Goal: Task Accomplishment & Management: Use online tool/utility

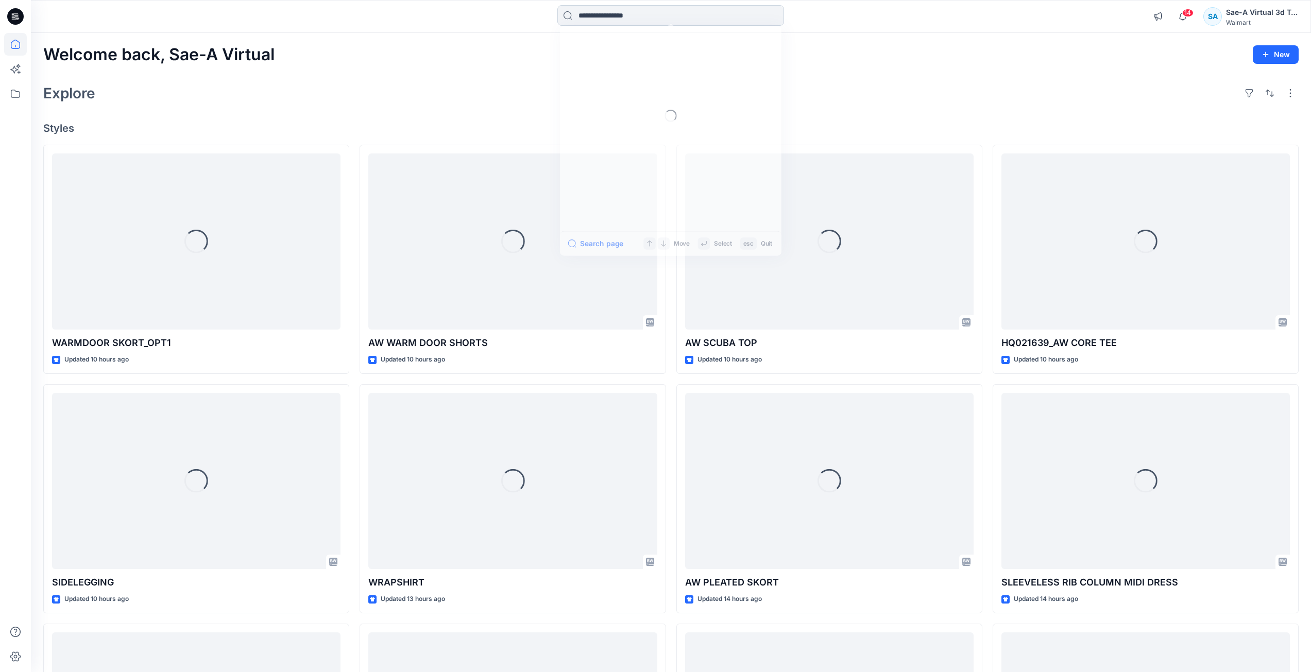
click at [631, 14] on input at bounding box center [670, 15] width 227 height 21
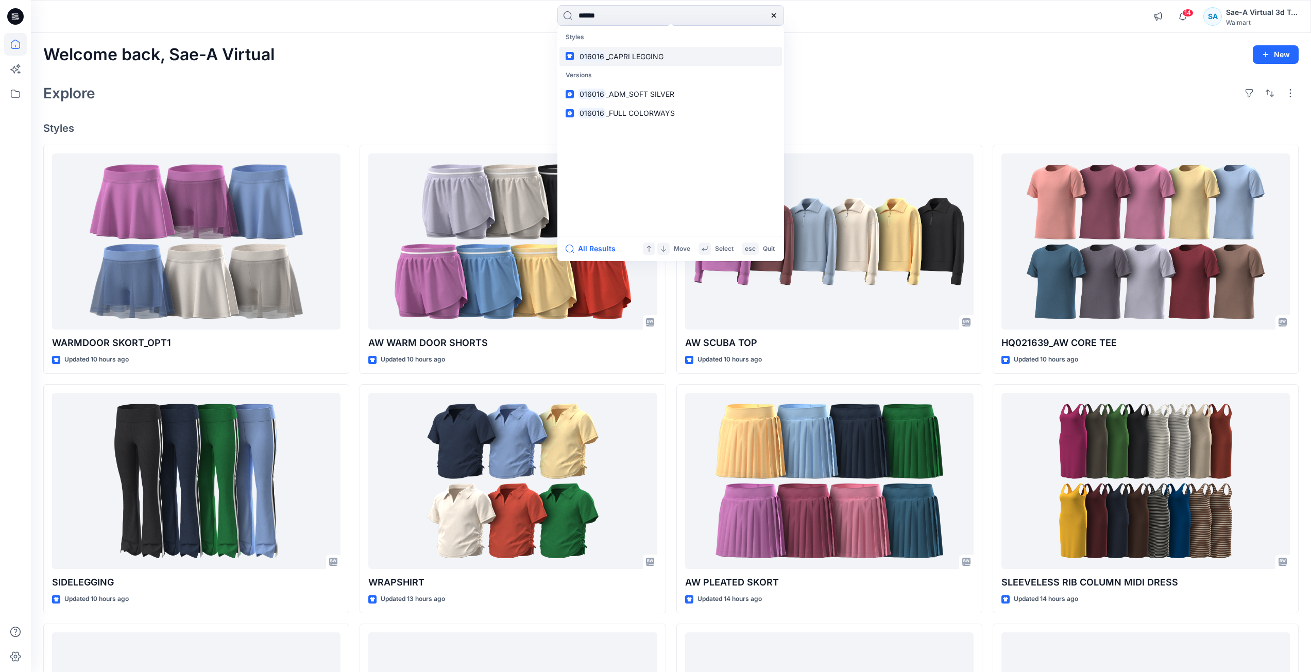
type input "******"
click at [644, 55] on span "_CAPRI LEGGING" at bounding box center [635, 56] width 58 height 9
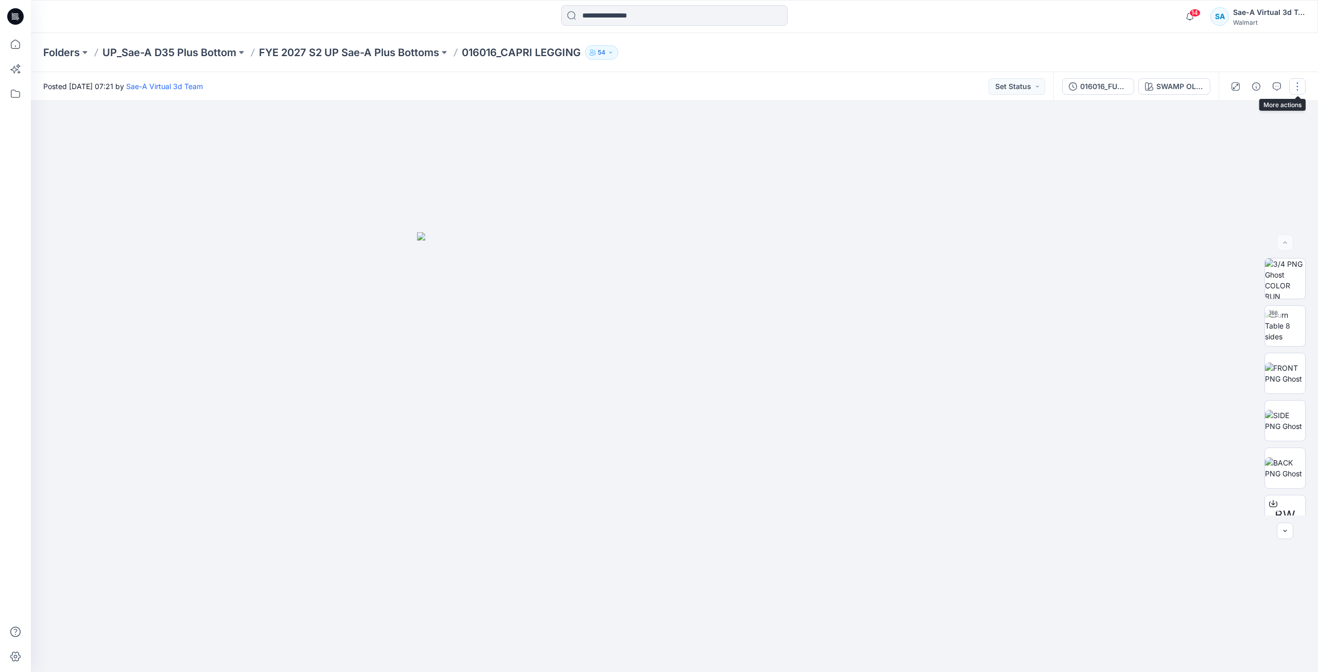
click at [1302, 87] on button "button" at bounding box center [1297, 86] width 16 height 16
click at [1253, 188] on button "Duplicate to..." at bounding box center [1254, 196] width 95 height 19
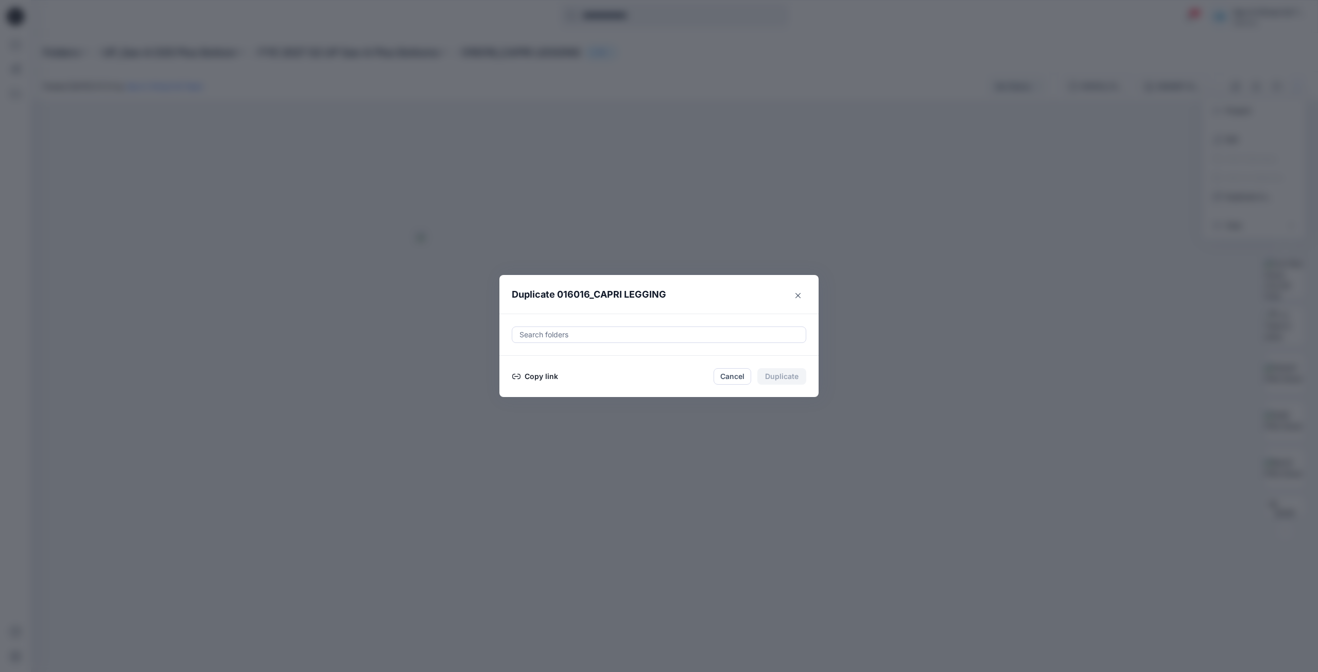
click at [570, 335] on div at bounding box center [659, 335] width 281 height 12
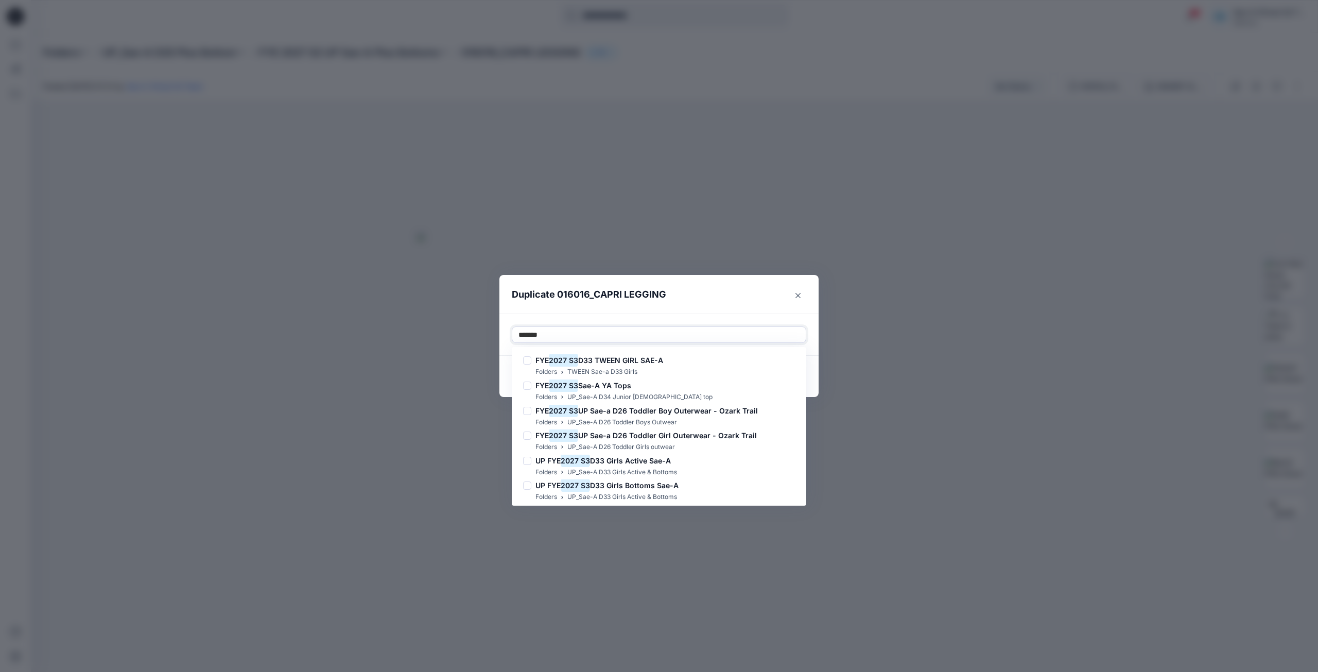
type input "*******"
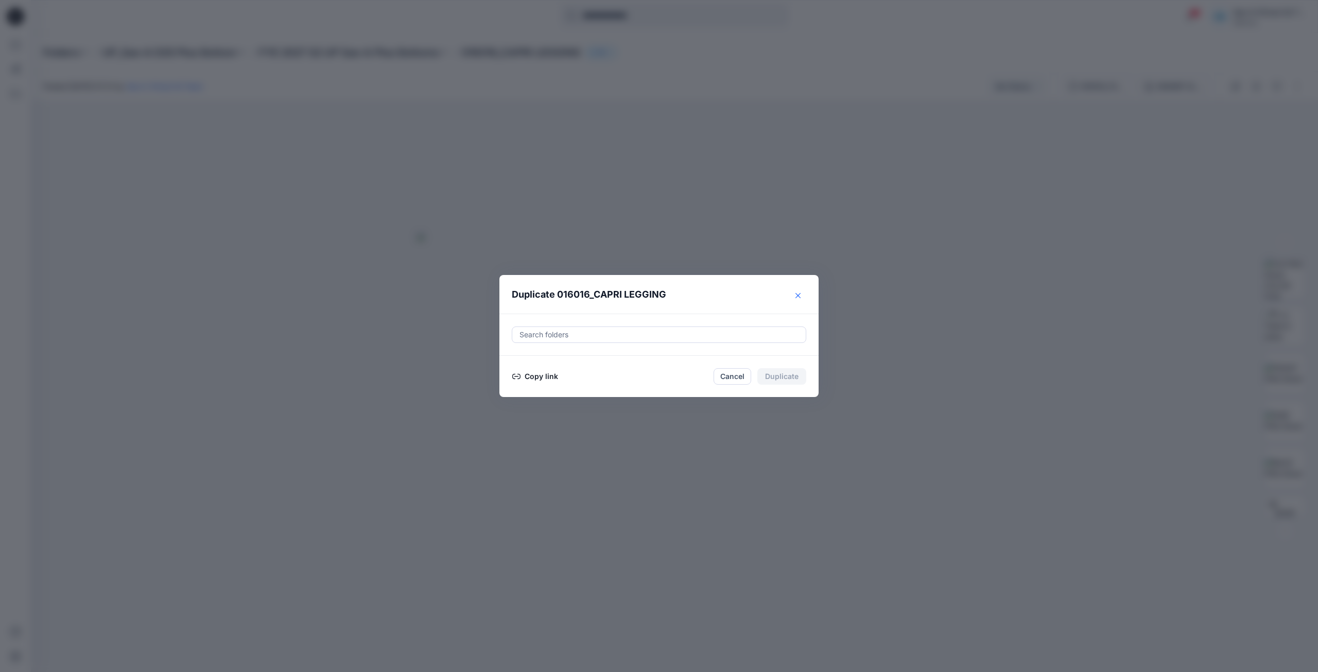
click at [796, 293] on icon "Close" at bounding box center [798, 295] width 5 height 5
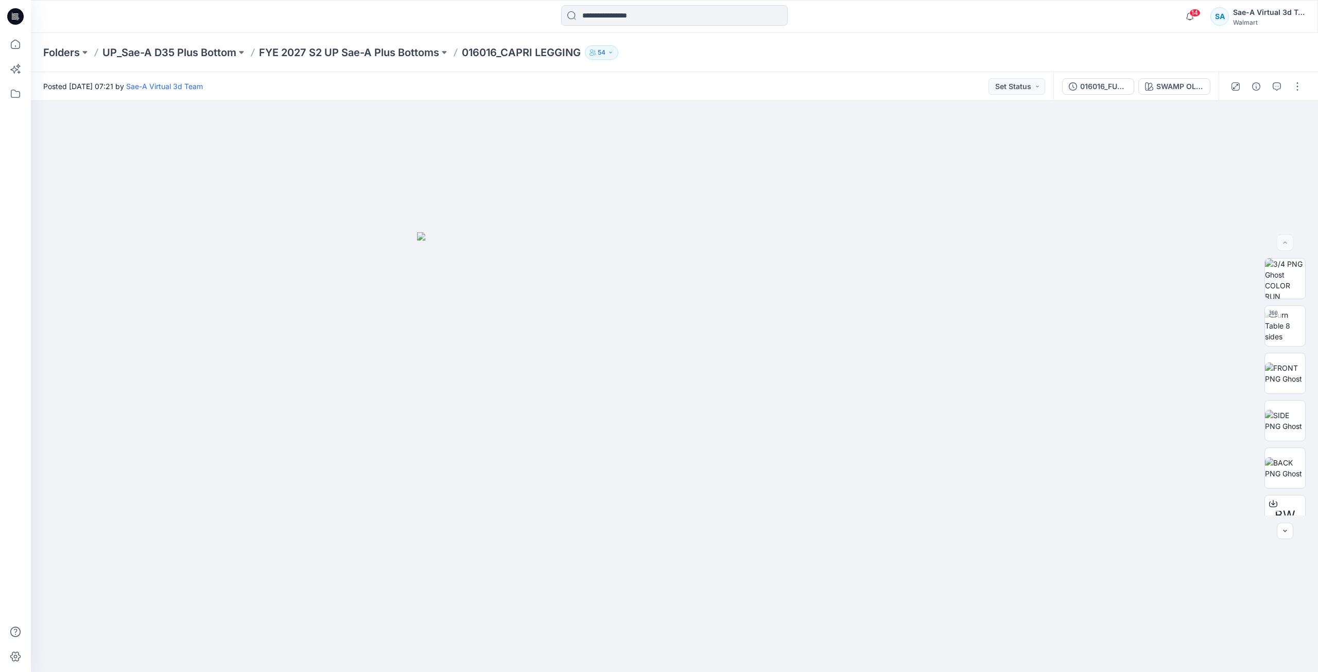
click at [18, 21] on icon at bounding box center [15, 16] width 16 height 16
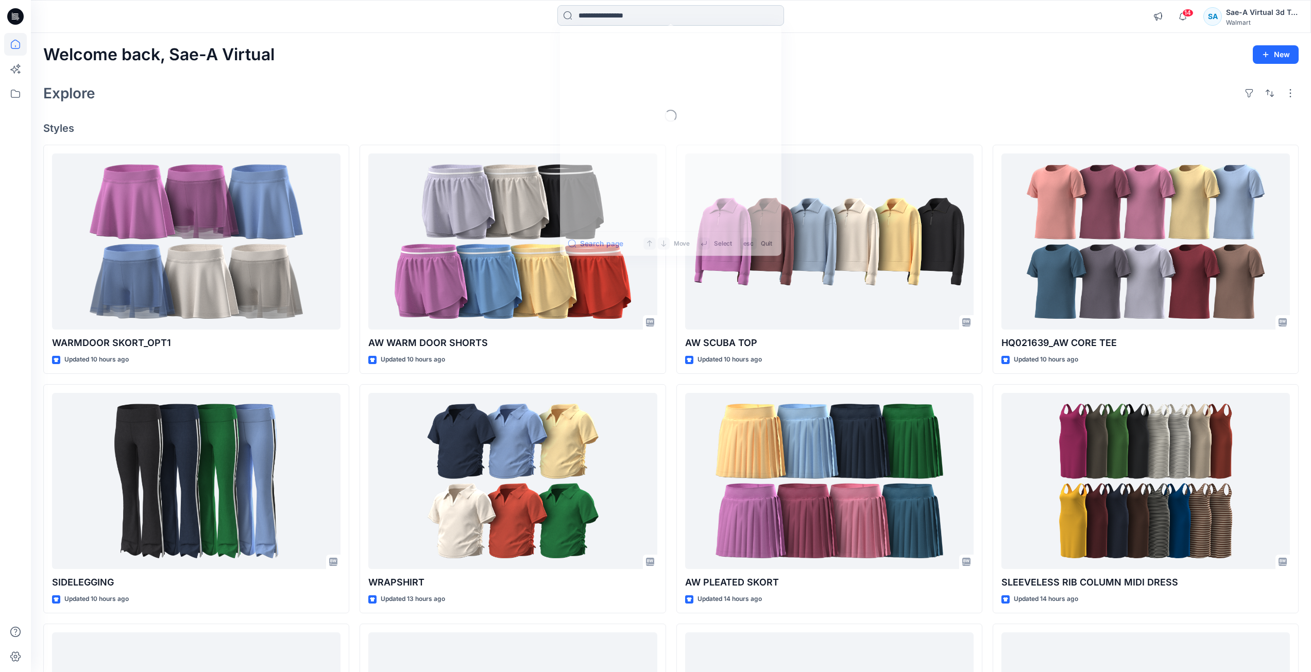
click at [600, 13] on input at bounding box center [670, 15] width 227 height 21
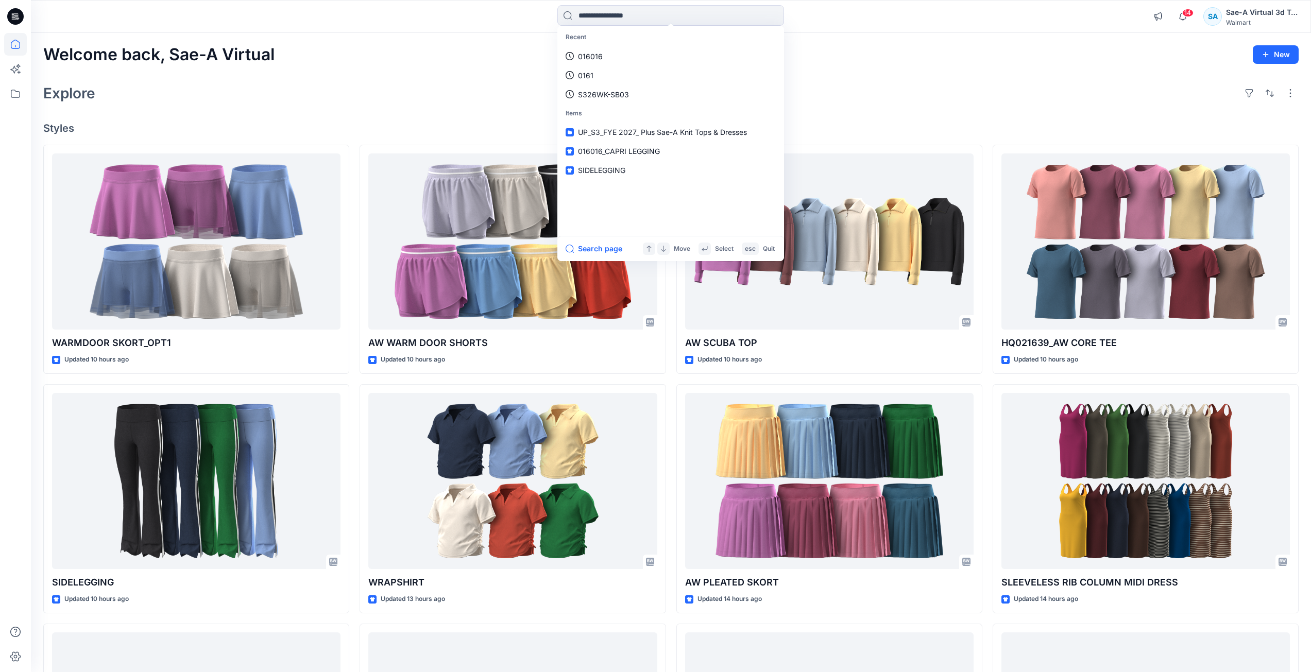
click at [640, 47] on link "016016" at bounding box center [670, 56] width 222 height 19
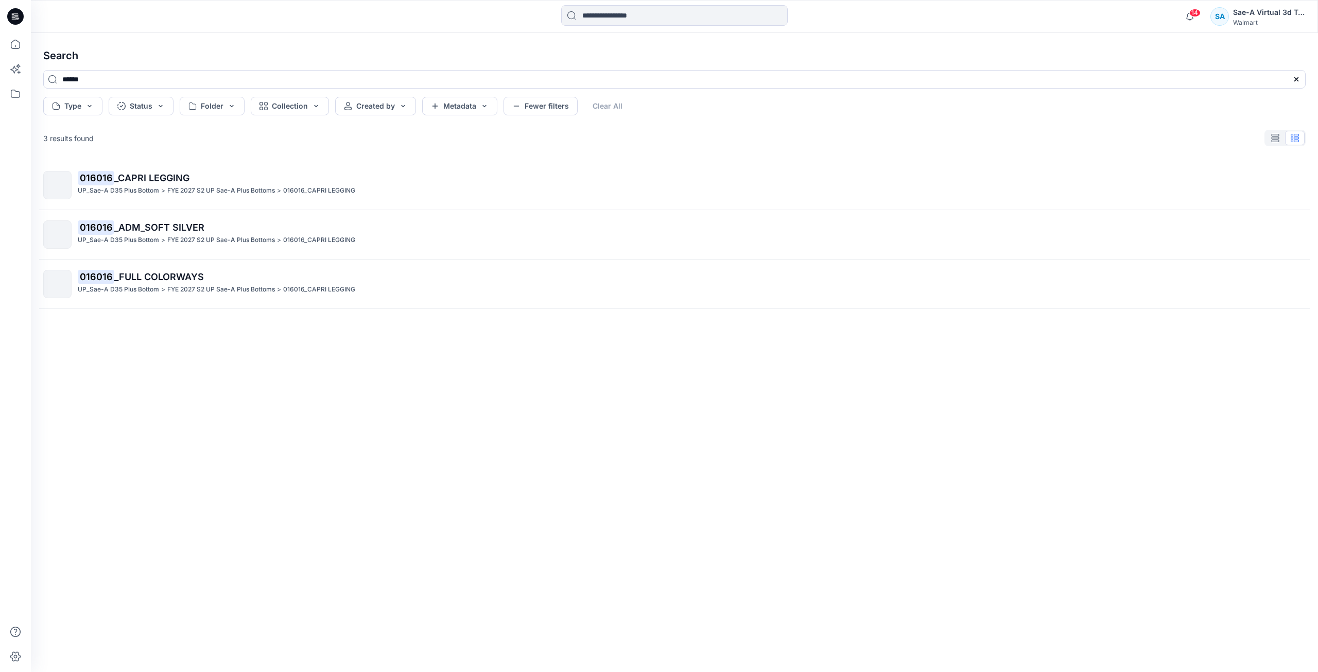
drag, startPoint x: 189, startPoint y: 182, endPoint x: 149, endPoint y: 182, distance: 40.2
click at [189, 182] on p "016016 _CAPRI LEGGING" at bounding box center [692, 178] width 1228 height 14
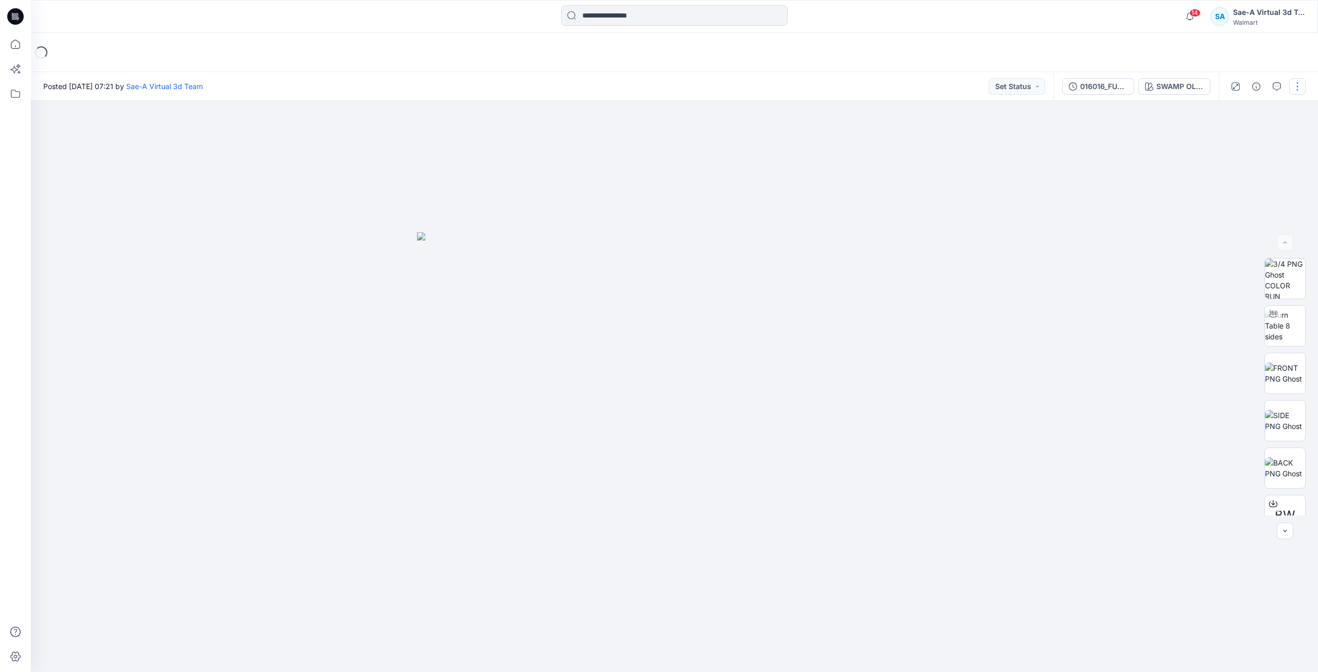
click at [1298, 89] on button "button" at bounding box center [1297, 86] width 16 height 16
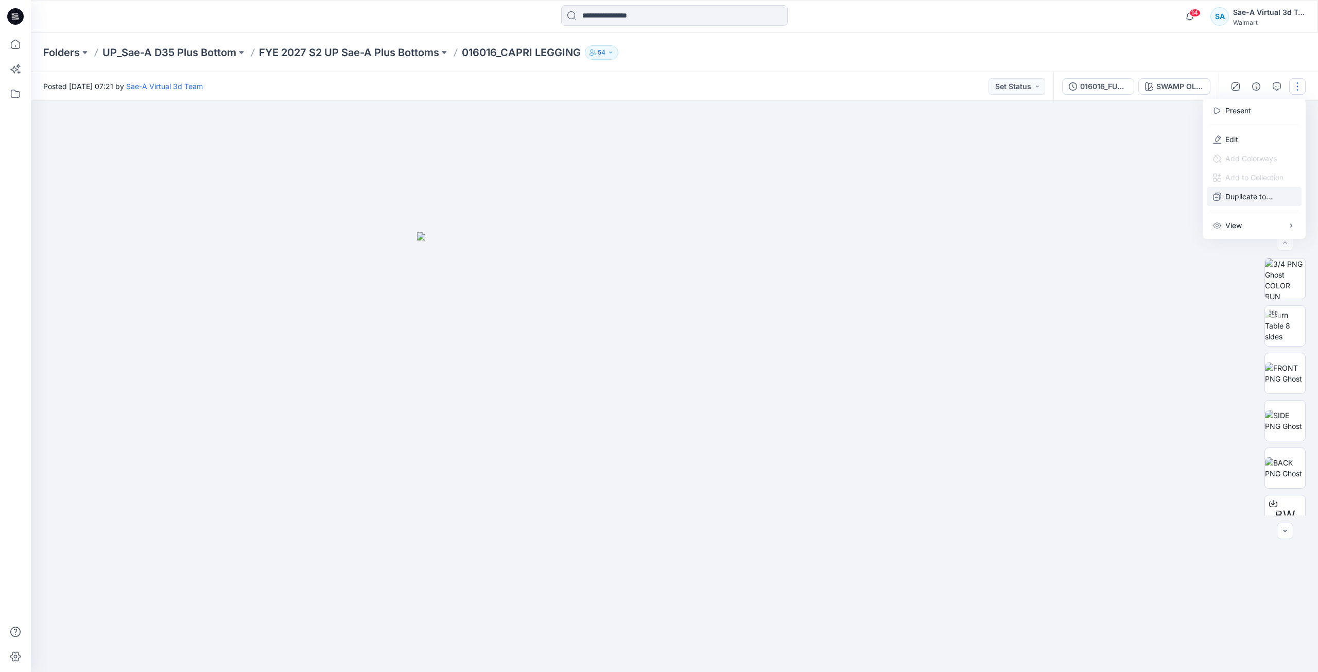
click at [1258, 201] on p "Duplicate to..." at bounding box center [1249, 196] width 47 height 11
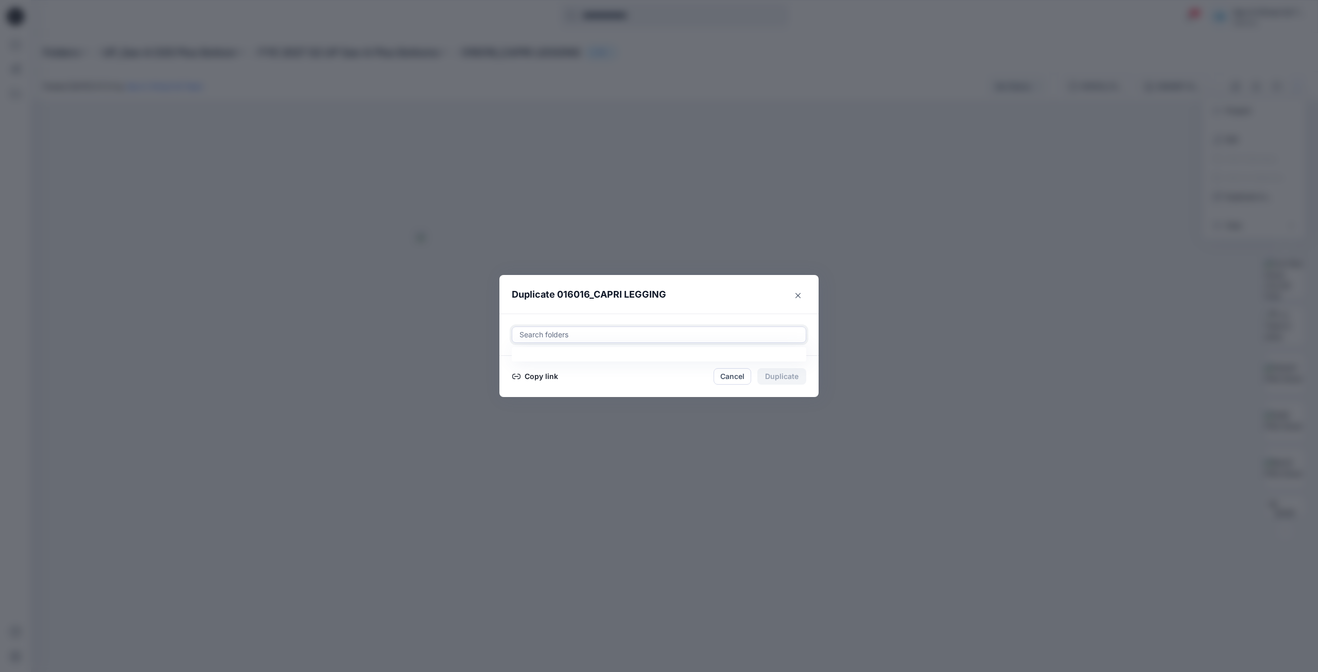
click at [713, 337] on div at bounding box center [659, 335] width 281 height 12
paste input "**********"
click at [677, 366] on mark "UP_S3_FYE 2027_ Plus Sae-A Knit Bottoms" at bounding box center [612, 360] width 152 height 14
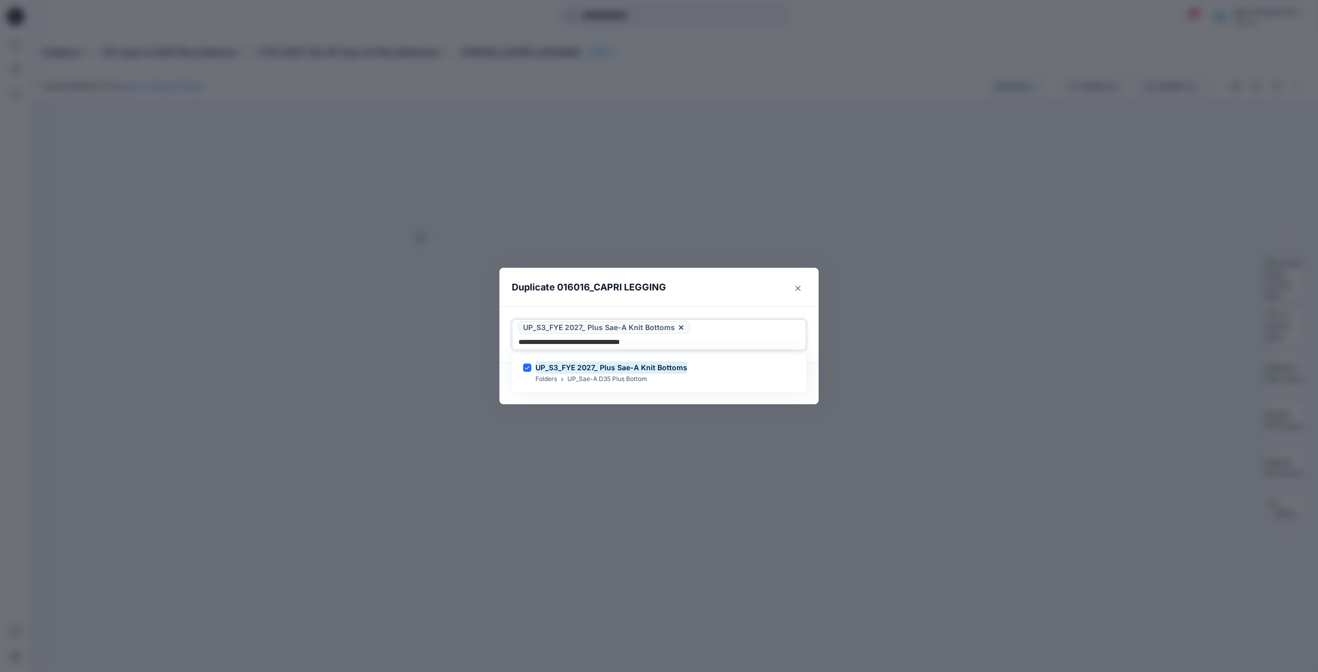
type input "**********"
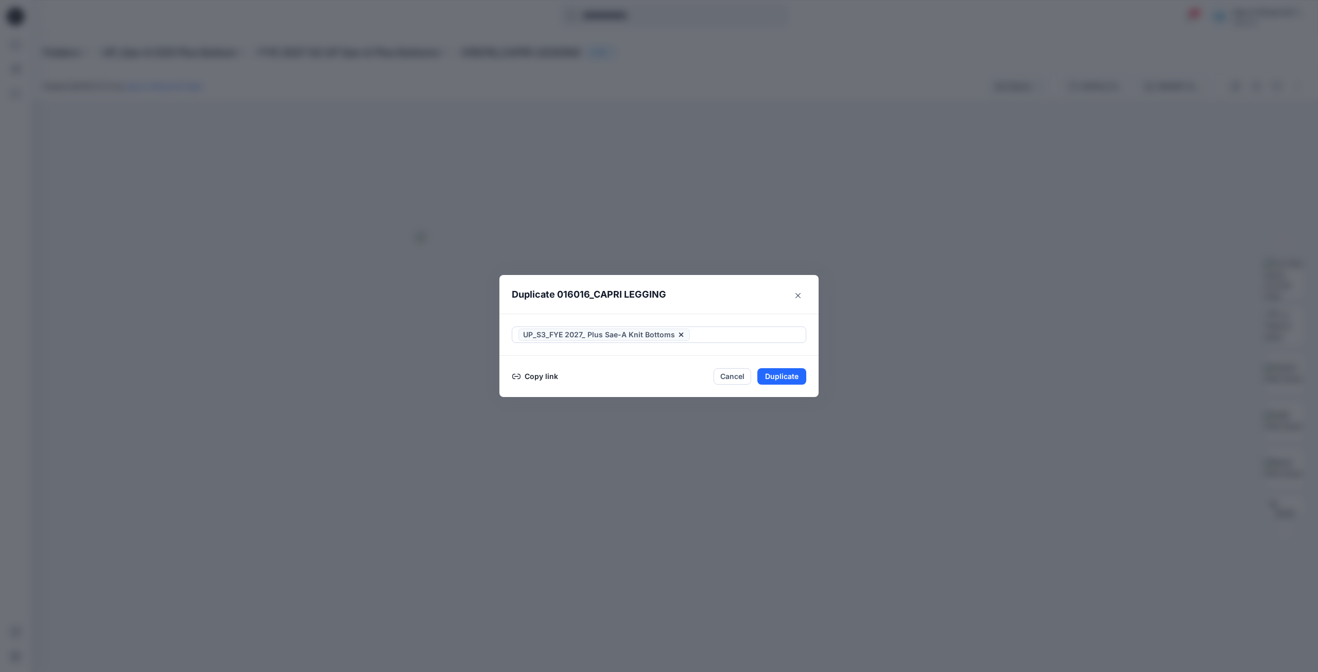
click at [722, 297] on header "Duplicate 016016_CAPRI LEGGING" at bounding box center [649, 294] width 299 height 39
click at [772, 374] on button "Duplicate" at bounding box center [782, 376] width 49 height 16
click at [789, 378] on button "Close" at bounding box center [789, 377] width 33 height 16
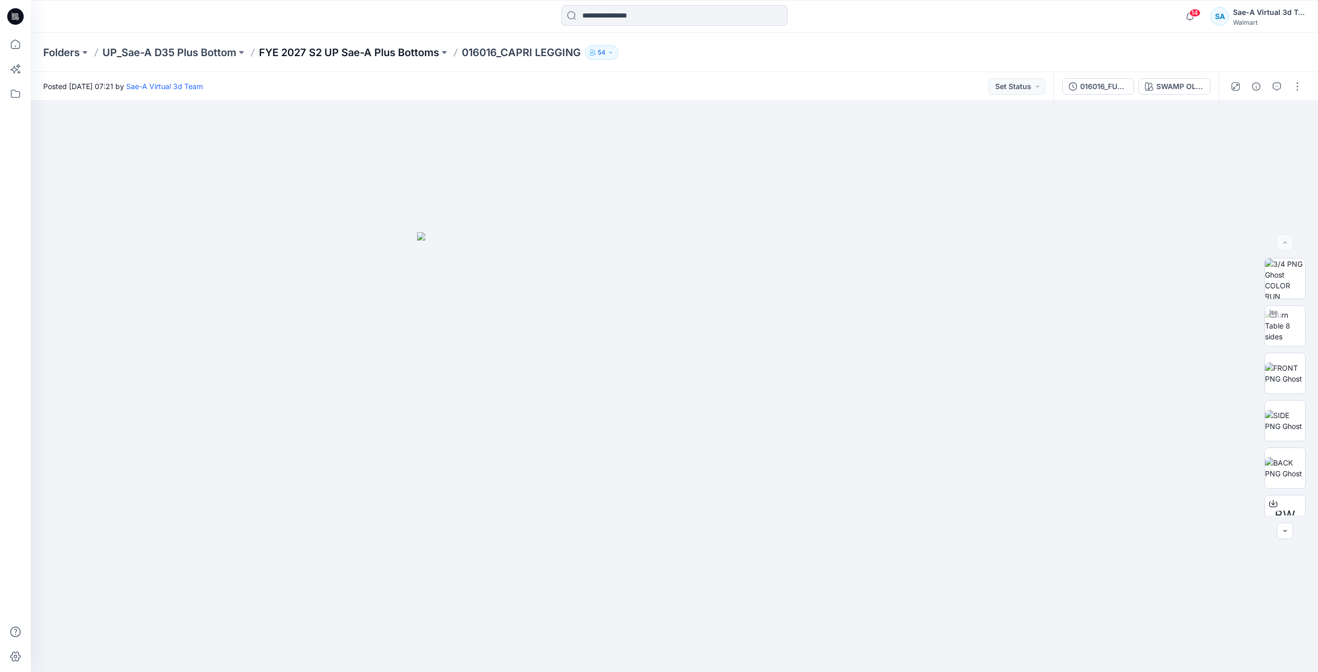
click at [363, 54] on p "FYE 2027 S2 UP Sae-A Plus Bottoms" at bounding box center [349, 52] width 180 height 14
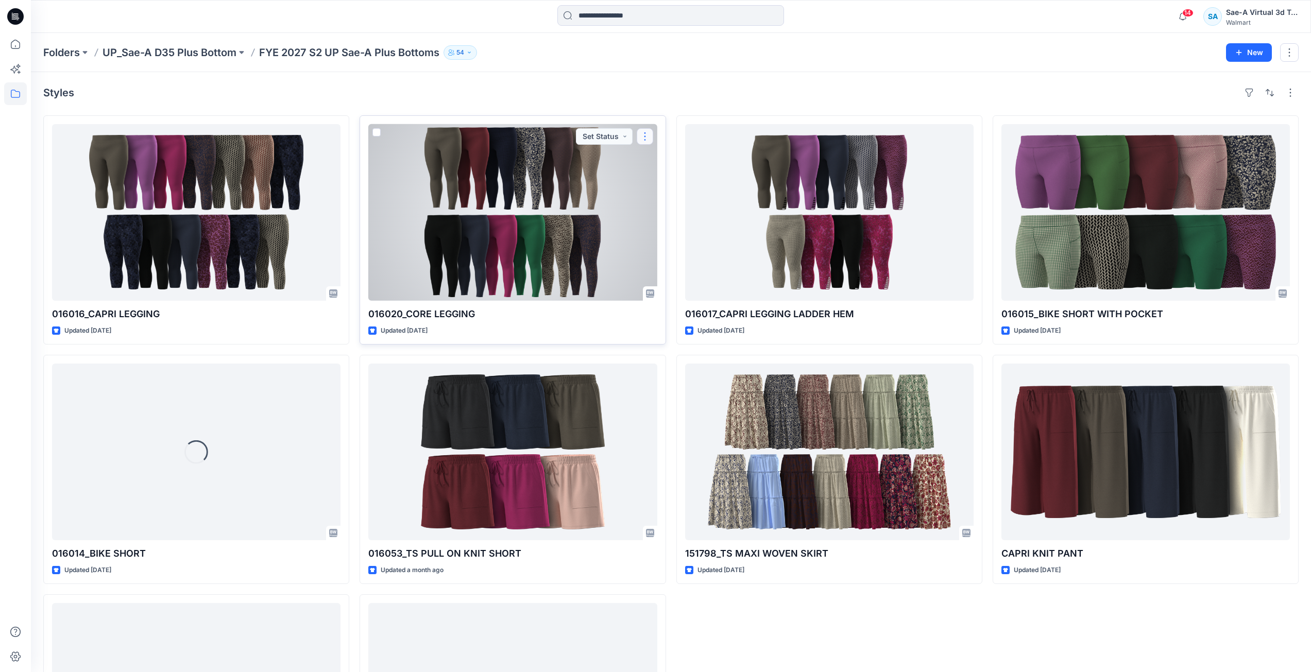
click at [645, 134] on button "button" at bounding box center [644, 136] width 16 height 16
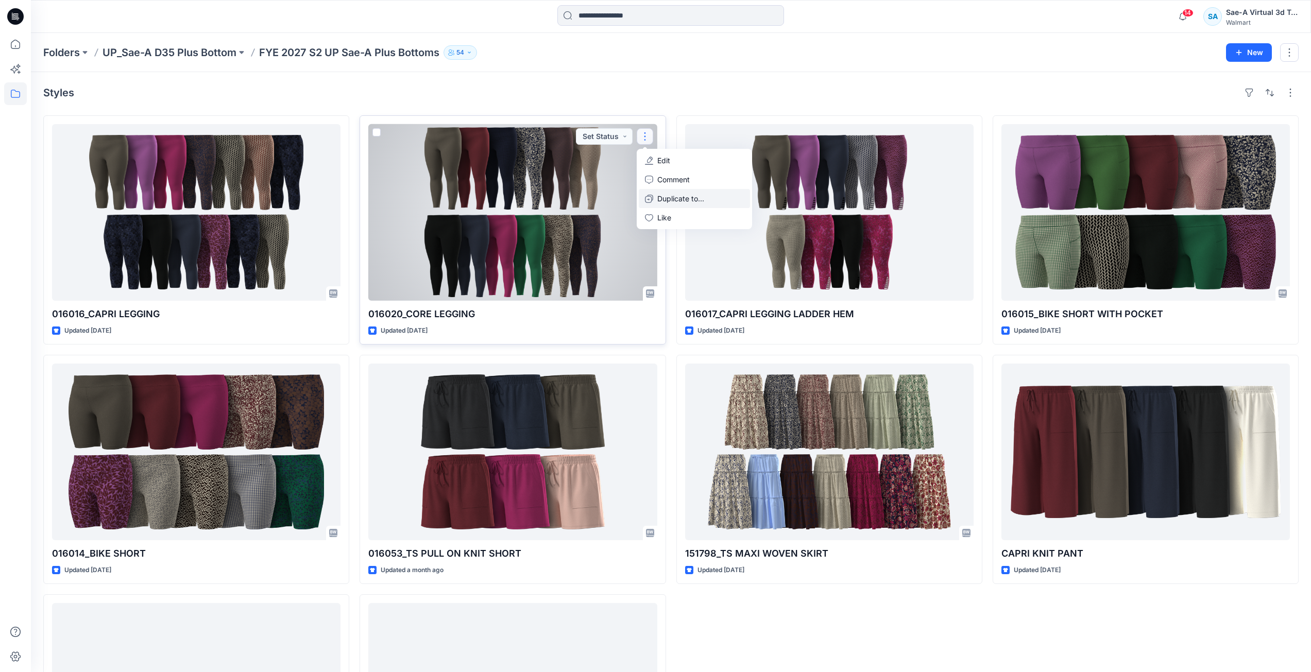
click at [677, 203] on p "Duplicate to..." at bounding box center [680, 198] width 47 height 11
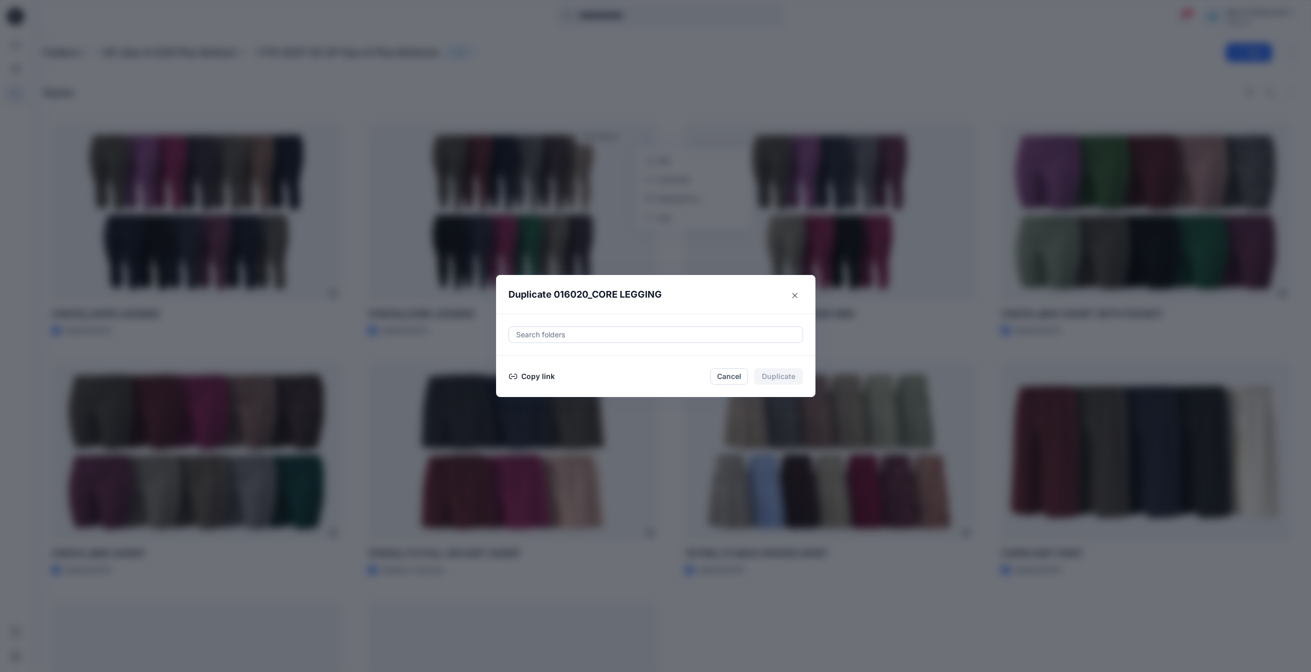
click at [753, 337] on div at bounding box center [655, 335] width 281 height 12
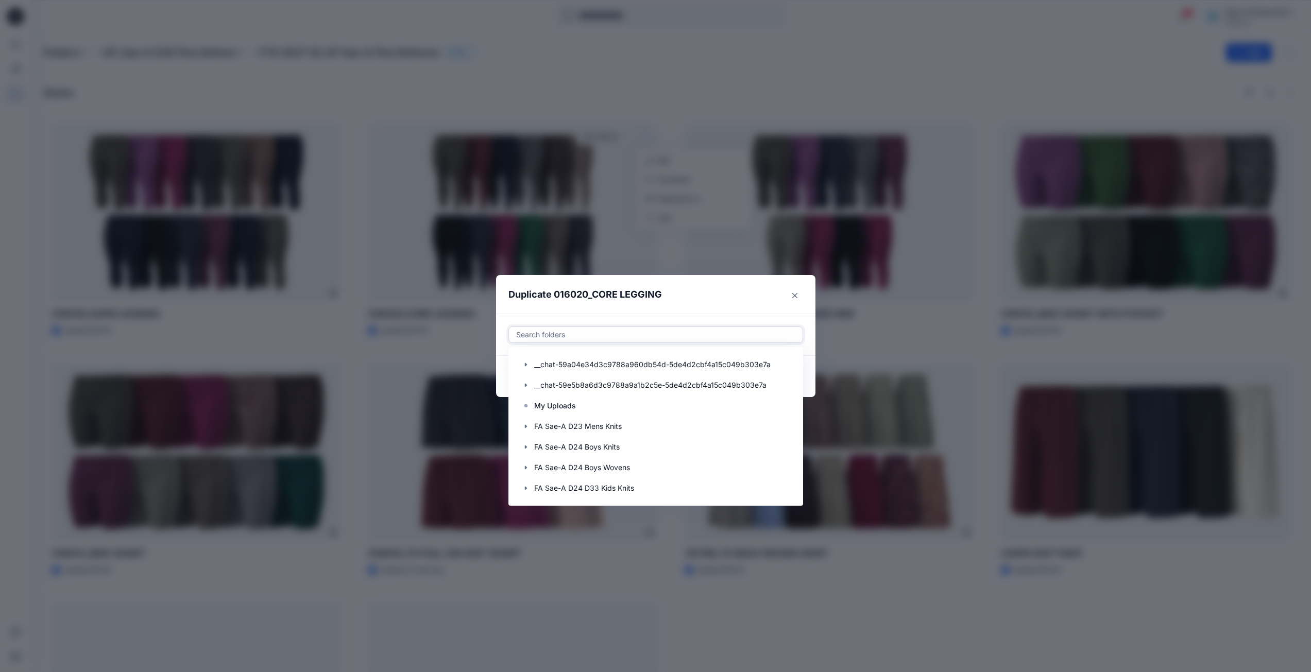
paste input "**********"
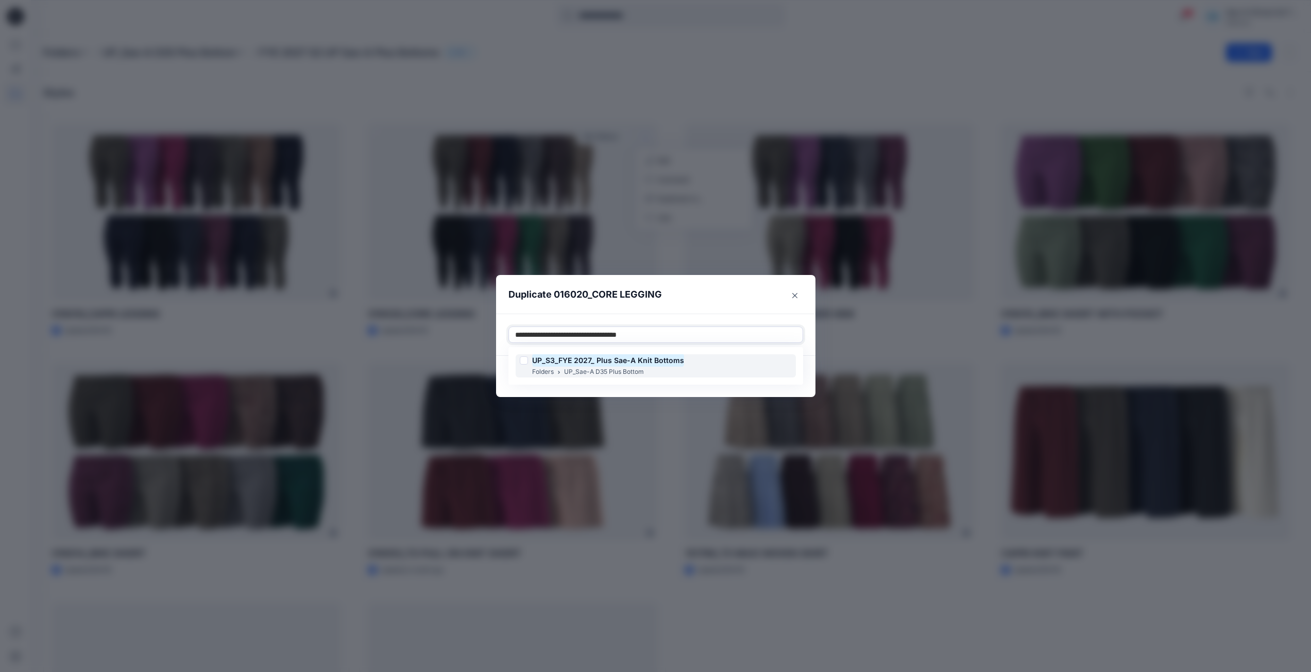
click at [693, 369] on div "UP_S3_FYE 2027_ Plus Sae-A Knit Bottoms Folders UP_Sae-A D35 Plus Bottom" at bounding box center [655, 365] width 280 height 23
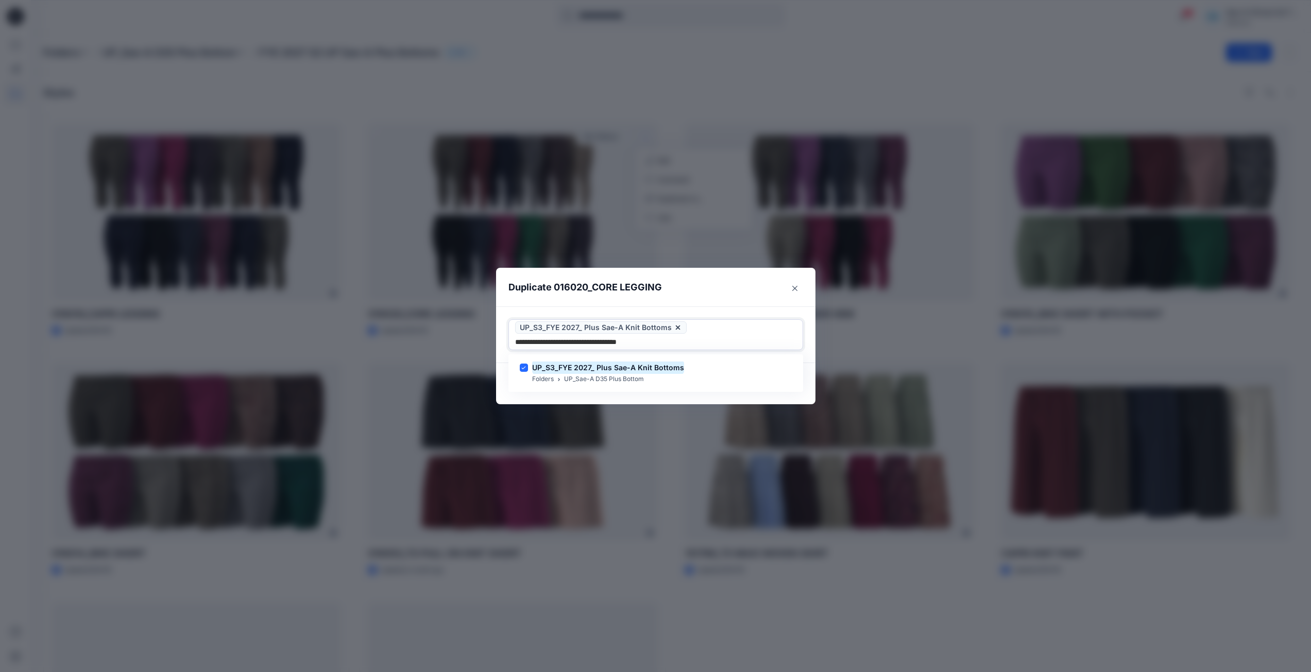
type input "**********"
click at [700, 295] on header "Duplicate 016020_CORE LEGGING" at bounding box center [645, 287] width 299 height 39
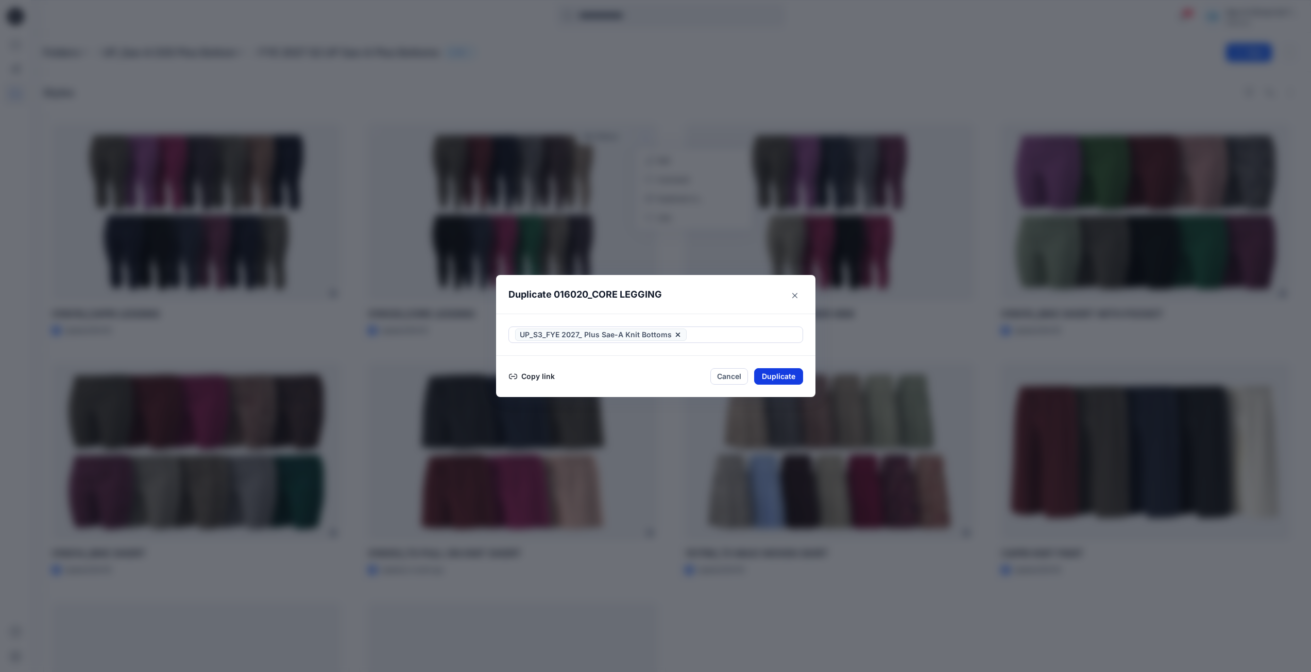
click at [773, 378] on button "Duplicate" at bounding box center [778, 376] width 49 height 16
click at [800, 299] on button "Close" at bounding box center [794, 295] width 16 height 16
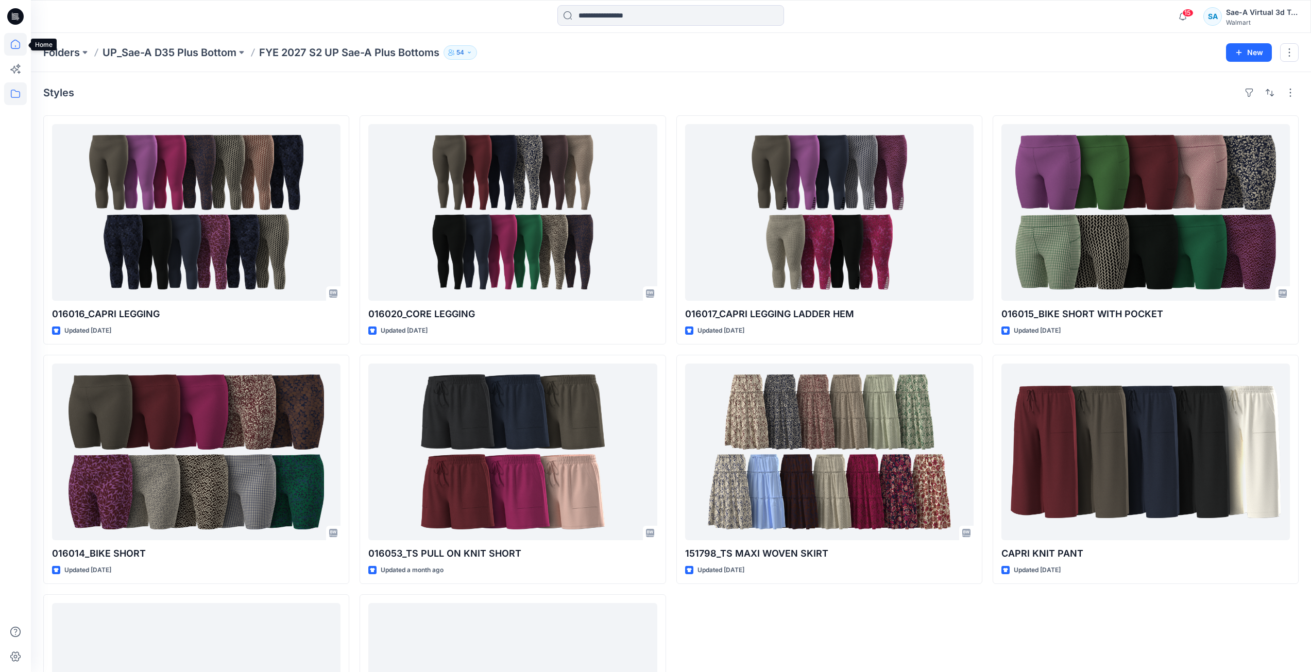
click at [18, 44] on icon at bounding box center [15, 44] width 23 height 23
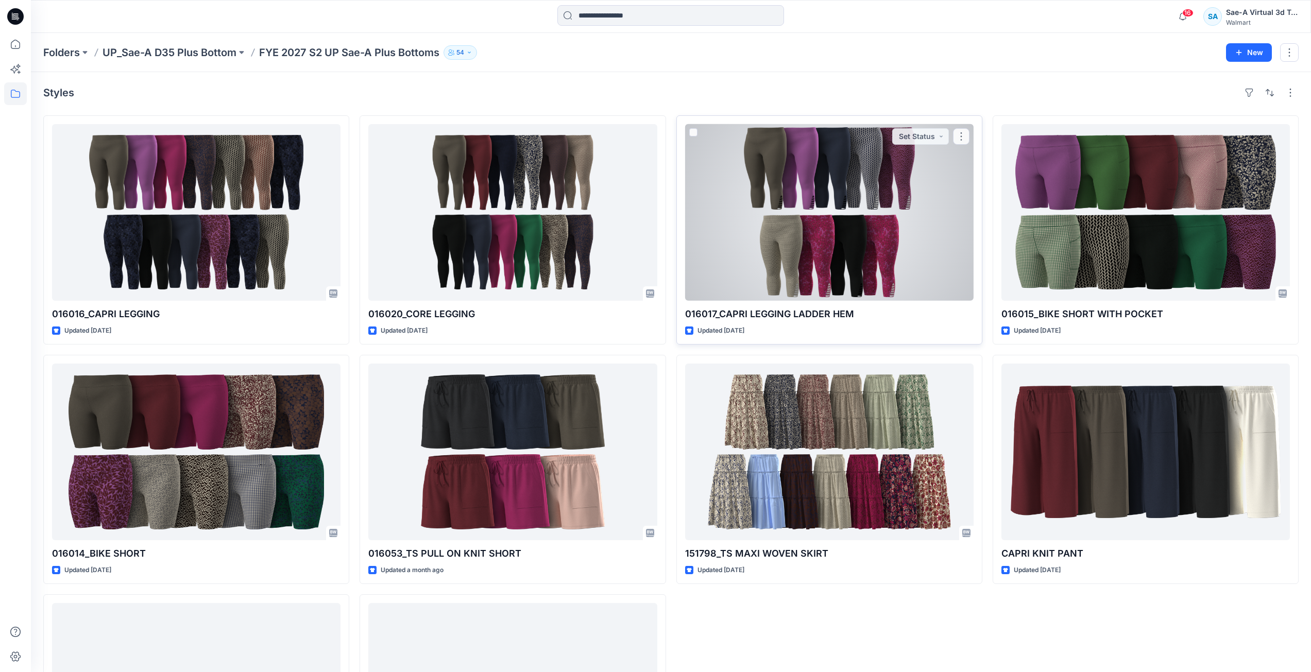
click at [790, 278] on div at bounding box center [829, 212] width 288 height 177
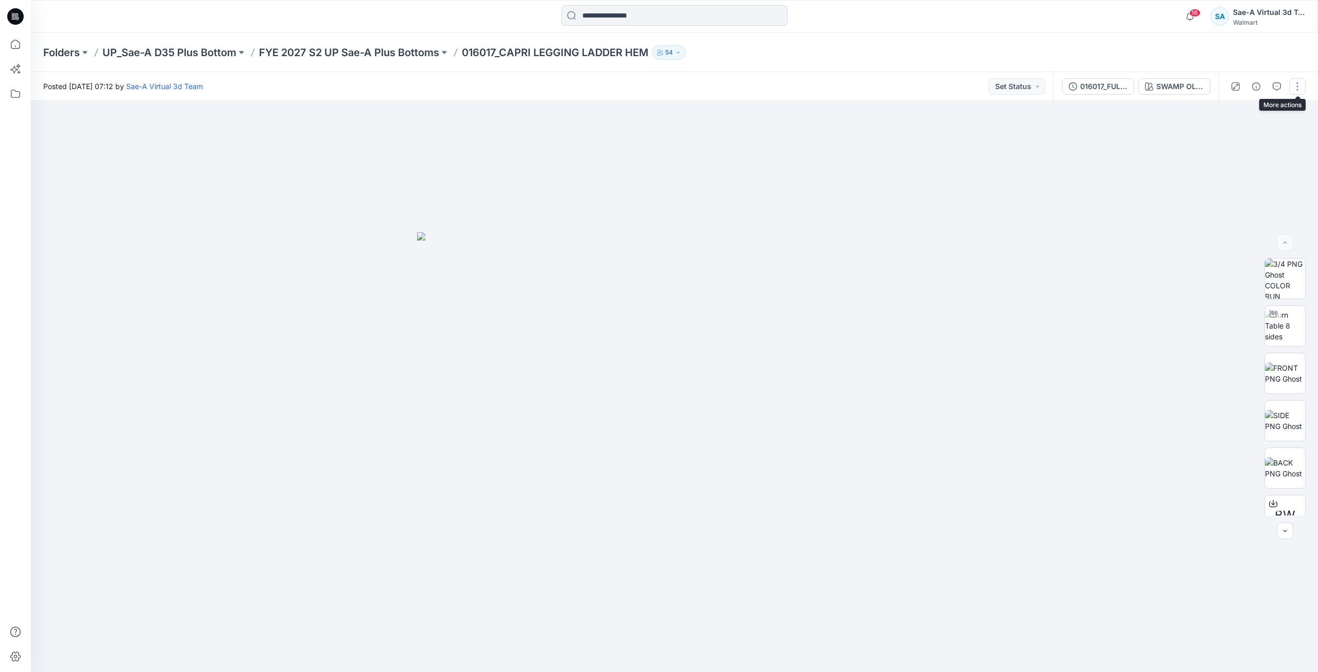
click at [1302, 90] on button "button" at bounding box center [1297, 86] width 16 height 16
click at [1249, 195] on p "Duplicate to..." at bounding box center [1249, 196] width 47 height 11
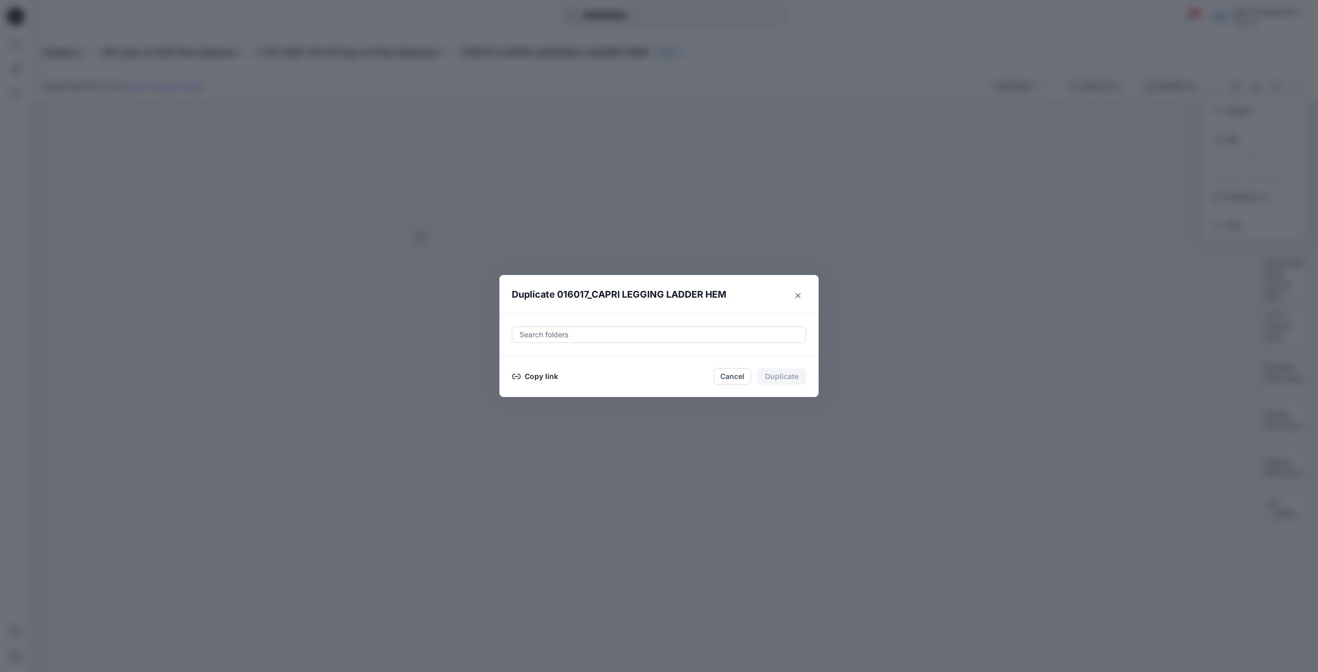
click at [737, 337] on div at bounding box center [659, 335] width 281 height 12
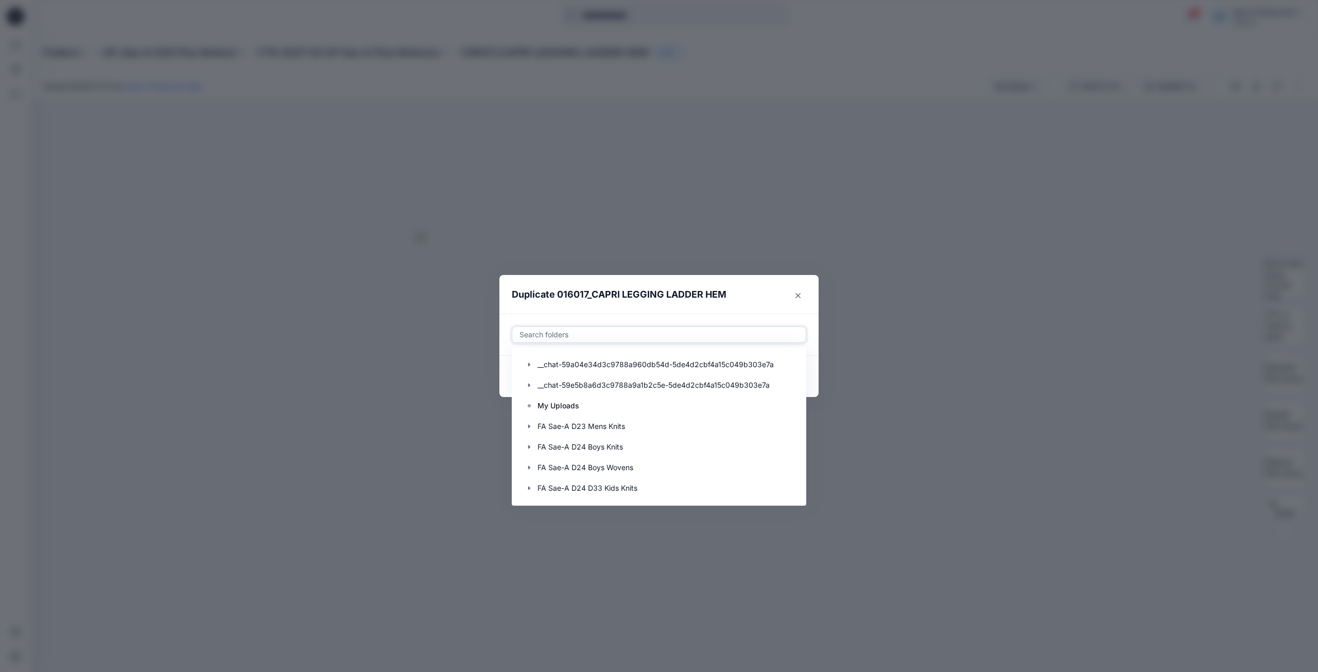
paste input "**********"
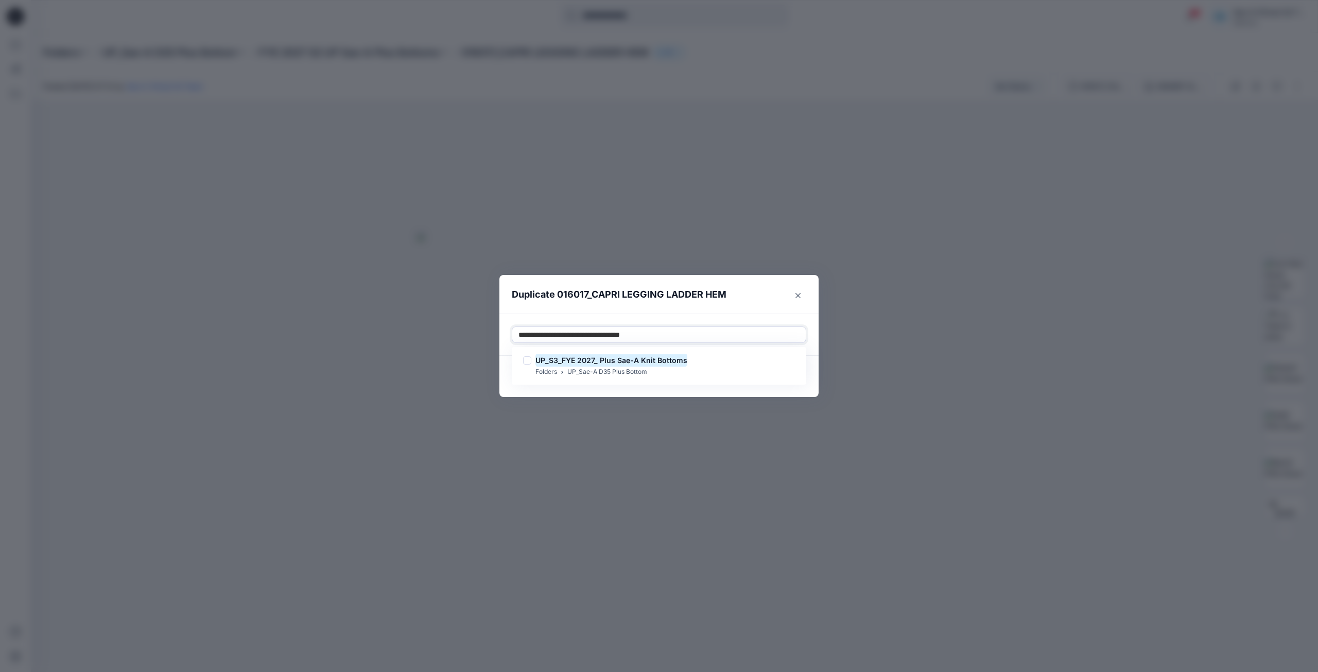
type input "**********"
click at [747, 306] on header "Duplicate 016017_CAPRI LEGGING LADDER HEM" at bounding box center [649, 294] width 299 height 39
click at [637, 339] on div at bounding box center [659, 335] width 281 height 12
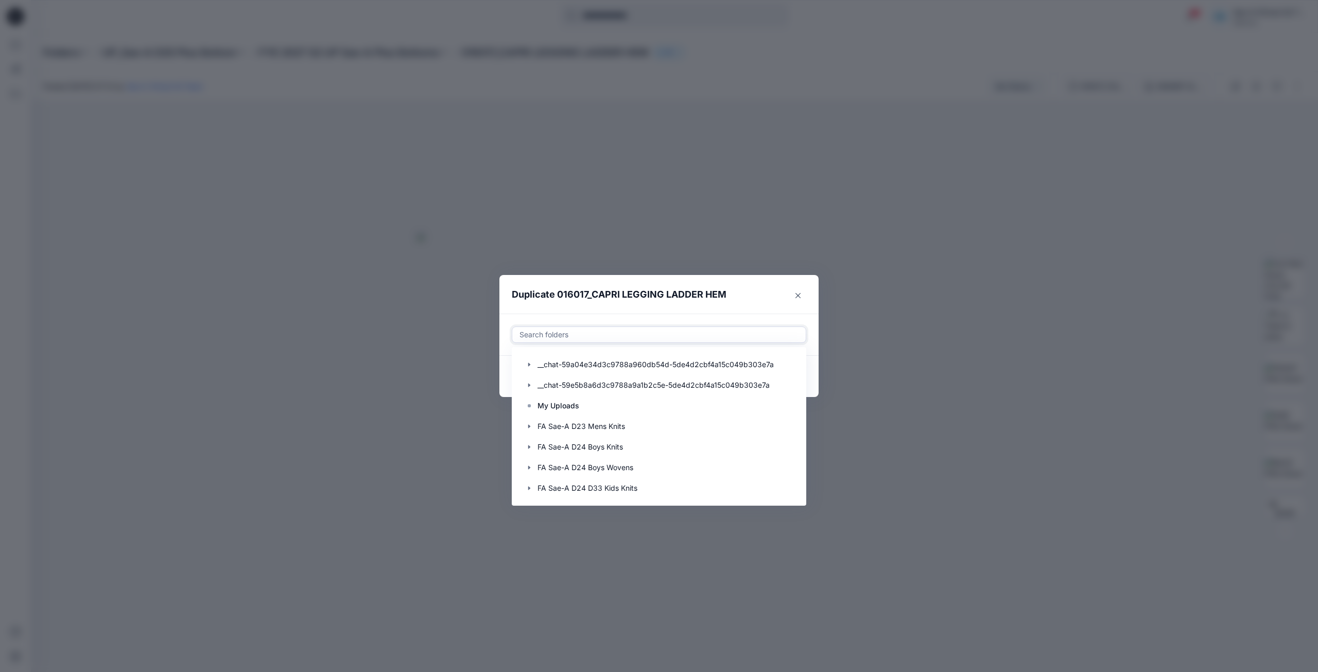
paste input "**********"
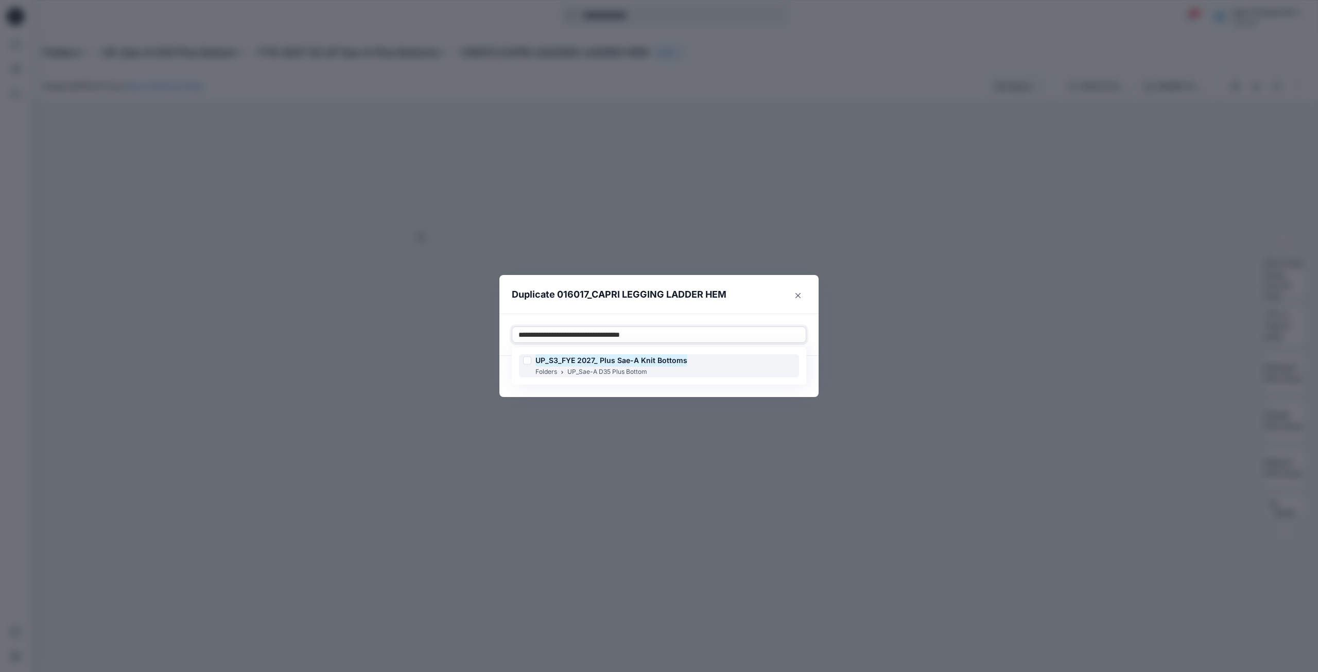
click at [634, 371] on p "UP_Sae-A D35 Plus Bottom" at bounding box center [607, 372] width 80 height 11
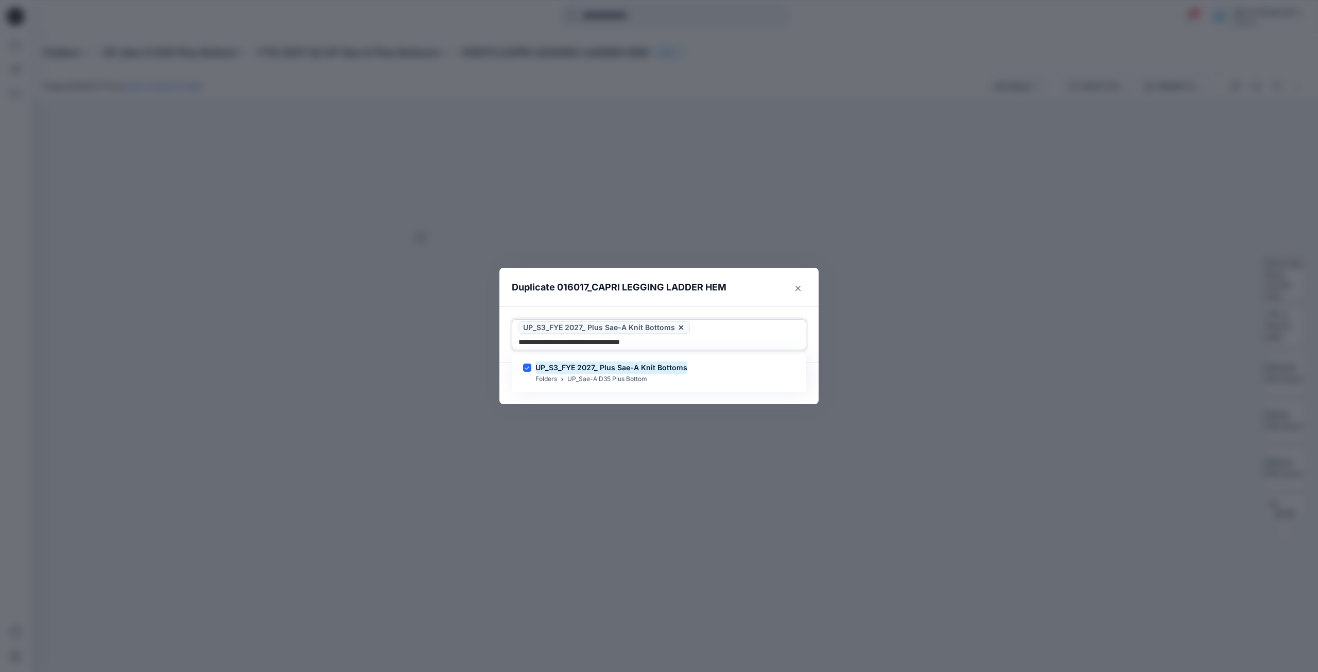
type input "**********"
click at [740, 299] on header "Duplicate 016017_CAPRI LEGGING LADDER HEM" at bounding box center [649, 287] width 299 height 39
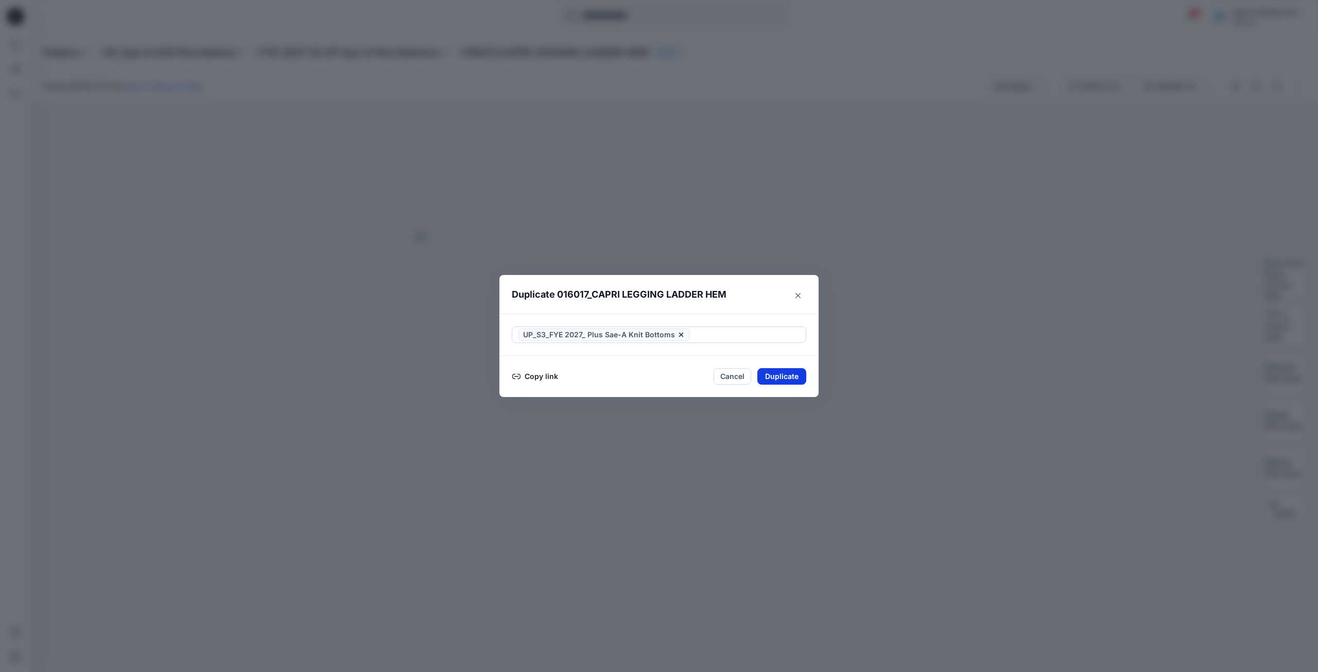
click at [778, 380] on button "Duplicate" at bounding box center [782, 376] width 49 height 16
click at [792, 386] on footer "Copy link Close" at bounding box center [659, 376] width 319 height 41
click at [791, 381] on button "Close" at bounding box center [789, 377] width 33 height 16
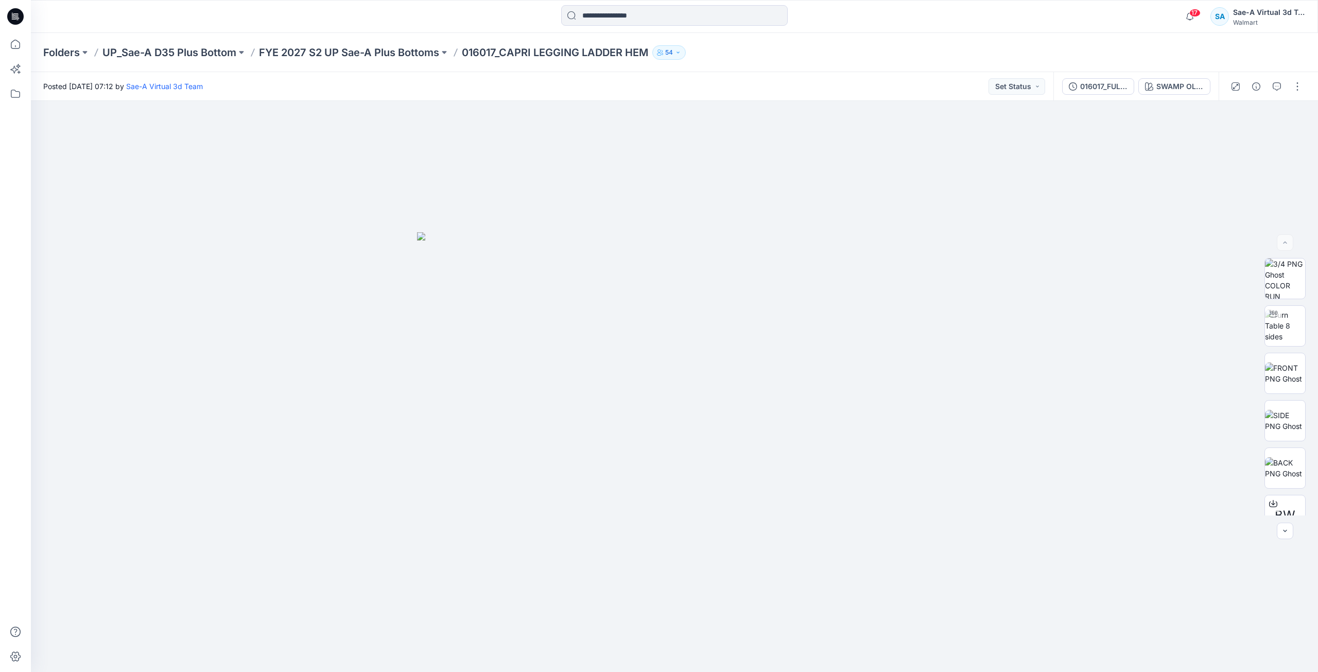
click at [18, 17] on icon at bounding box center [17, 16] width 4 height 1
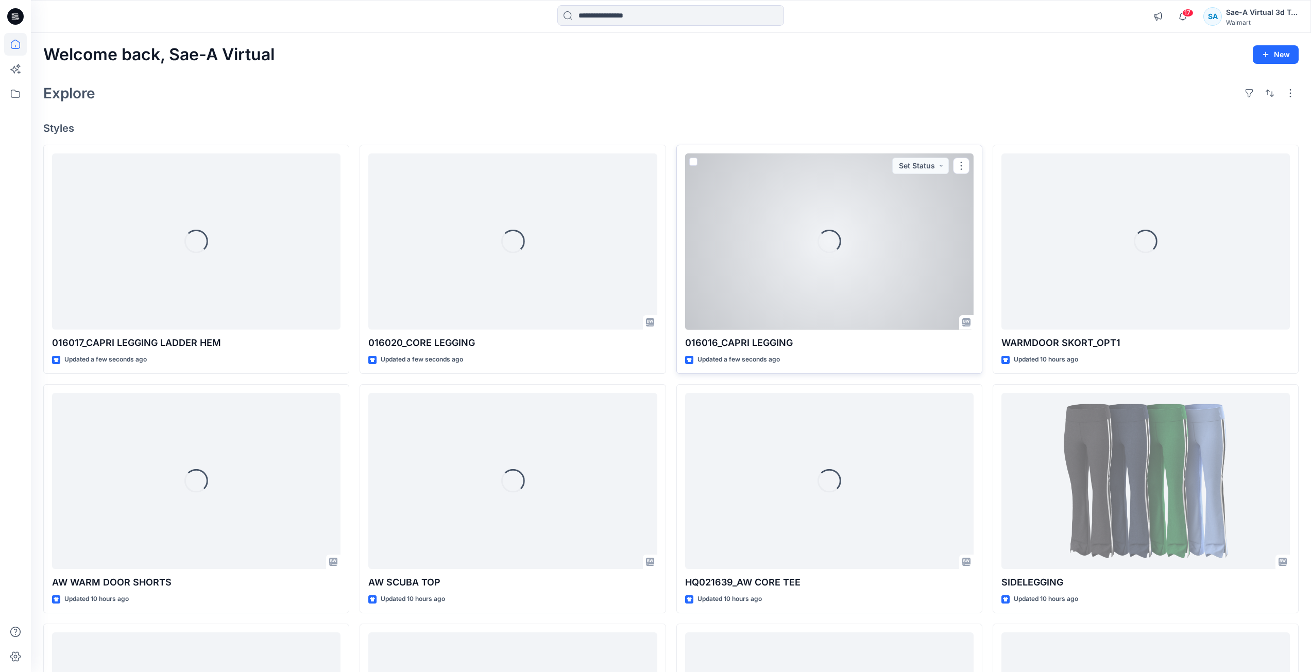
click at [941, 272] on div "Loading..." at bounding box center [829, 241] width 288 height 177
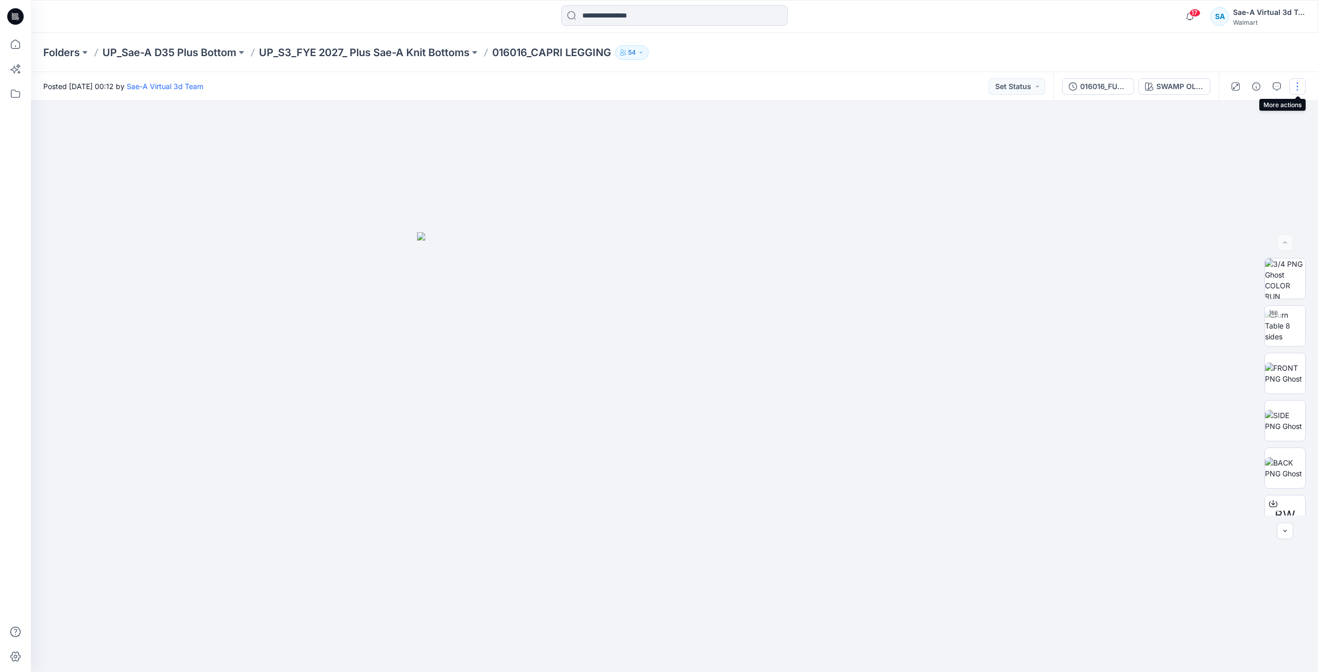
click at [1297, 90] on button "button" at bounding box center [1297, 86] width 16 height 16
click at [1253, 144] on button "Edit" at bounding box center [1254, 139] width 95 height 19
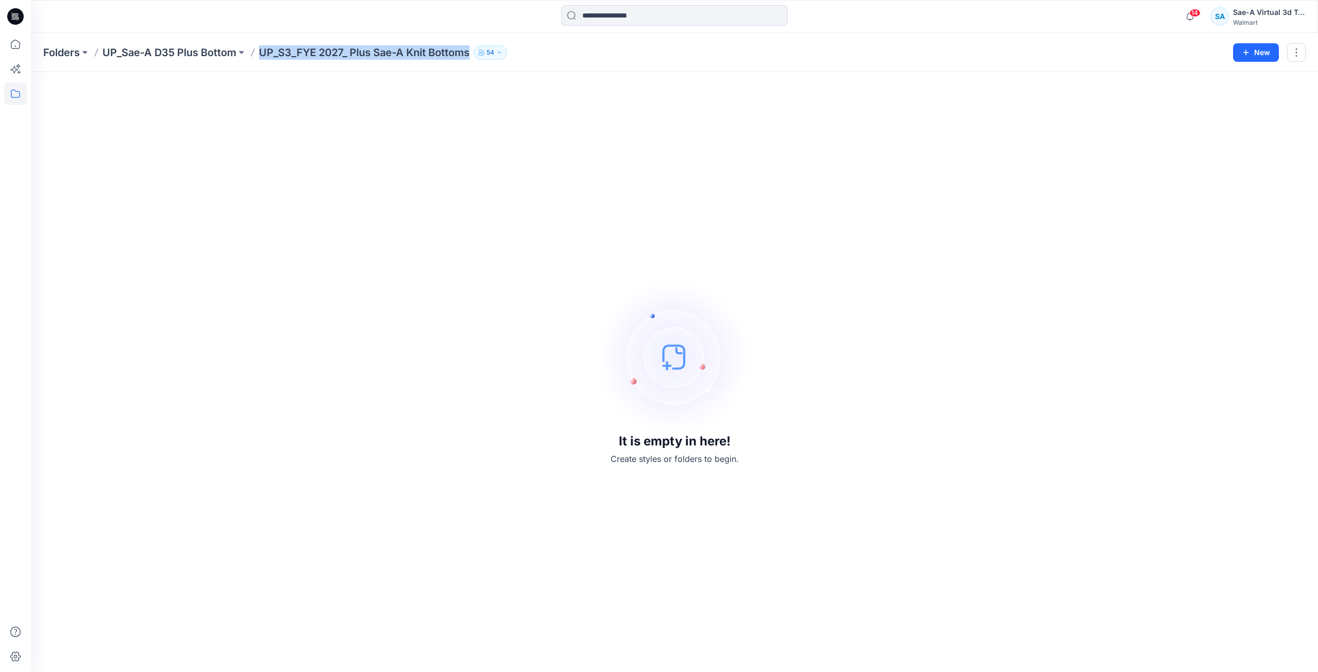
drag, startPoint x: 262, startPoint y: 55, endPoint x: 472, endPoint y: 53, distance: 210.1
click at [470, 53] on p "UP_S3_FYE 2027_ Plus Sae-A Knit Bottoms" at bounding box center [364, 52] width 211 height 14
copy p "UP_S3_FYE 2027_ Plus Sae-A Knit Bottoms"
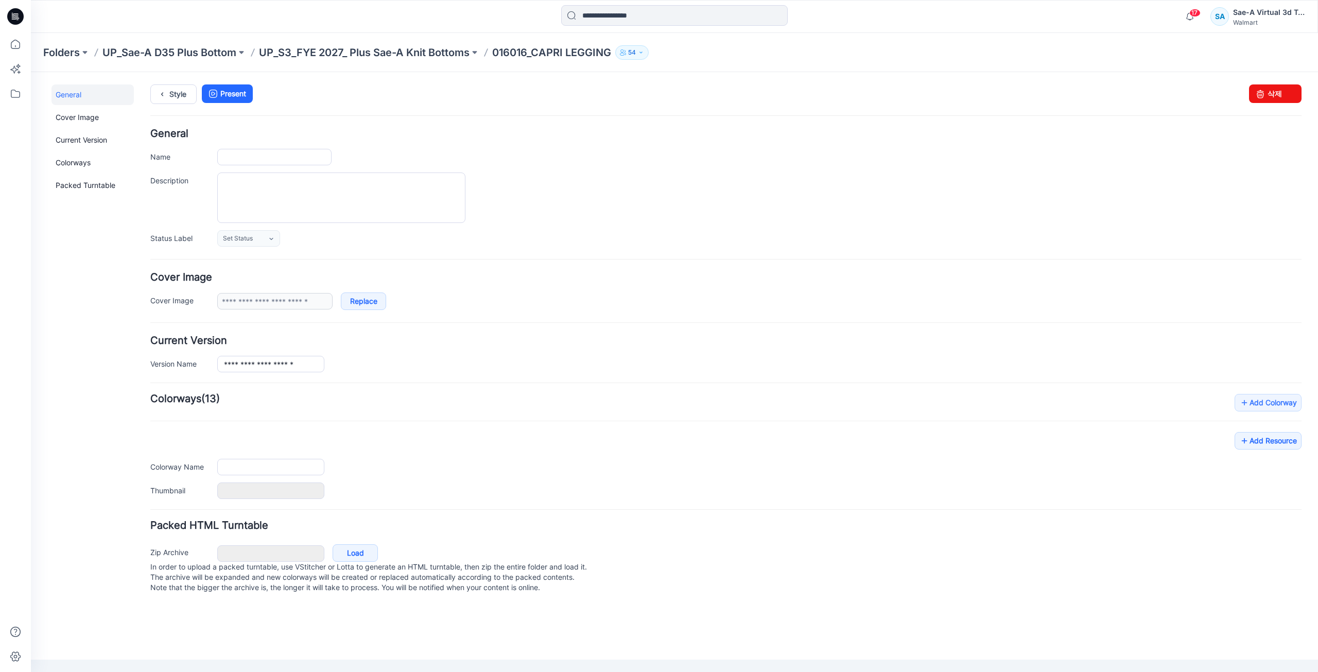
type input "**********"
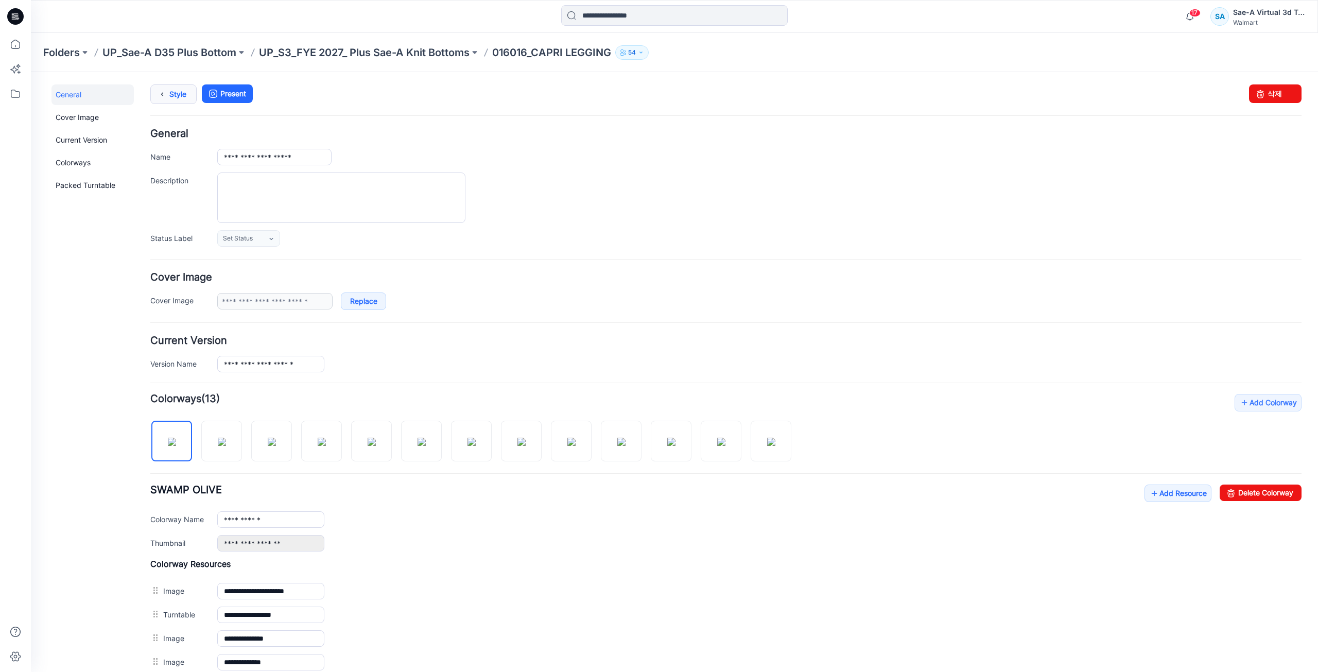
click at [183, 95] on link "Style" at bounding box center [173, 94] width 46 height 20
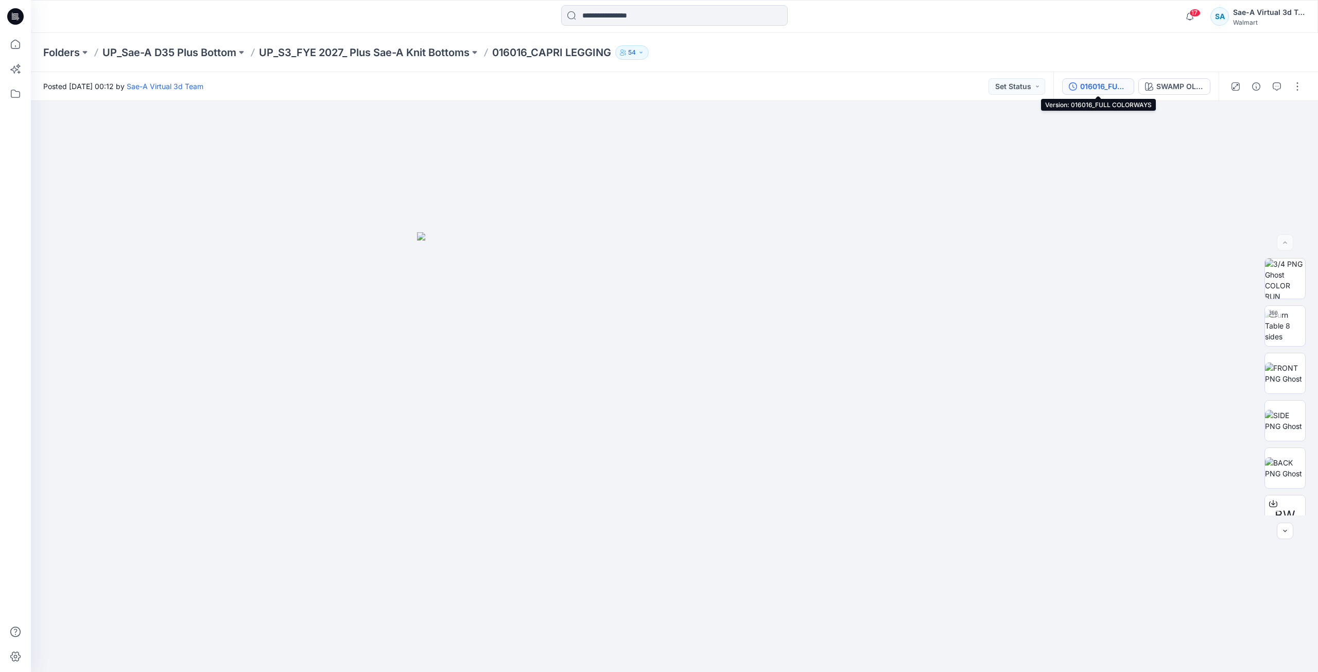
click at [1096, 84] on div "016016_FULL COLORWAYS" at bounding box center [1103, 86] width 47 height 11
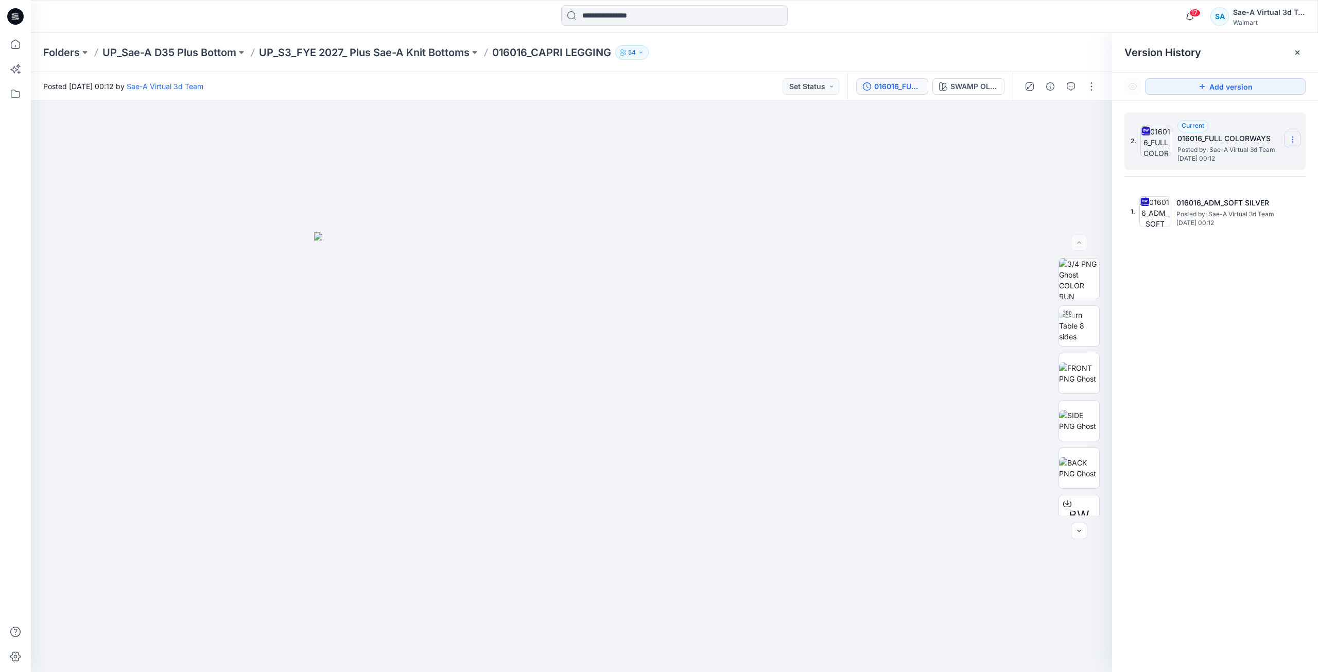
click at [1297, 142] on section at bounding box center [1292, 139] width 16 height 16
click at [1225, 230] on span "Delete Version" at bounding box center [1222, 226] width 48 height 12
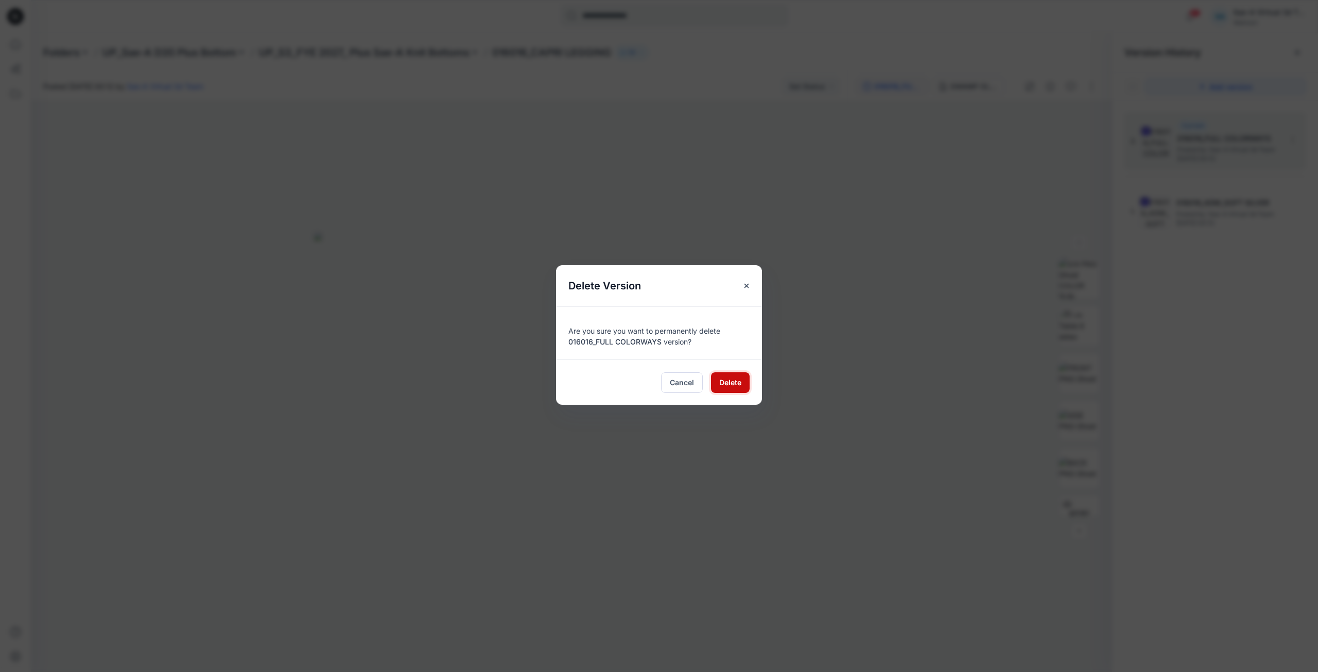
click at [739, 384] on span "Delete" at bounding box center [730, 382] width 22 height 11
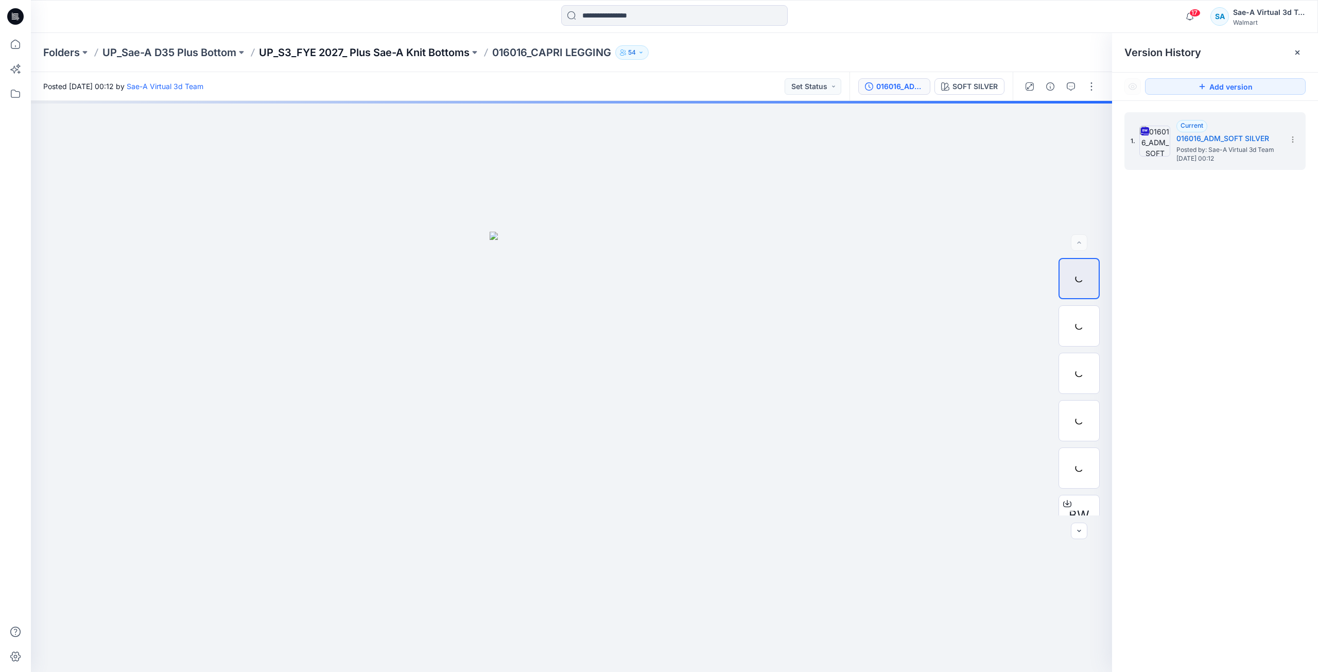
click at [449, 53] on p "UP_S3_FYE 2027_ Plus Sae-A Knit Bottoms" at bounding box center [364, 52] width 211 height 14
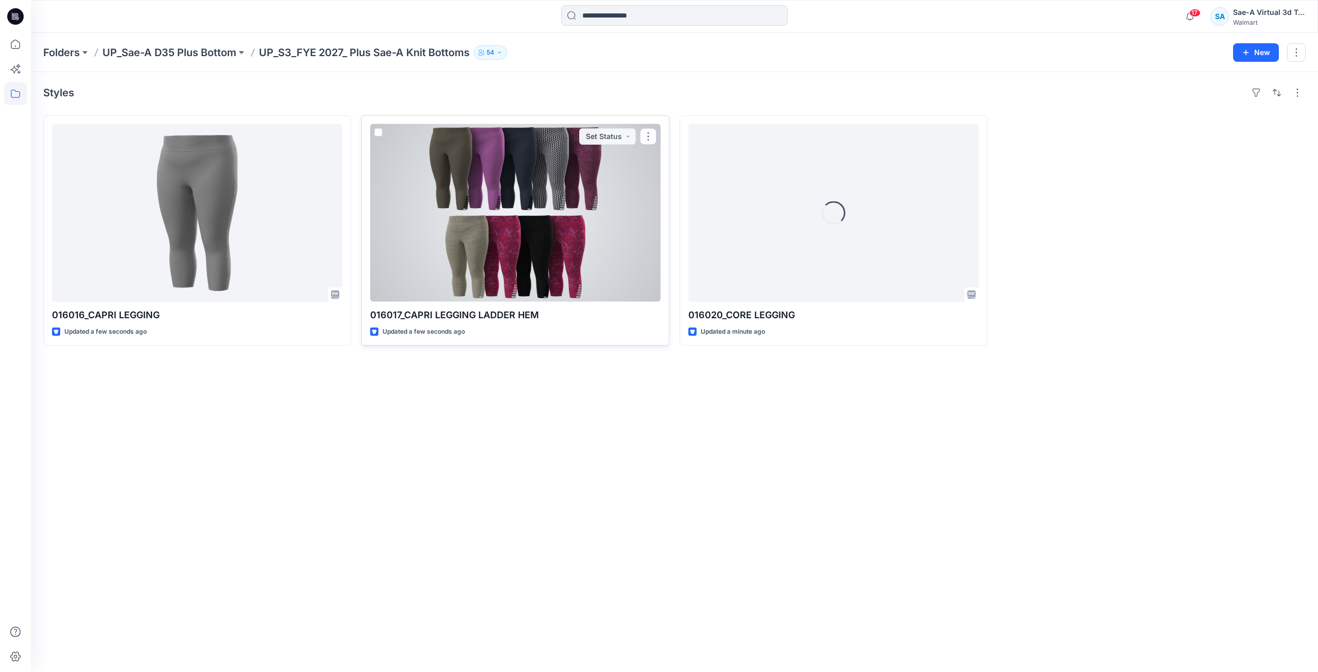
click at [487, 202] on div at bounding box center [515, 213] width 290 height 178
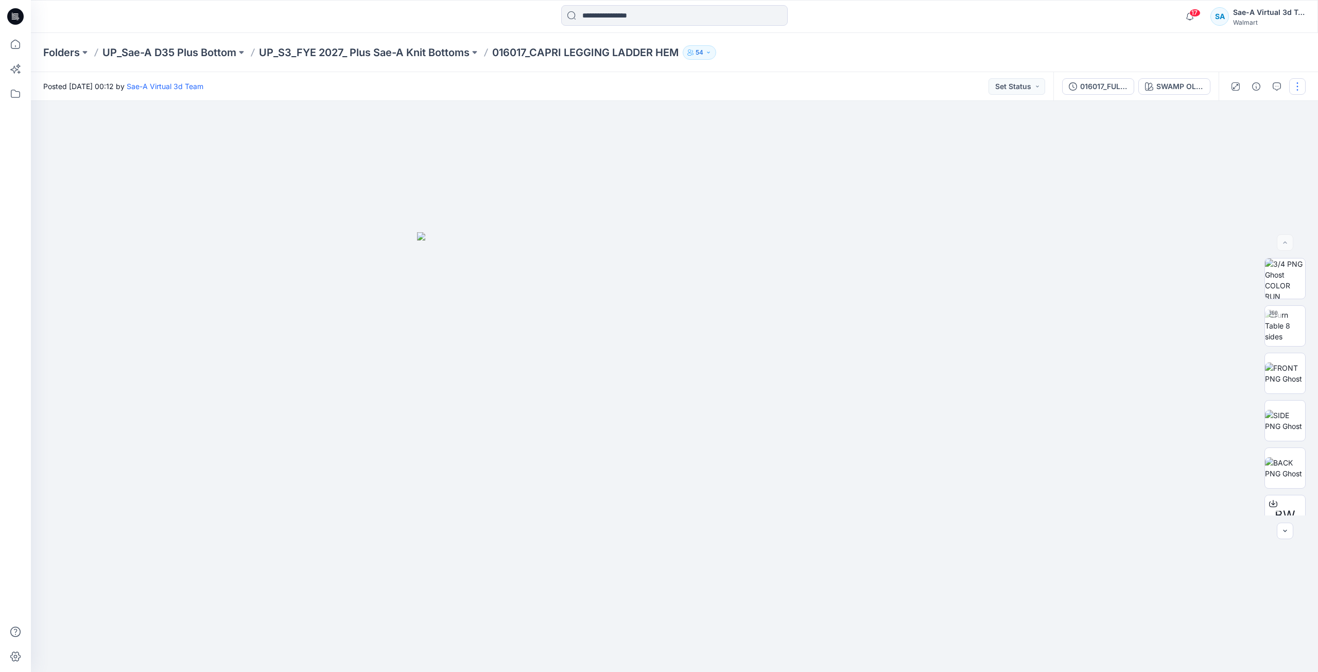
click at [1293, 89] on button "button" at bounding box center [1297, 86] width 16 height 16
click at [1095, 82] on div "016017_FULL COLORWAYS" at bounding box center [1103, 86] width 47 height 11
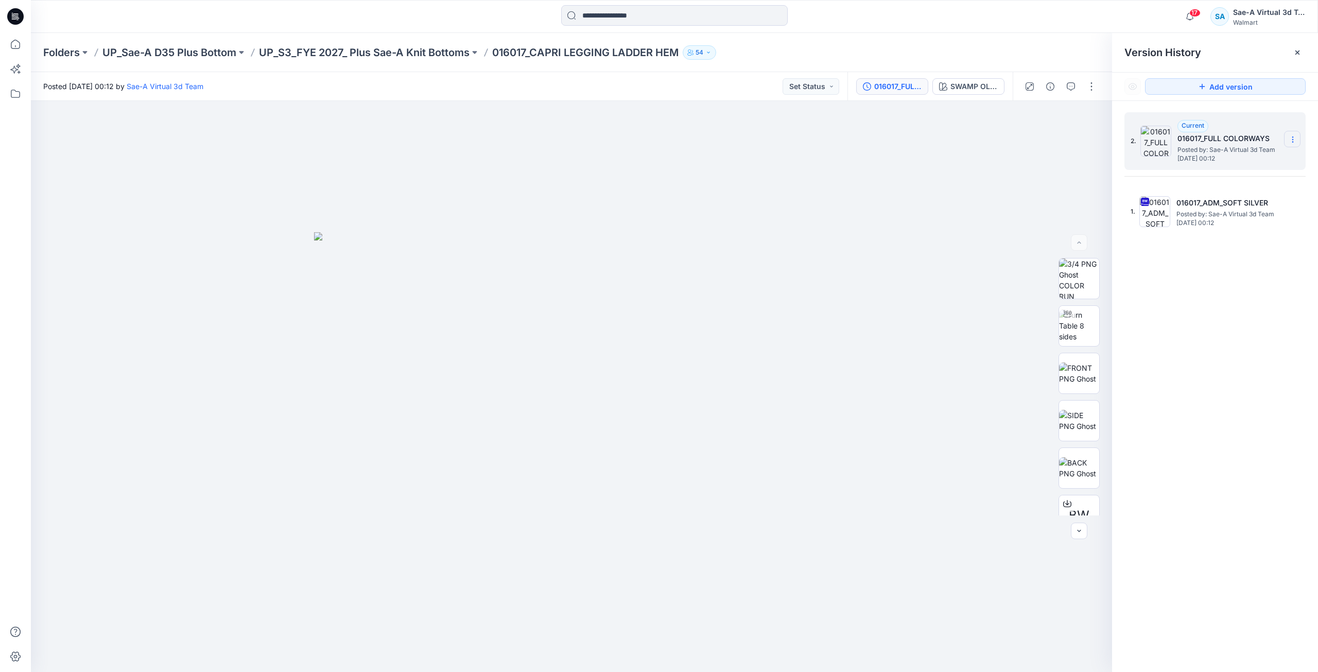
click at [1290, 137] on icon at bounding box center [1293, 139] width 8 height 8
click at [1234, 201] on span "Delete Version" at bounding box center [1222, 205] width 48 height 12
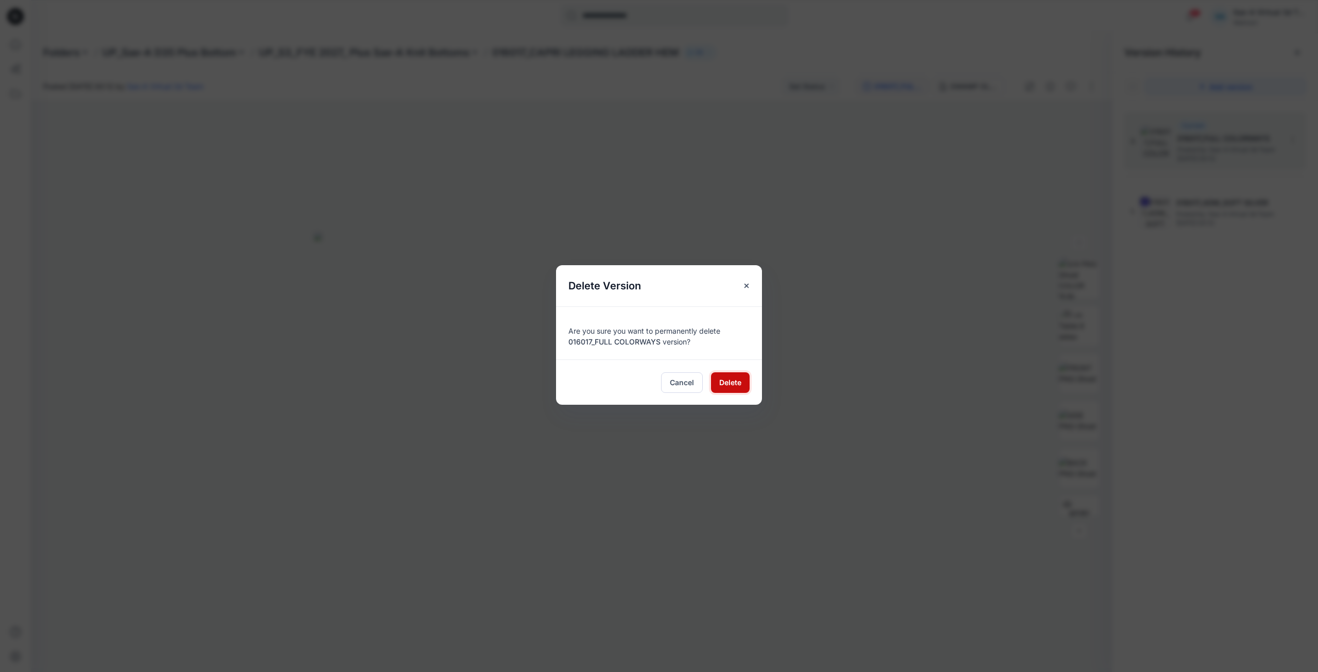
click at [735, 381] on span "Delete" at bounding box center [730, 382] width 22 height 11
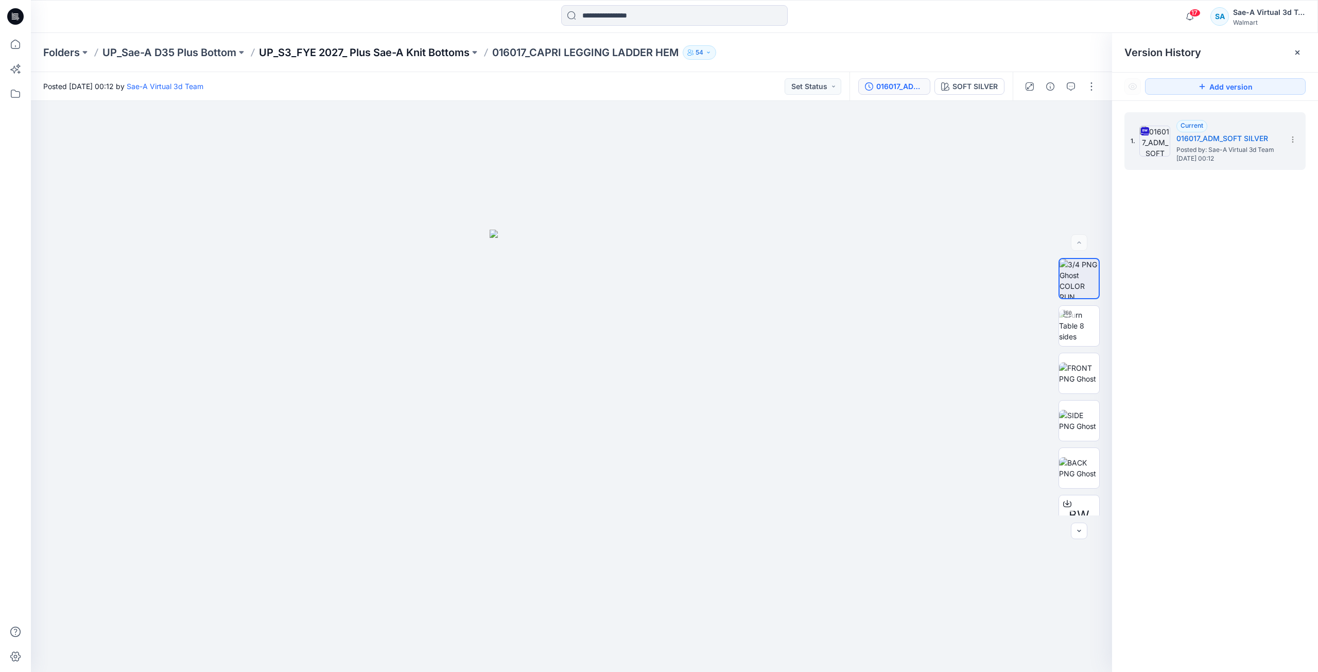
click at [355, 59] on p "UP_S3_FYE 2027_ Plus Sae-A Knit Bottoms" at bounding box center [364, 52] width 211 height 14
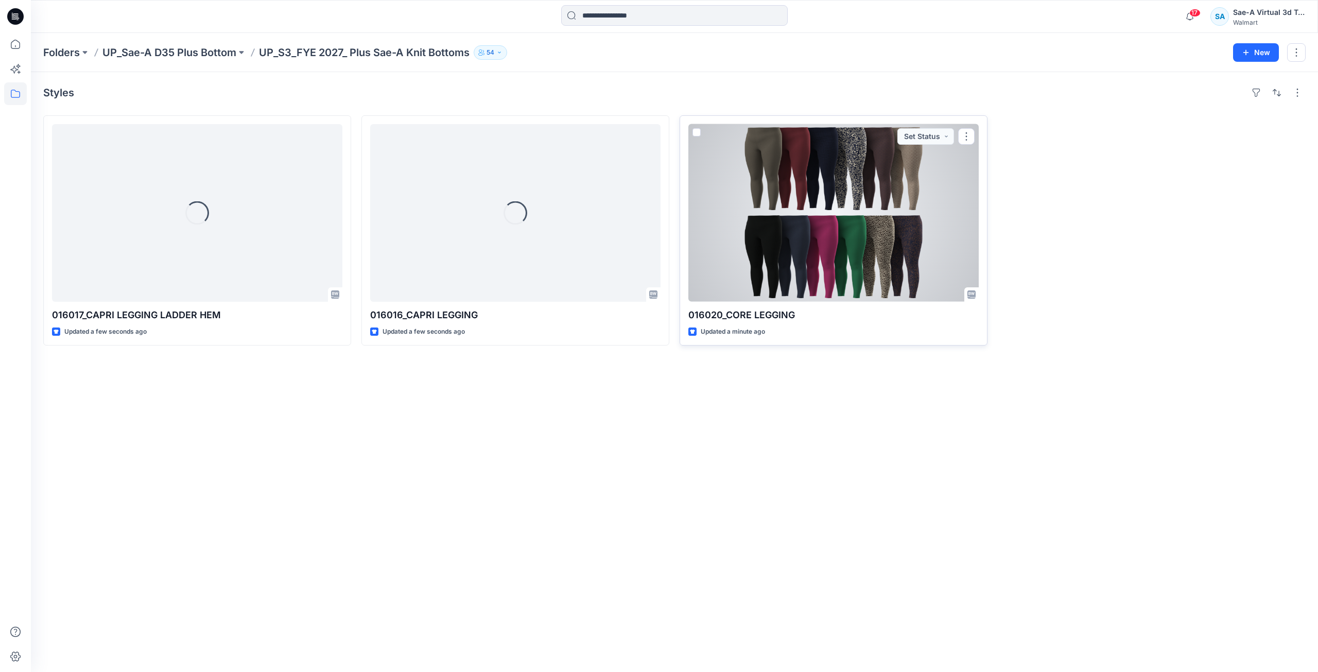
click at [886, 243] on div at bounding box center [833, 213] width 290 height 178
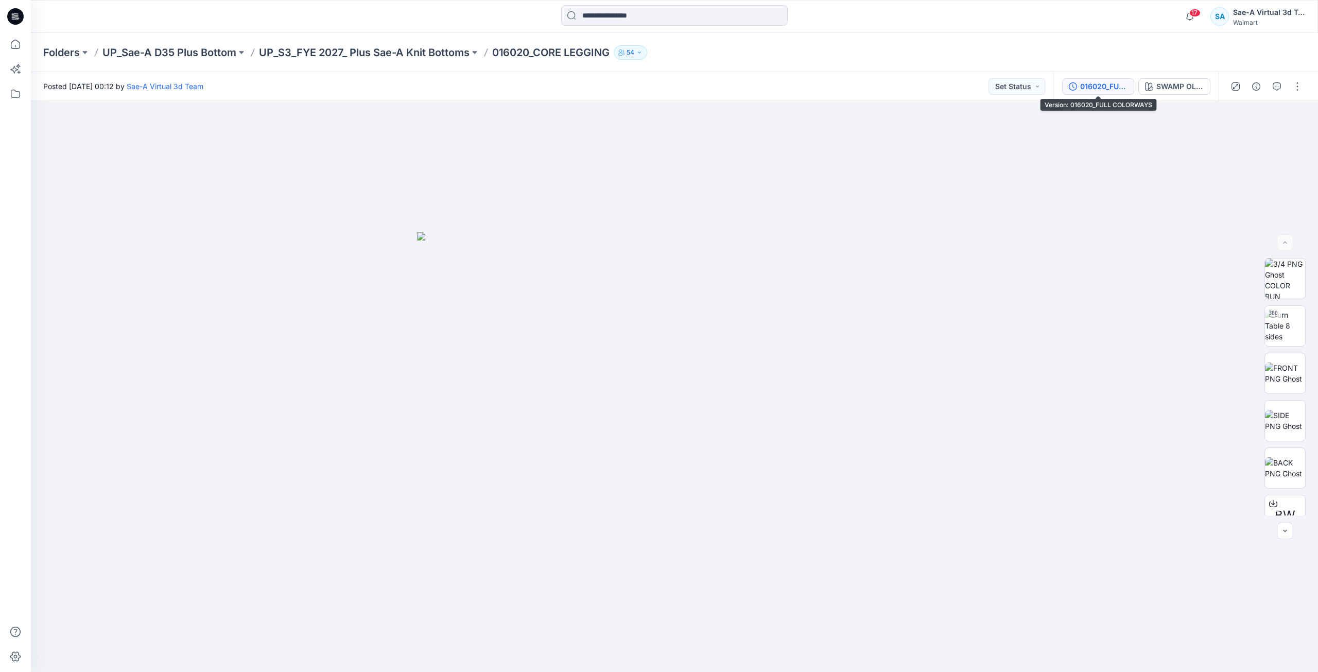
click at [1108, 85] on div "016020_FULL COLORWAYS" at bounding box center [1103, 86] width 47 height 11
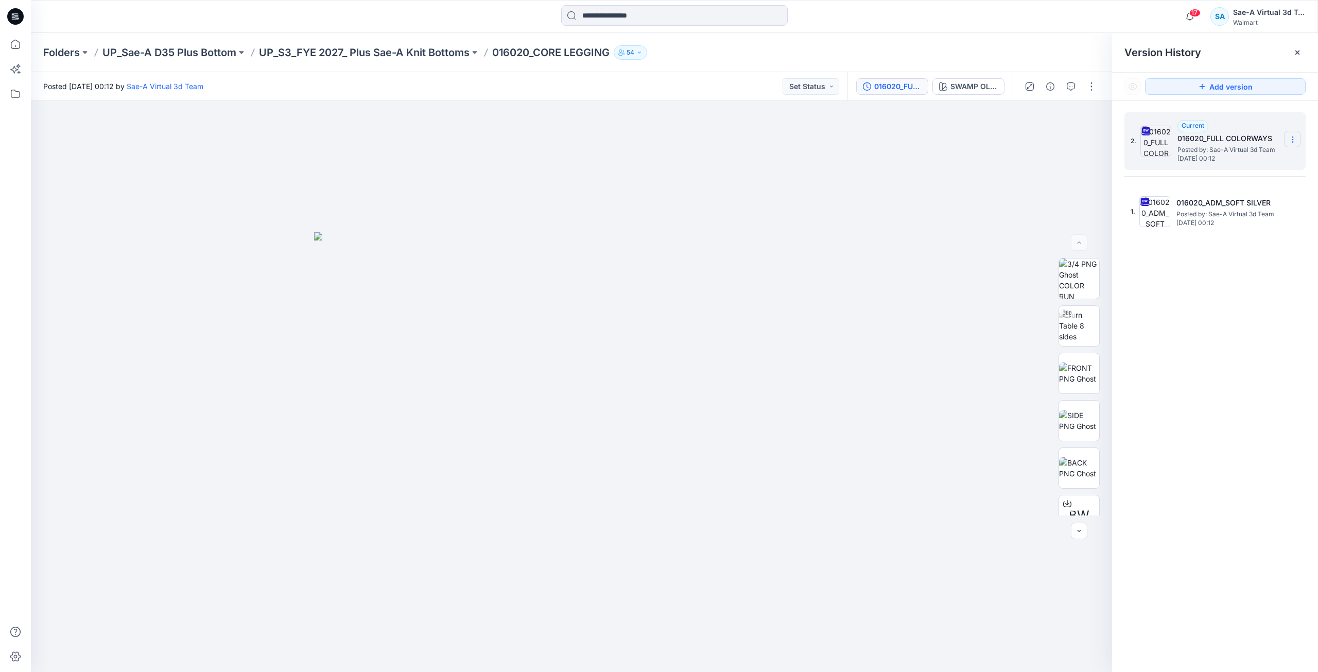
click at [1299, 142] on section at bounding box center [1292, 139] width 16 height 16
click at [1210, 227] on span "Delete Version" at bounding box center [1222, 226] width 48 height 12
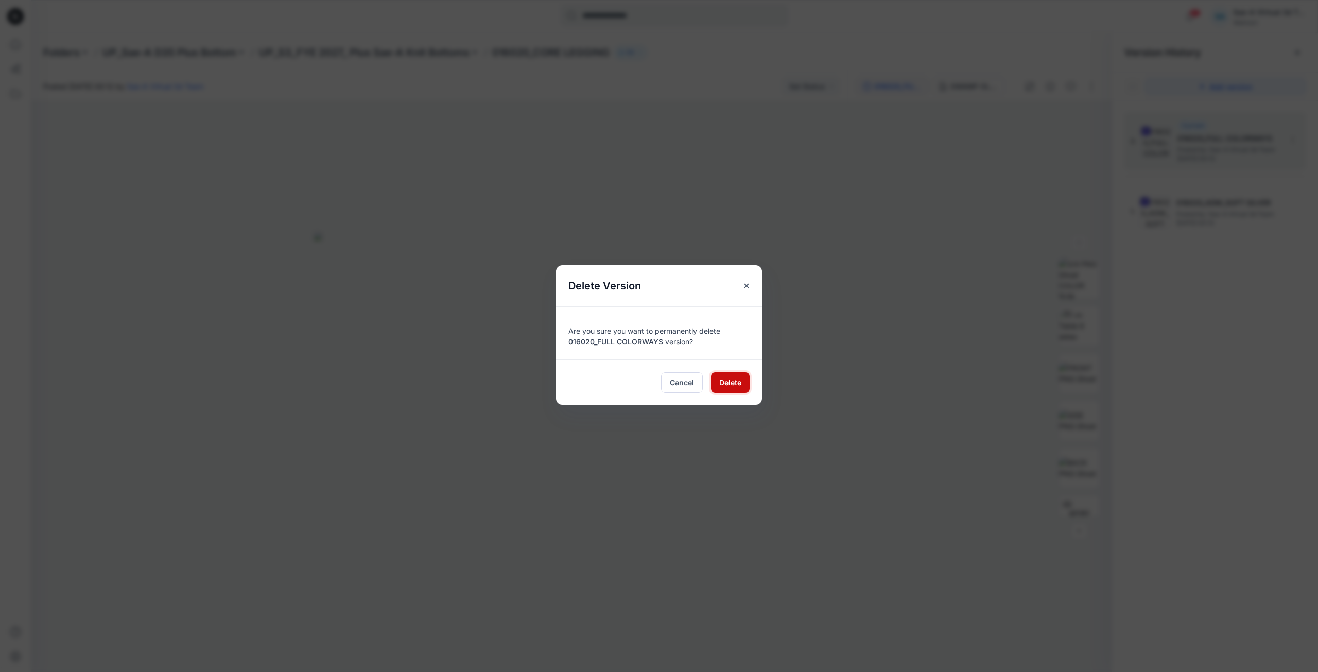
click at [732, 386] on span "Delete" at bounding box center [730, 382] width 22 height 11
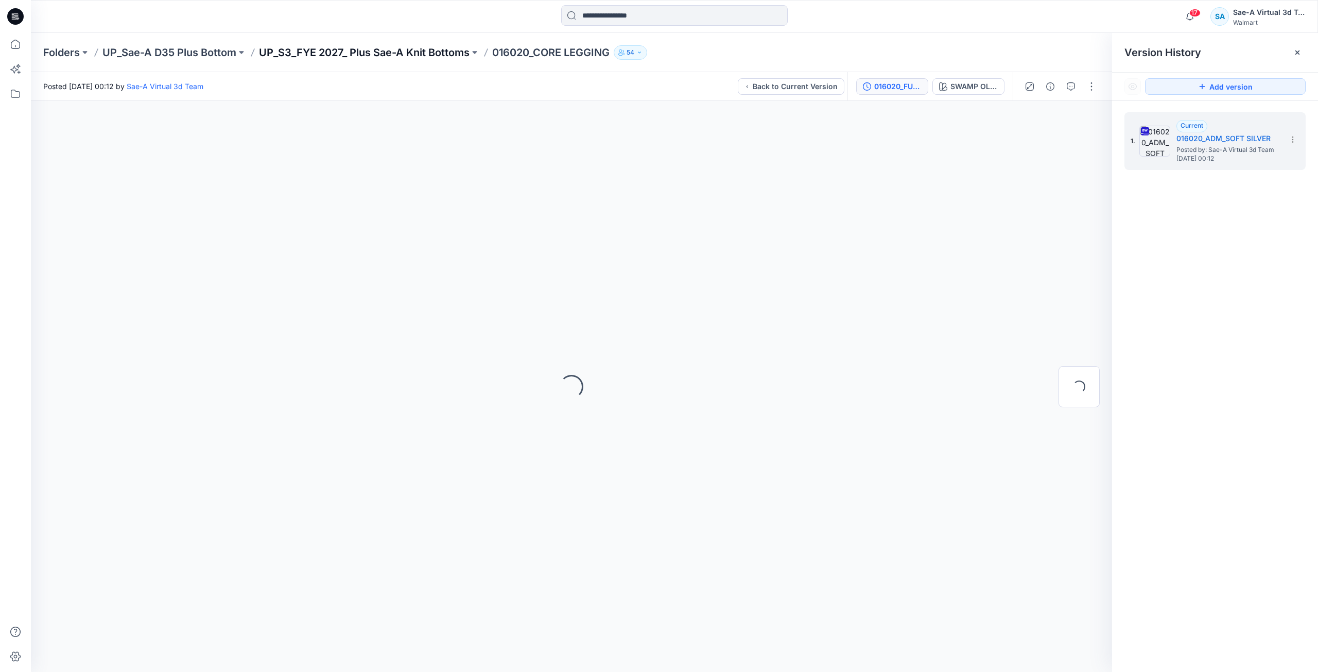
click at [417, 52] on p "UP_S3_FYE 2027_ Plus Sae-A Knit Bottoms" at bounding box center [364, 52] width 211 height 14
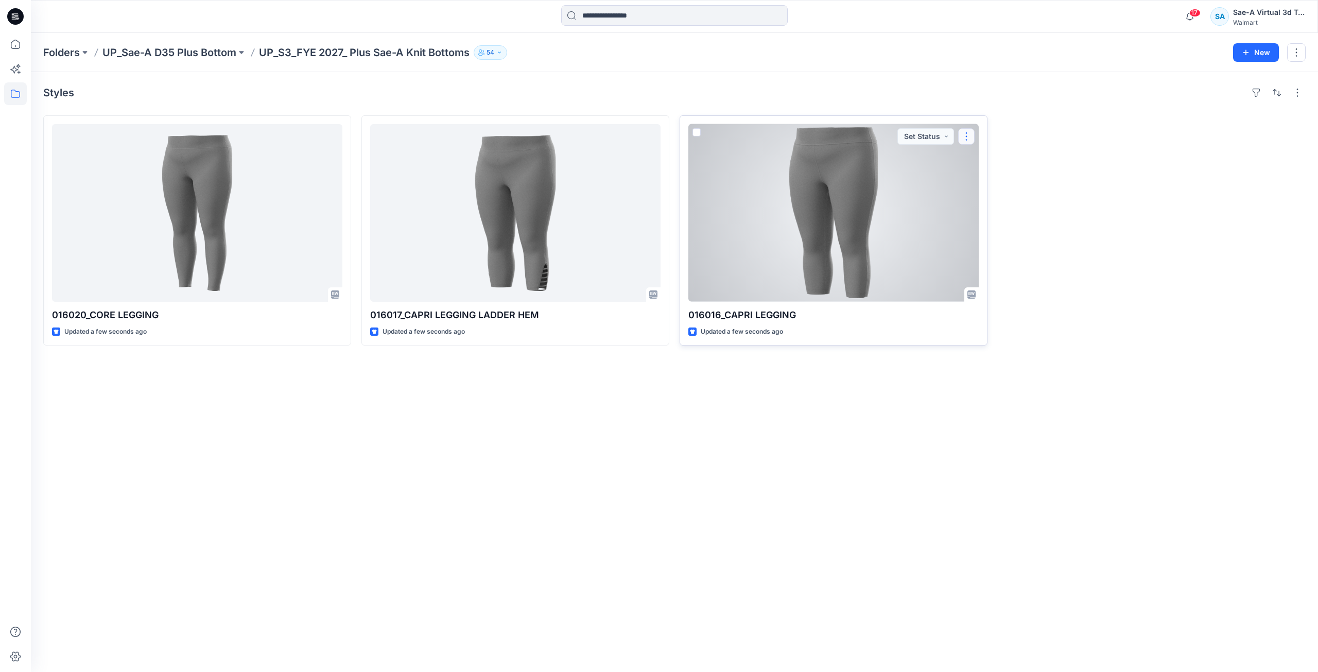
click at [962, 143] on button "button" at bounding box center [966, 136] width 16 height 16
click at [1000, 162] on button "Edit" at bounding box center [1015, 160] width 111 height 19
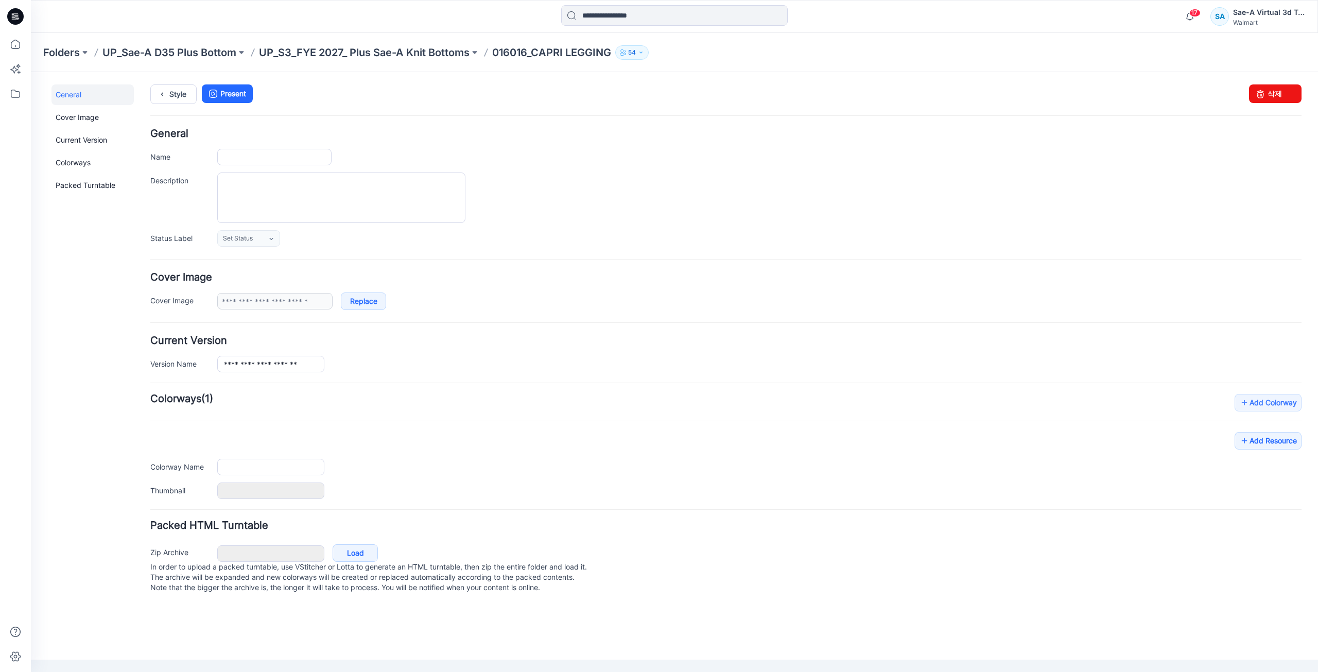
type input "**********"
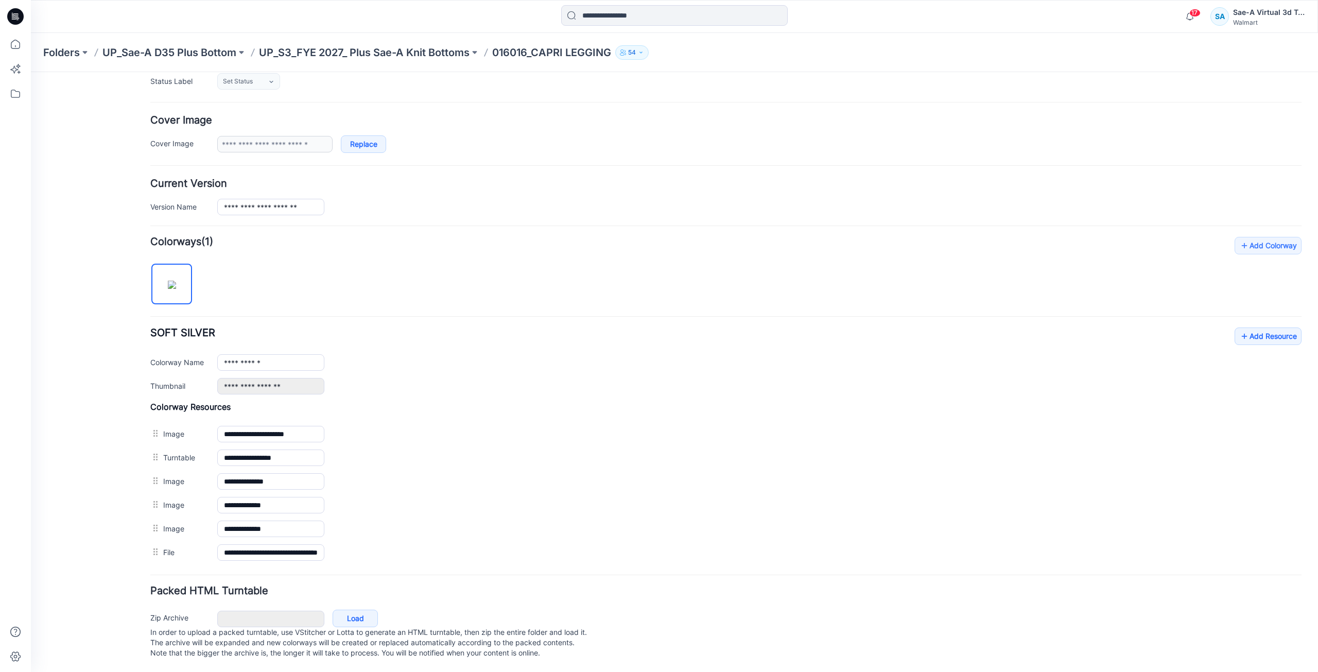
scroll to position [167, 0]
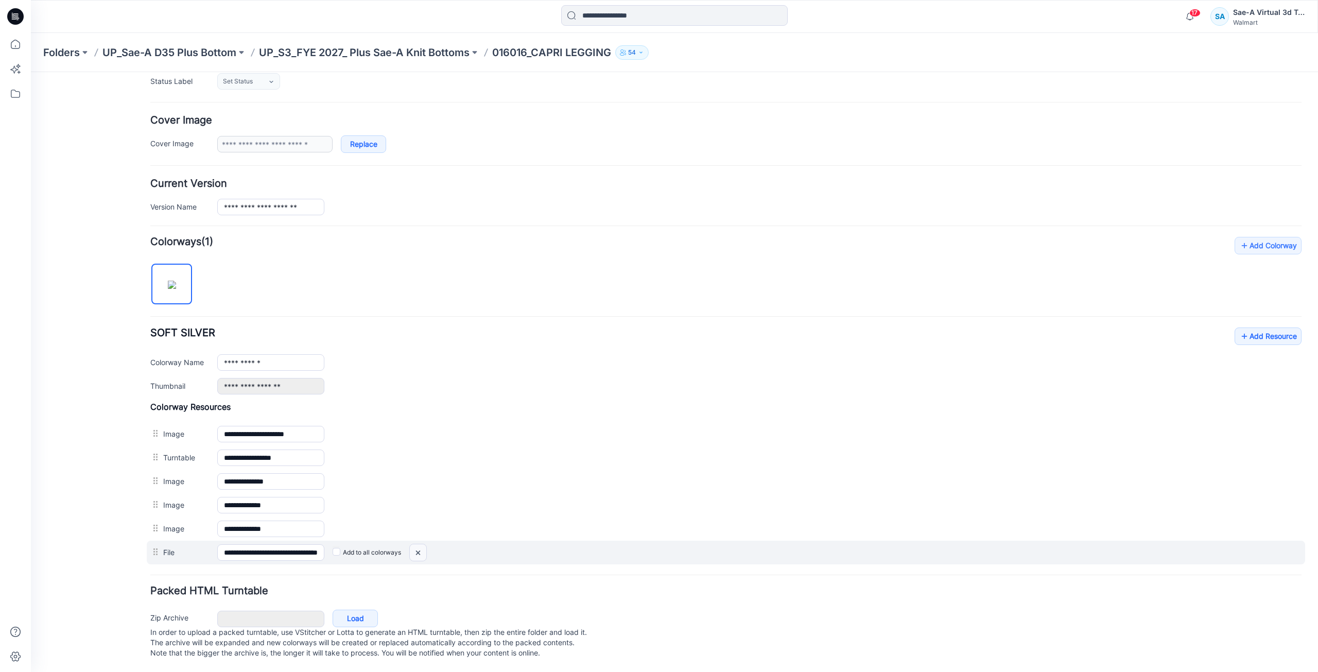
drag, startPoint x: 420, startPoint y: 545, endPoint x: 734, endPoint y: 135, distance: 515.7
click at [420, 545] on img at bounding box center [418, 552] width 16 height 17
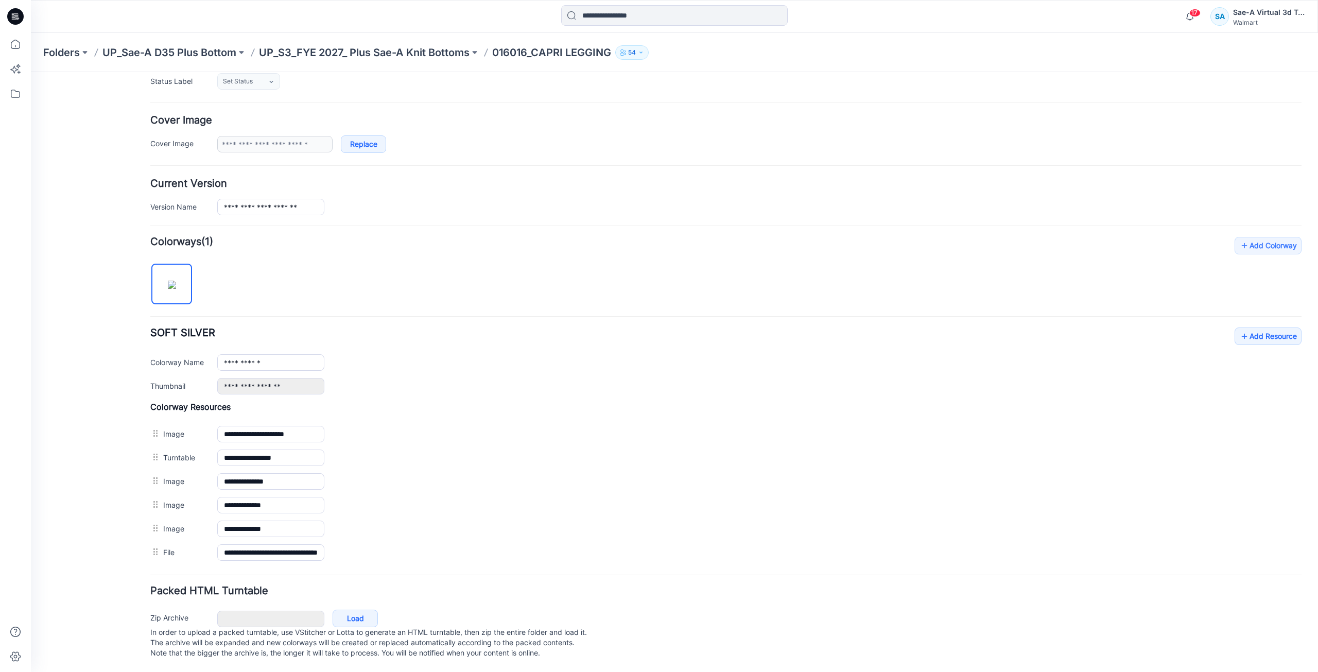
scroll to position [144, 0]
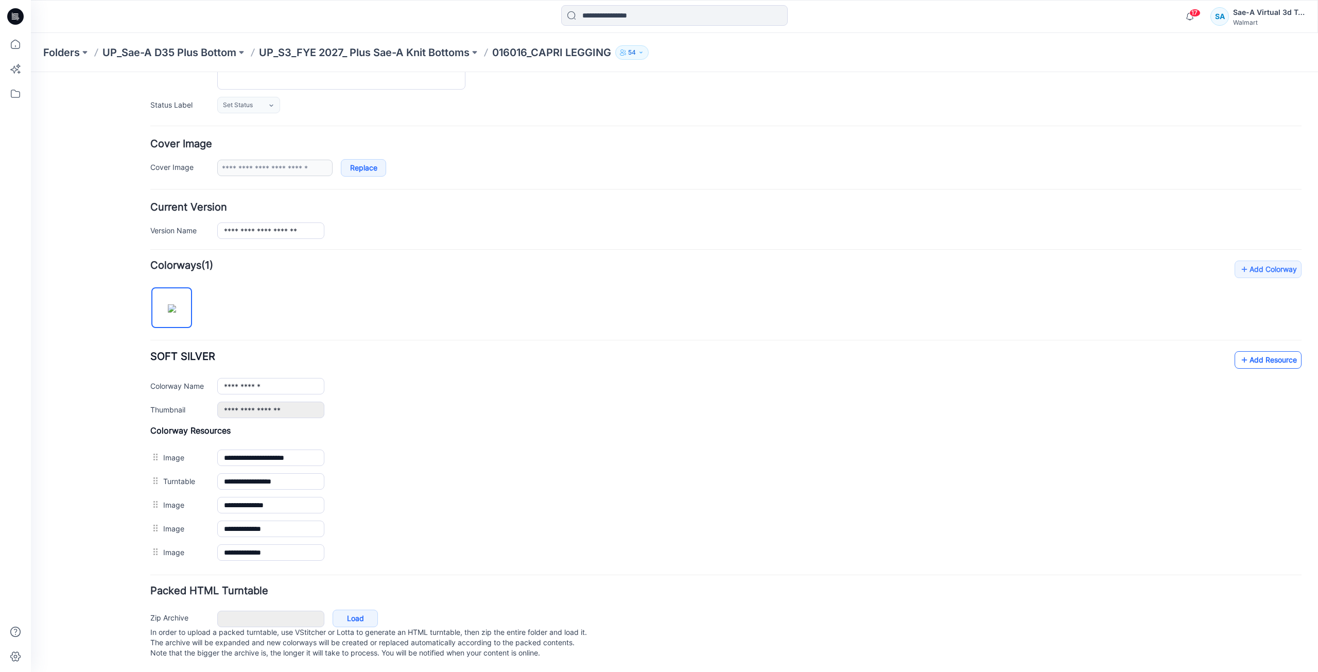
click at [1255, 351] on link "Add Resource" at bounding box center [1268, 360] width 67 height 18
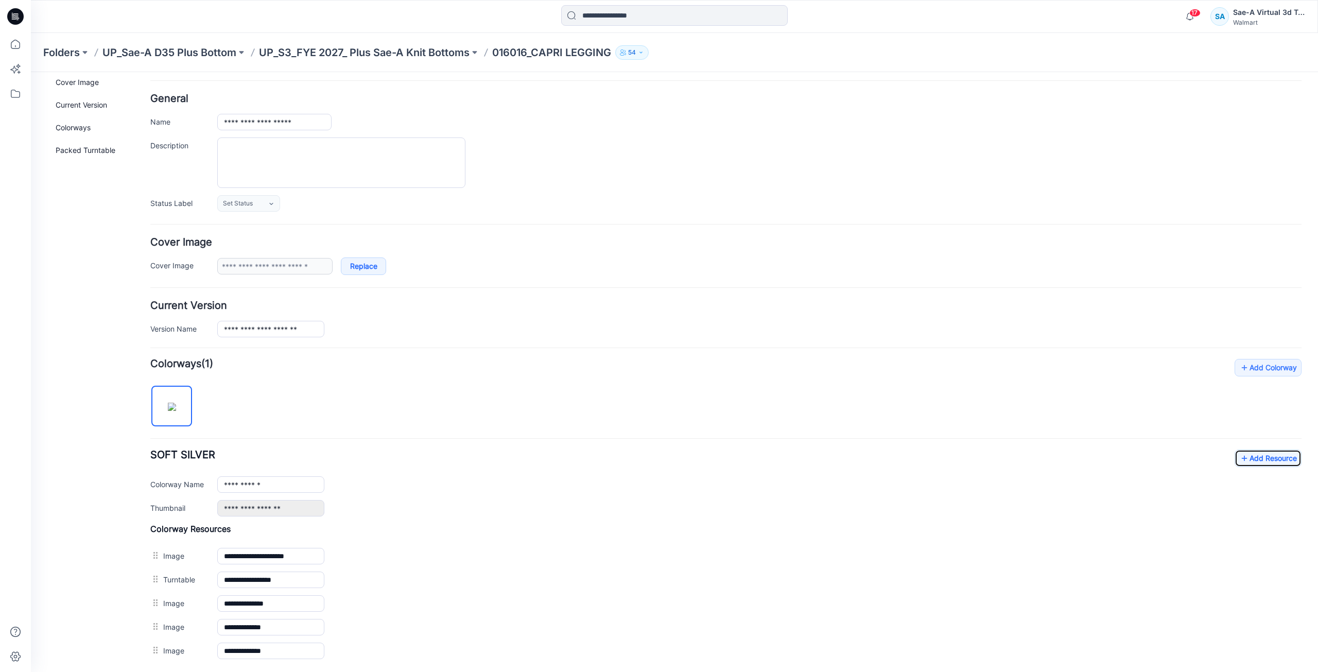
scroll to position [0, 0]
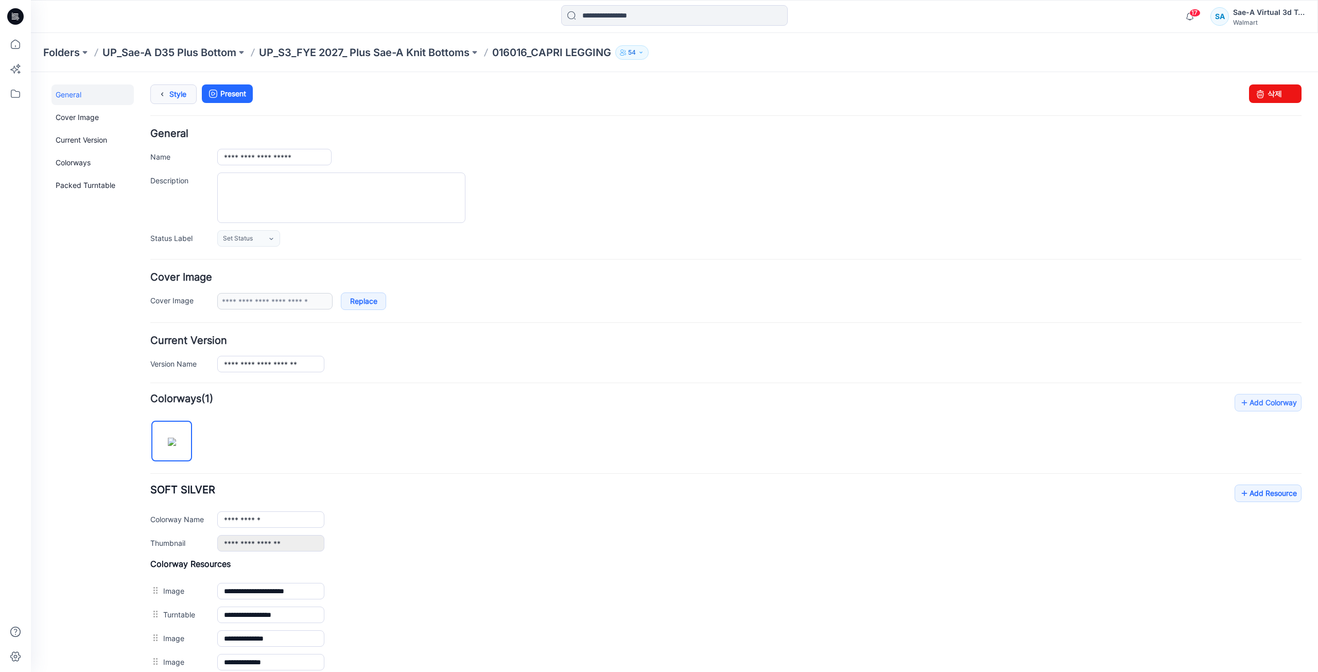
click at [177, 97] on link "Style" at bounding box center [173, 94] width 46 height 20
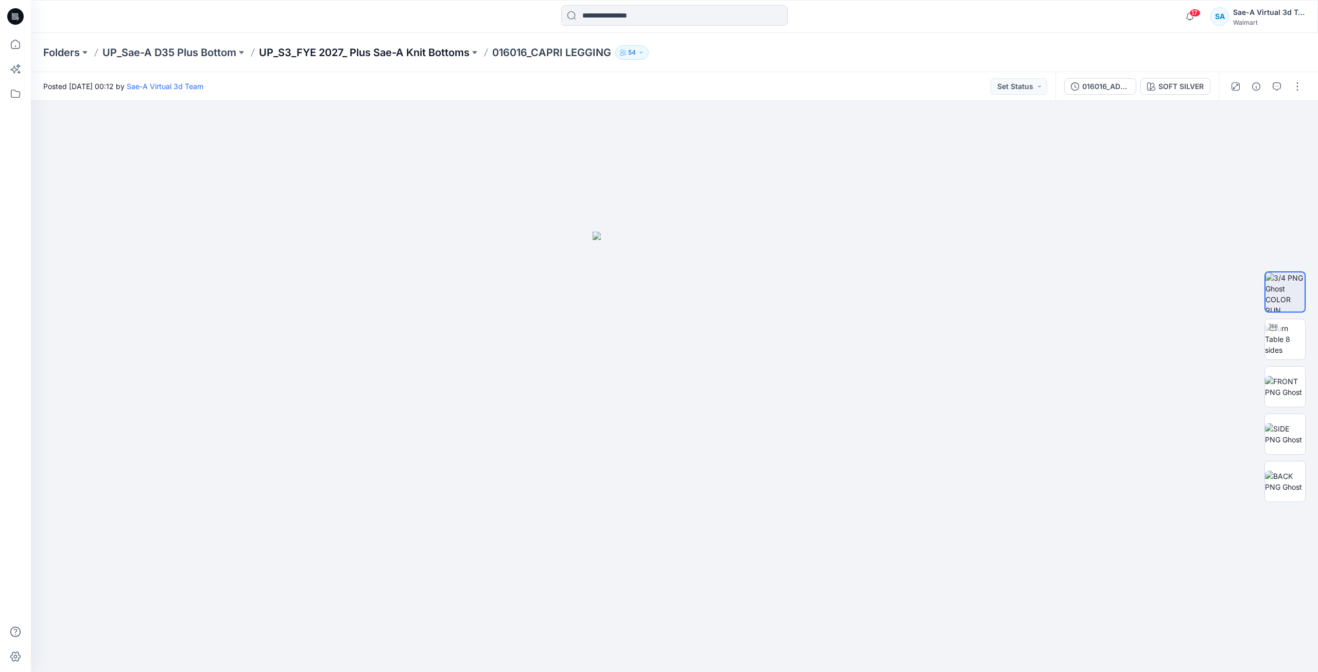
click at [439, 48] on p "UP_S3_FYE 2027_ Plus Sae-A Knit Bottoms" at bounding box center [364, 52] width 211 height 14
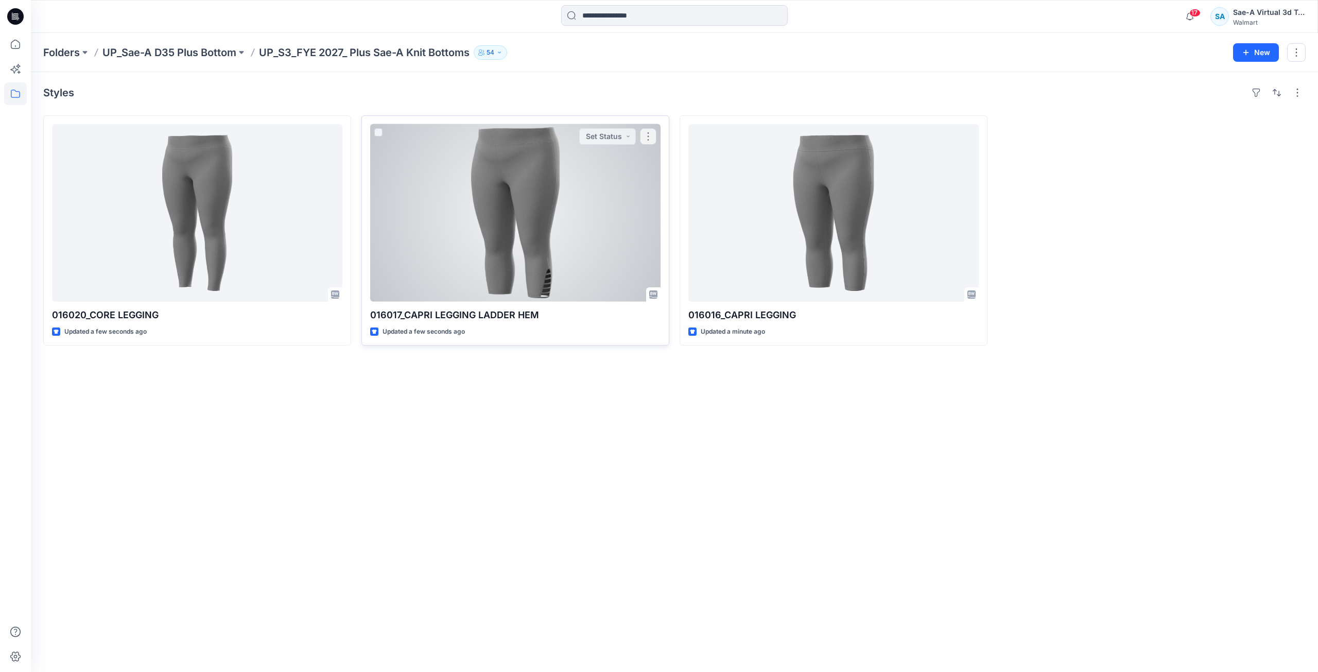
click at [557, 261] on div at bounding box center [515, 213] width 290 height 178
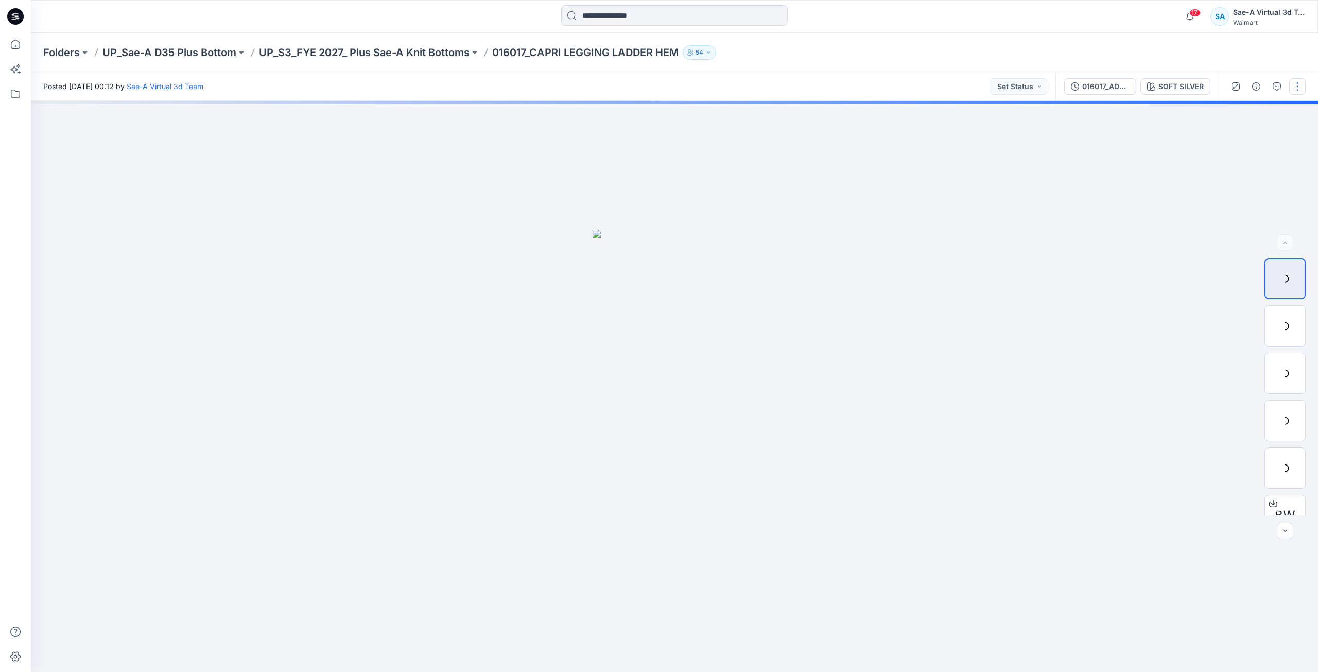
click at [1297, 90] on button "button" at bounding box center [1297, 86] width 16 height 16
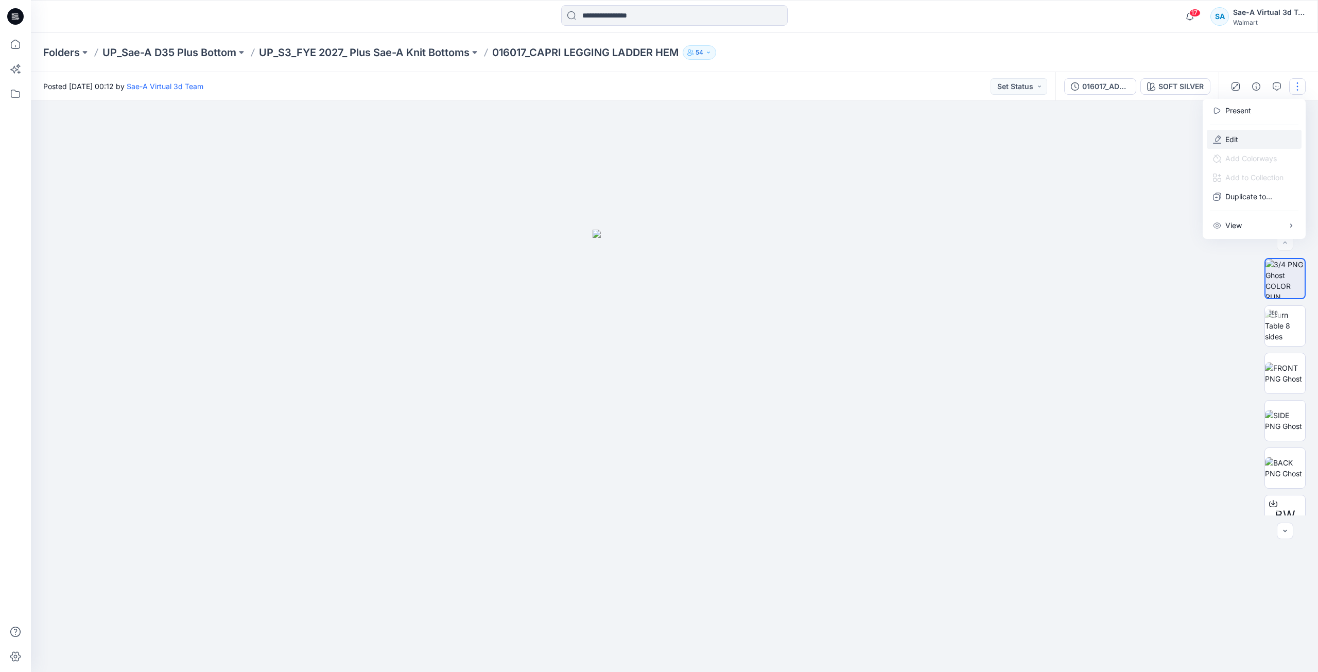
click at [1254, 139] on button "Edit" at bounding box center [1254, 139] width 95 height 19
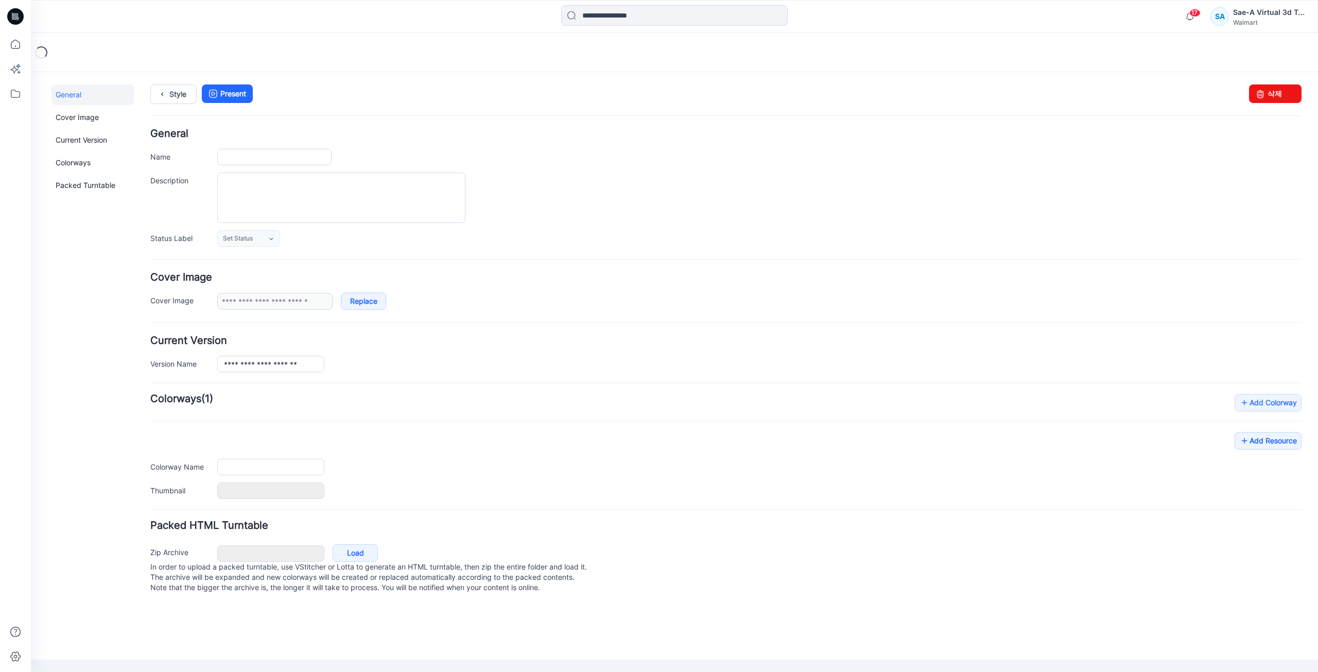
type input "**********"
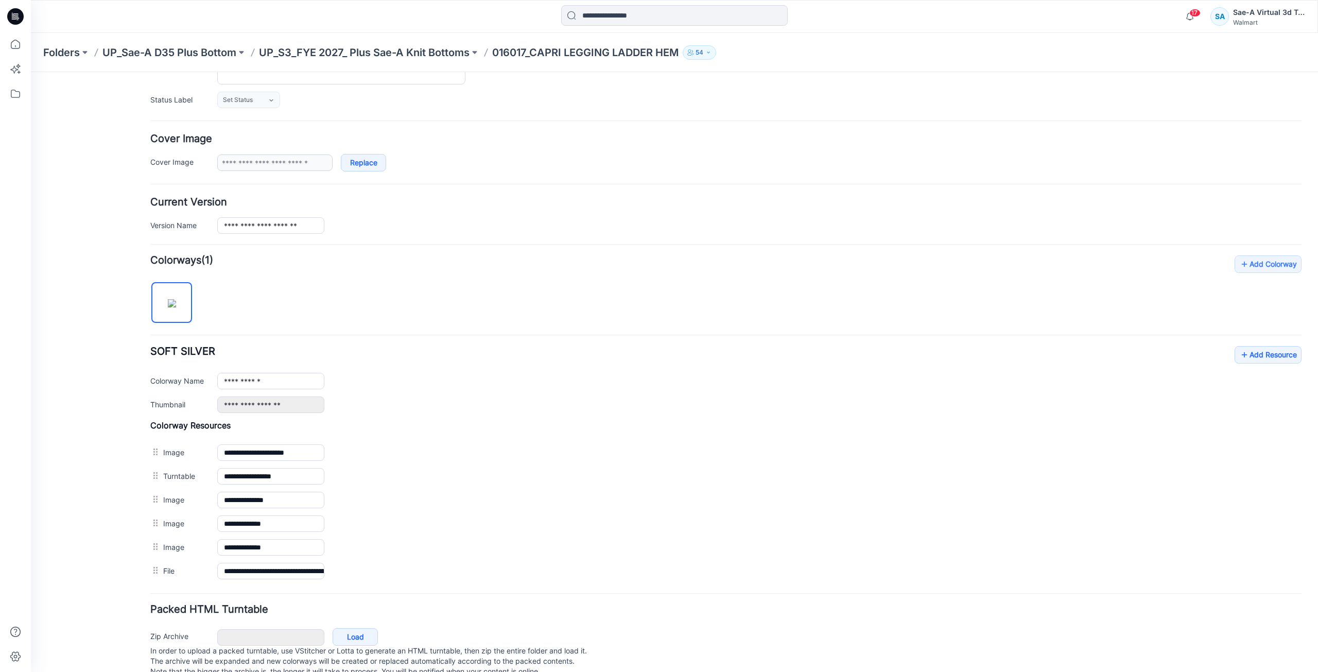
scroll to position [167, 0]
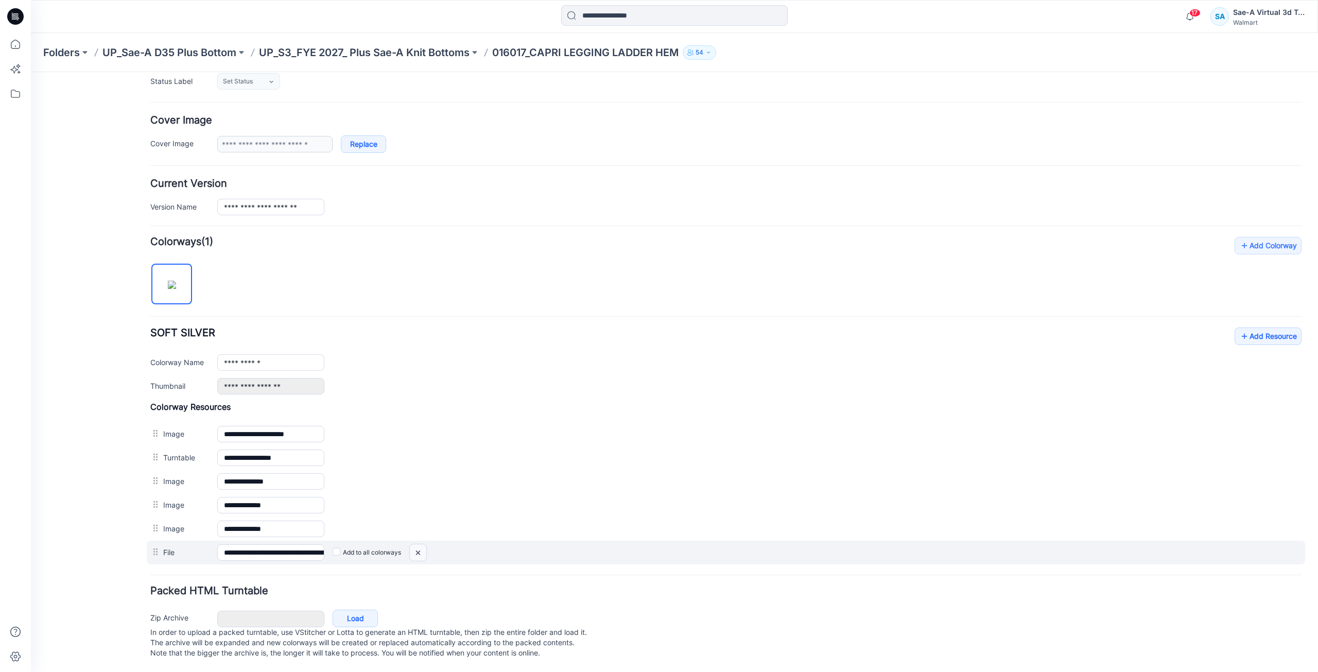
click at [419, 544] on img at bounding box center [418, 552] width 16 height 17
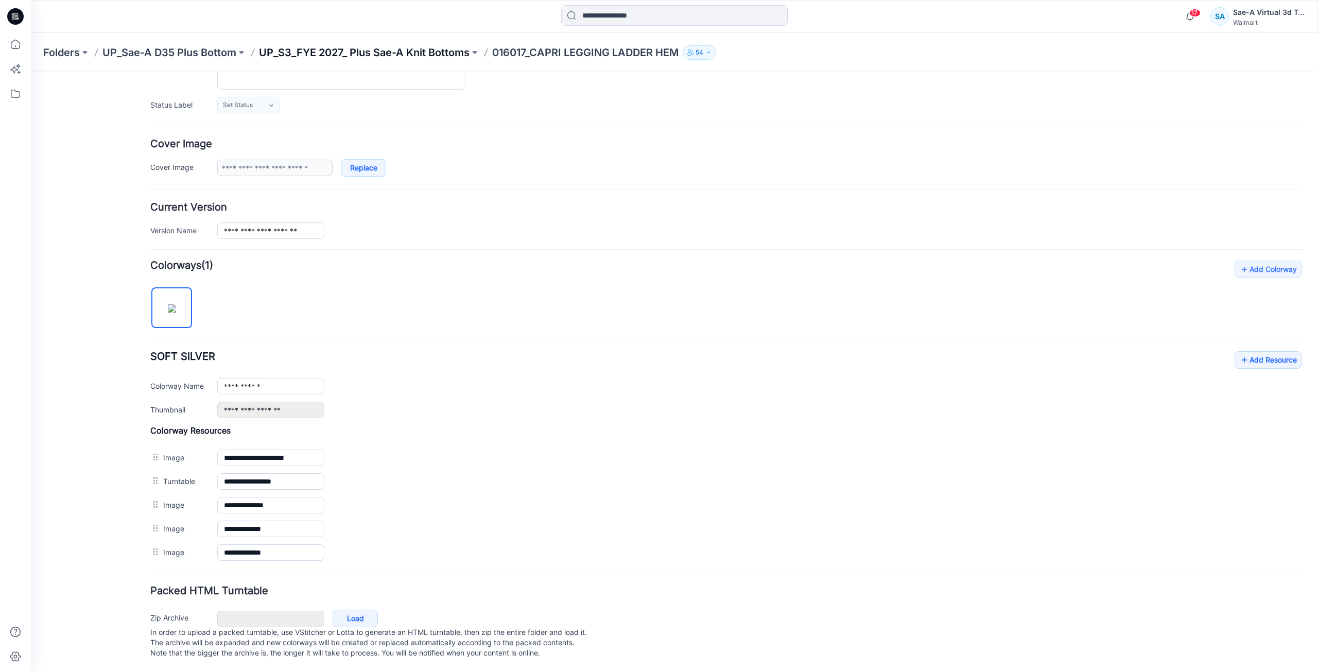
scroll to position [144, 0]
click at [432, 53] on p "UP_S3_FYE 2027_ Plus Sae-A Knit Bottoms" at bounding box center [364, 52] width 211 height 14
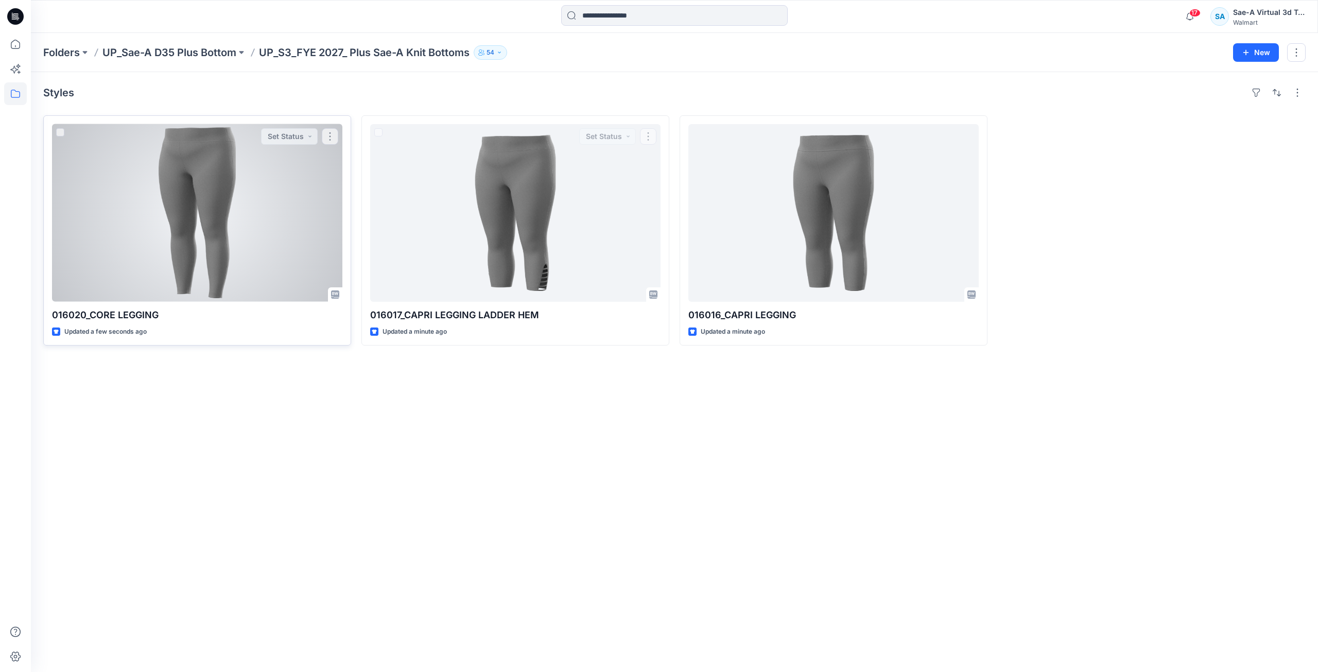
click at [118, 223] on div at bounding box center [197, 213] width 290 height 178
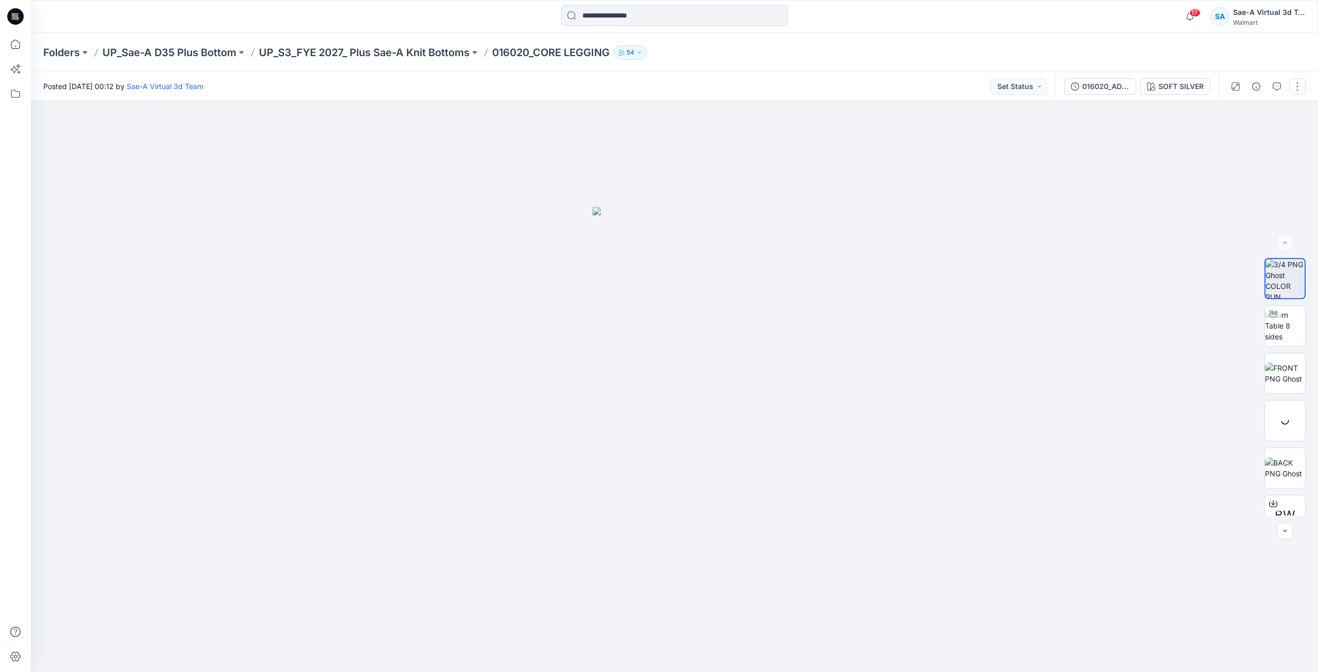
click at [1299, 91] on button "button" at bounding box center [1297, 86] width 16 height 16
click at [1244, 141] on button "Edit" at bounding box center [1254, 139] width 95 height 19
click at [1260, 146] on button "Edit" at bounding box center [1254, 139] width 95 height 19
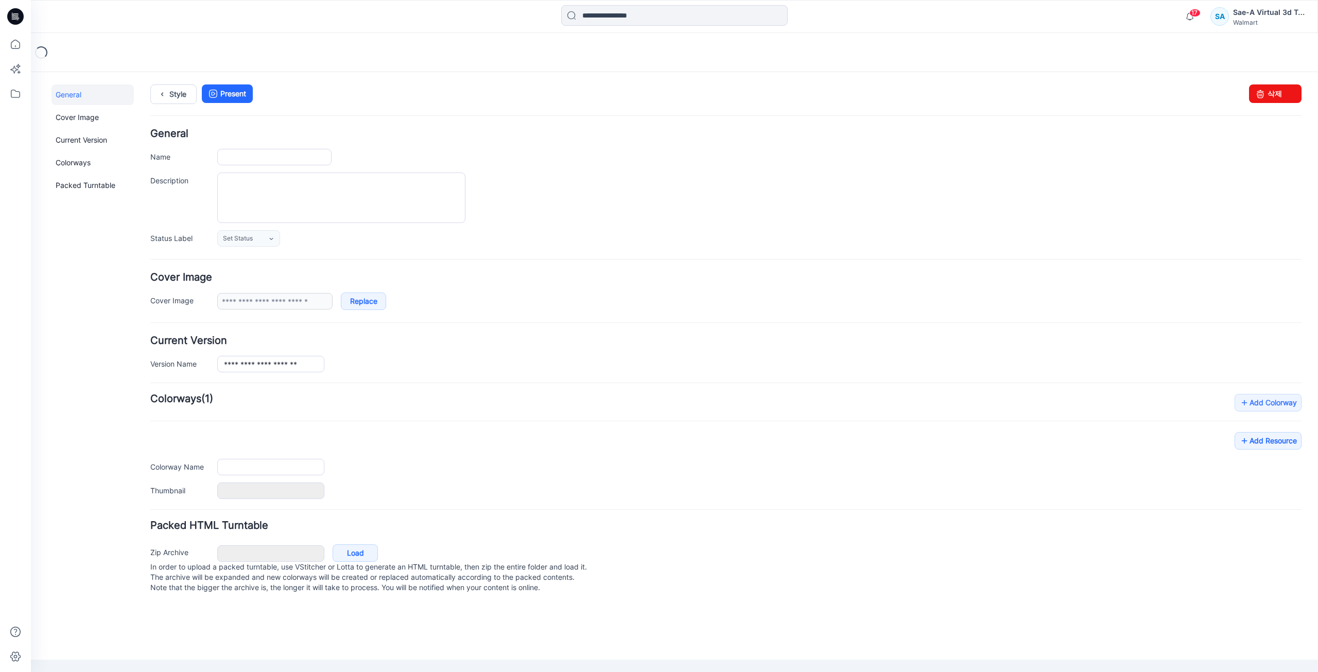
type input "**********"
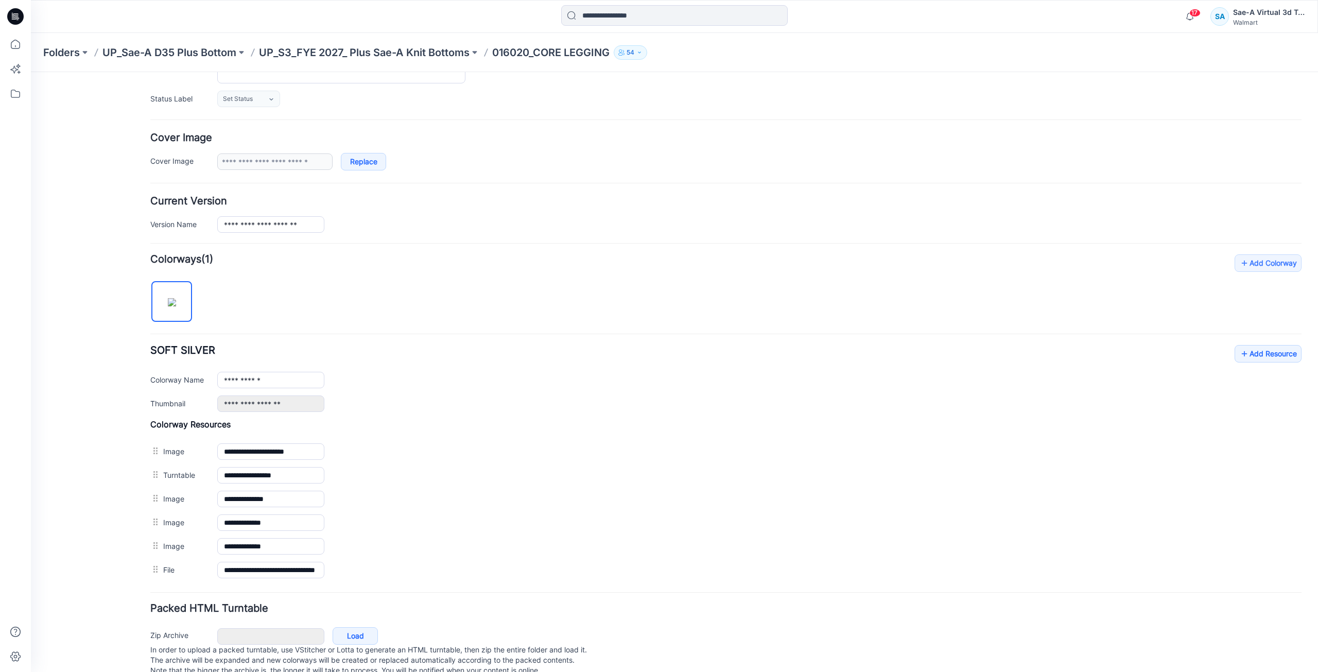
scroll to position [167, 0]
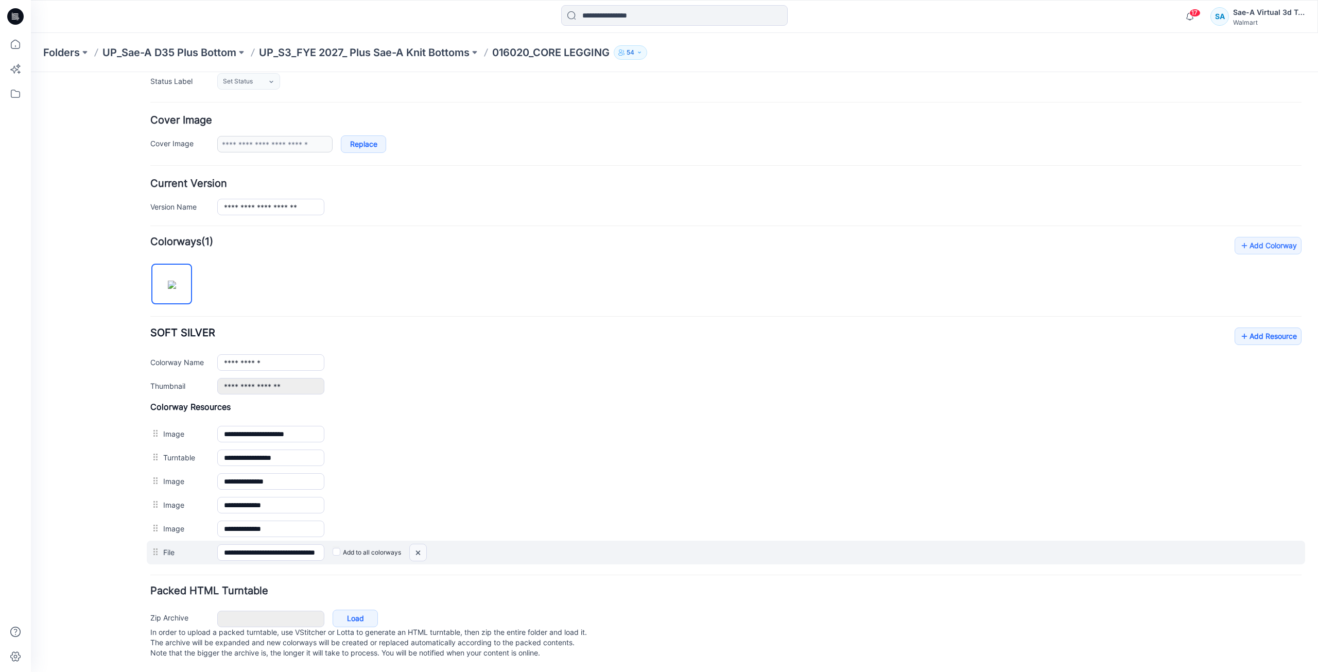
drag, startPoint x: 417, startPoint y: 542, endPoint x: 745, endPoint y: 137, distance: 520.6
click at [417, 544] on img at bounding box center [418, 552] width 16 height 17
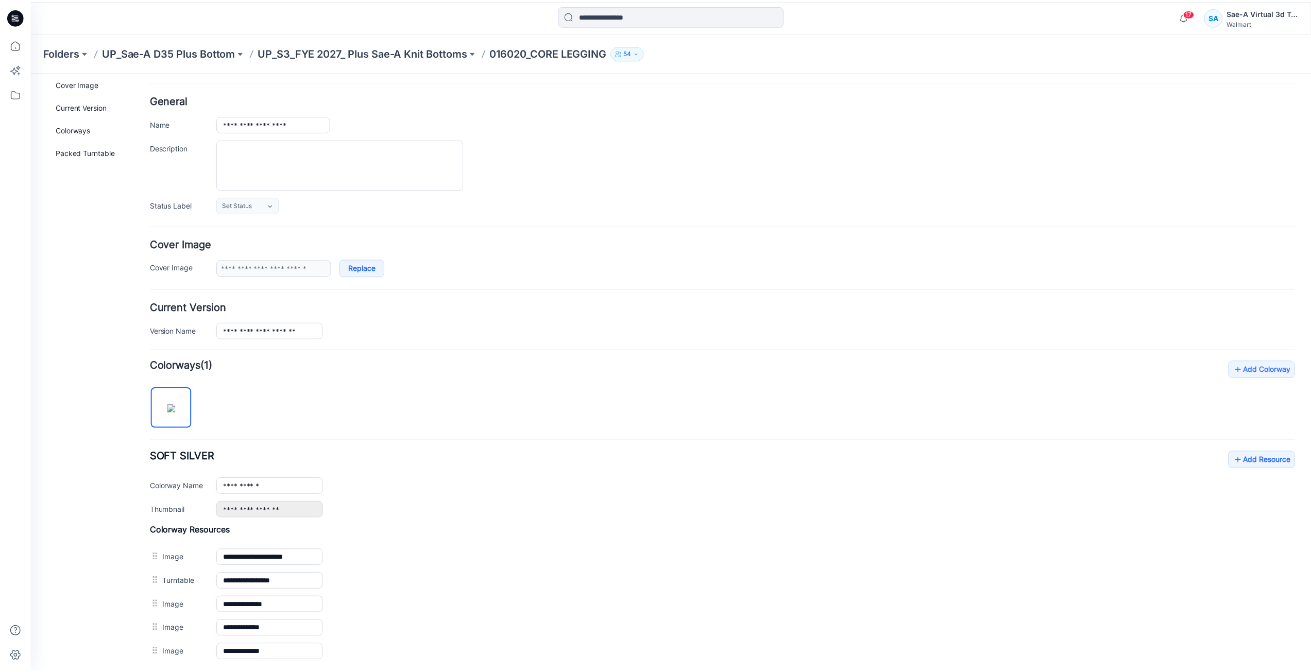
scroll to position [0, 0]
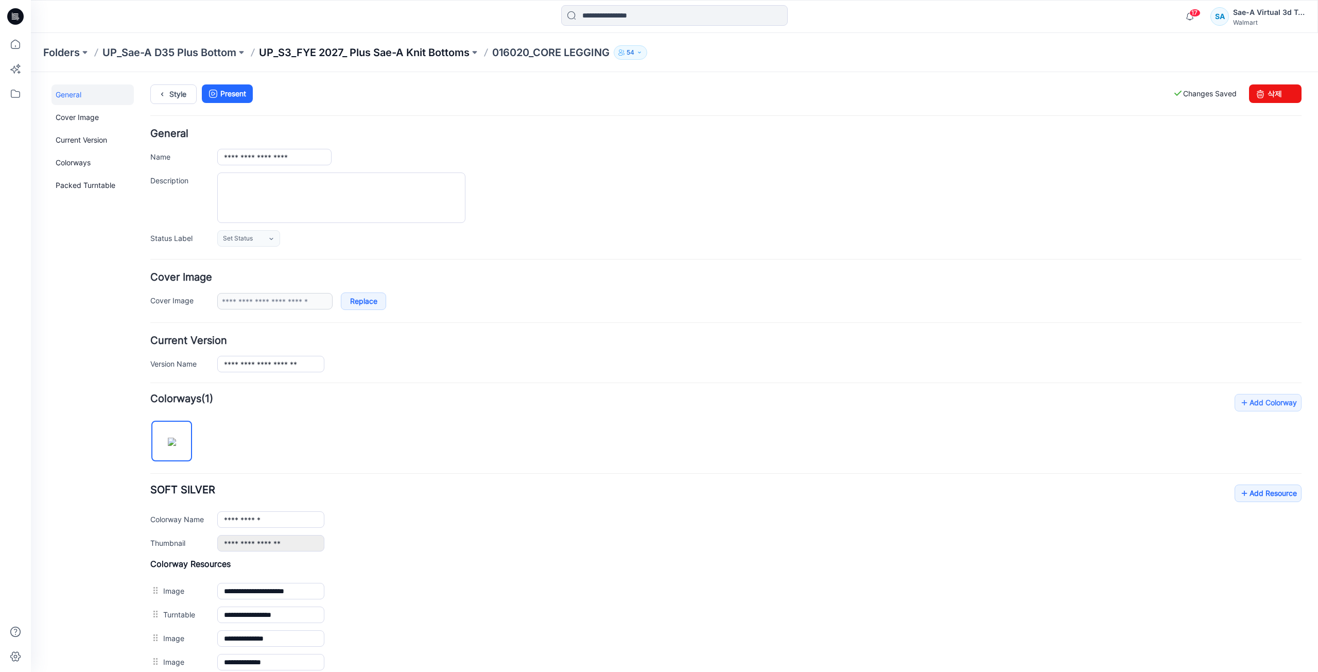
click at [442, 54] on p "UP_S3_FYE 2027_ Plus Sae-A Knit Bottoms" at bounding box center [364, 52] width 211 height 14
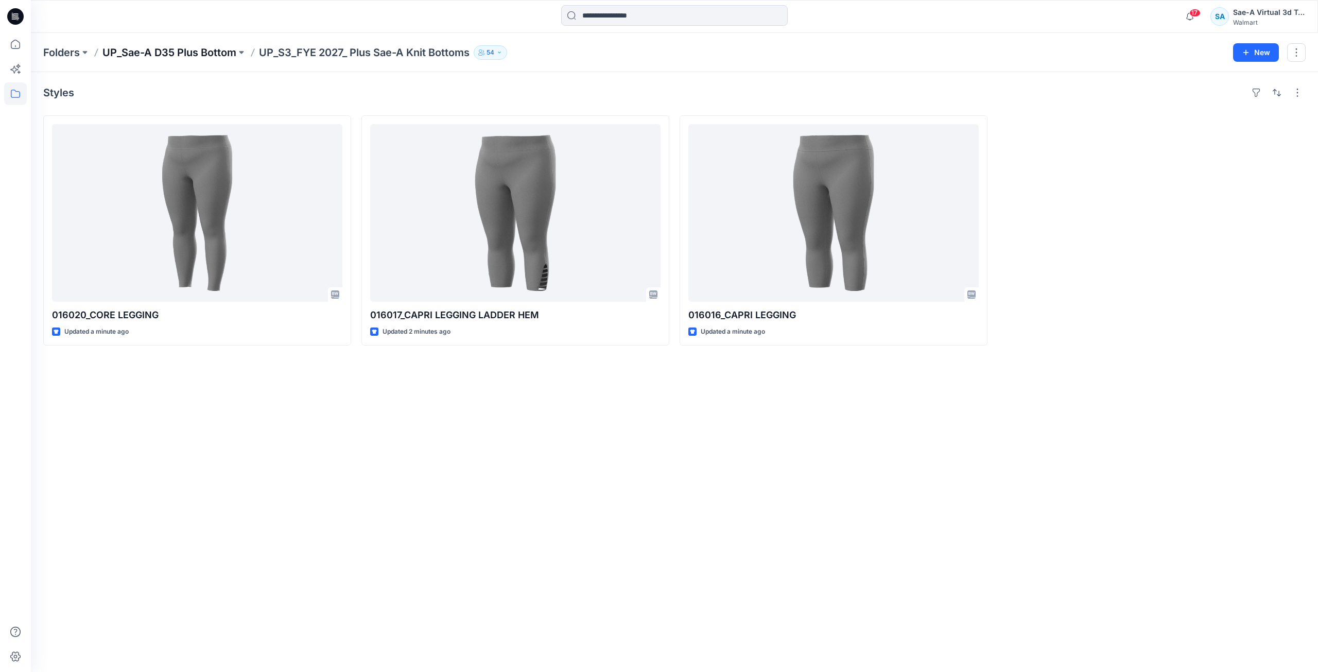
click at [225, 56] on p "UP_Sae-A D35 Plus Bottom" at bounding box center [169, 52] width 134 height 14
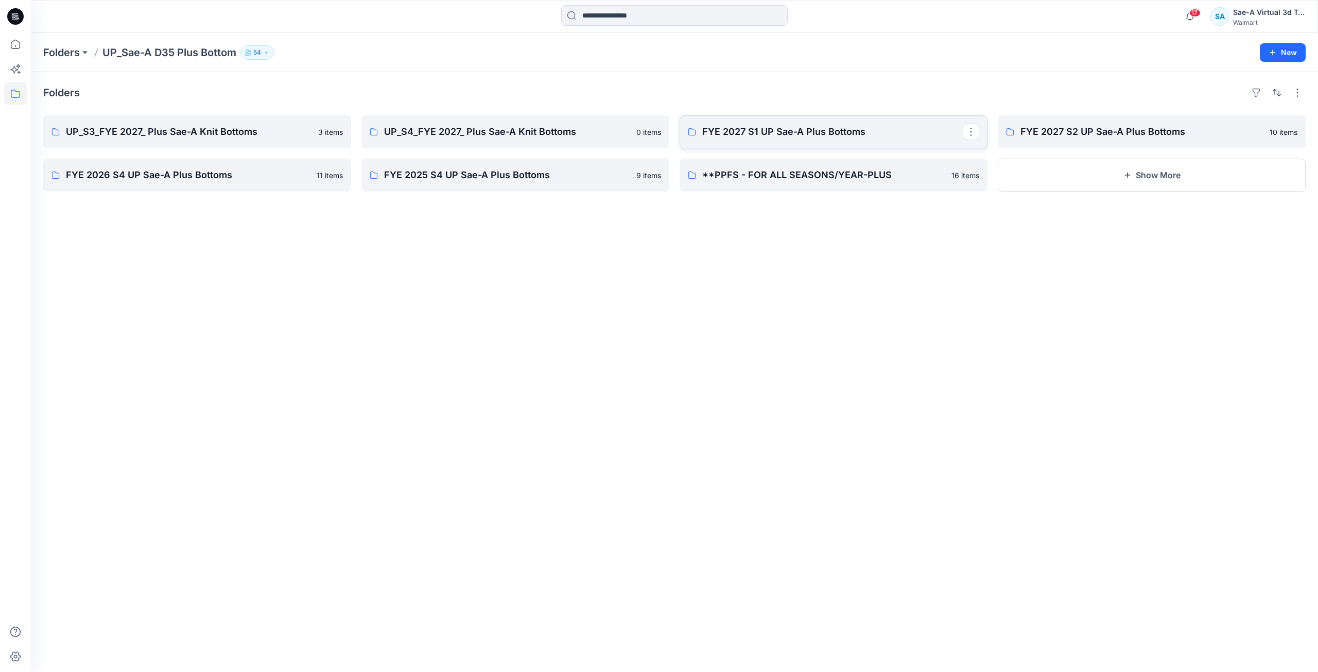
click at [742, 134] on p "FYE 2027 S1 UP Sae-A Plus Bottoms" at bounding box center [832, 132] width 261 height 14
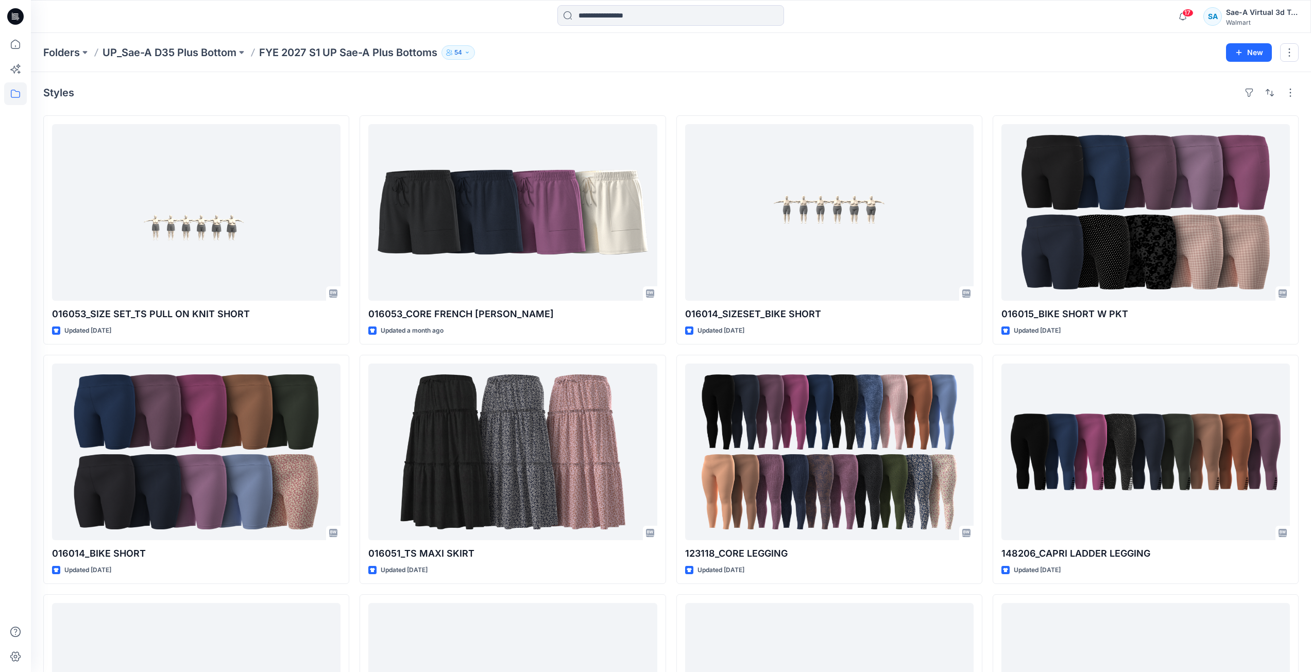
click at [12, 19] on icon at bounding box center [14, 19] width 5 height 1
